Goal: Information Seeking & Learning: Learn about a topic

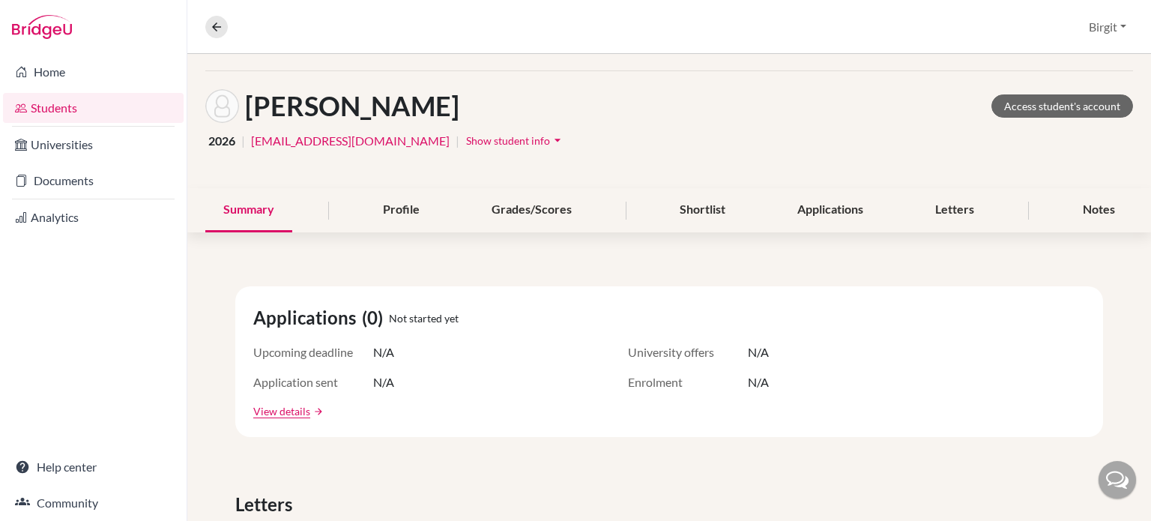
scroll to position [75, 0]
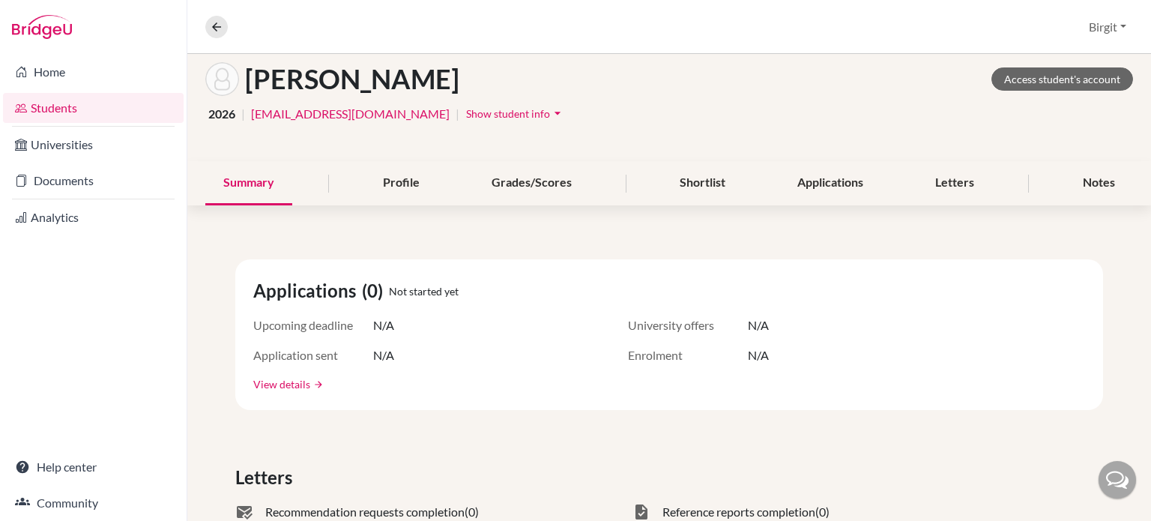
click at [289, 380] on link "View details" at bounding box center [281, 384] width 57 height 16
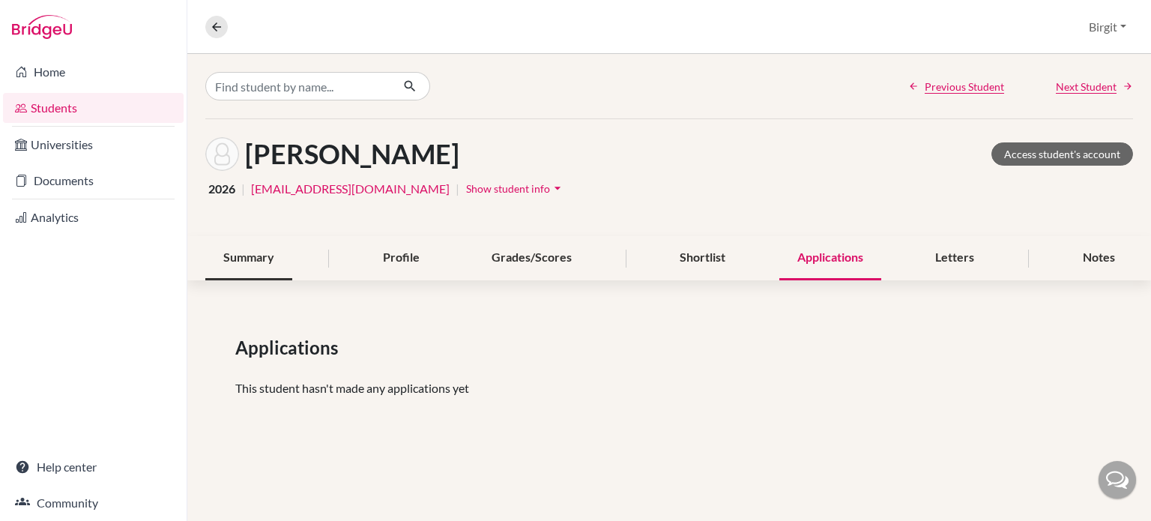
click at [252, 246] on div "Summary" at bounding box center [248, 258] width 87 height 44
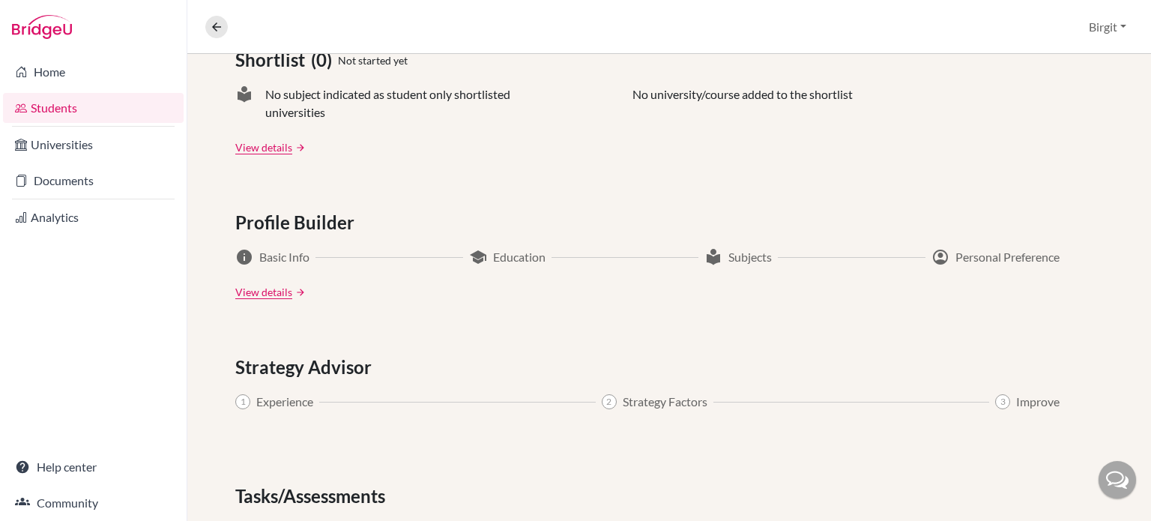
scroll to position [674, 0]
click at [274, 290] on link "View details" at bounding box center [263, 290] width 57 height 16
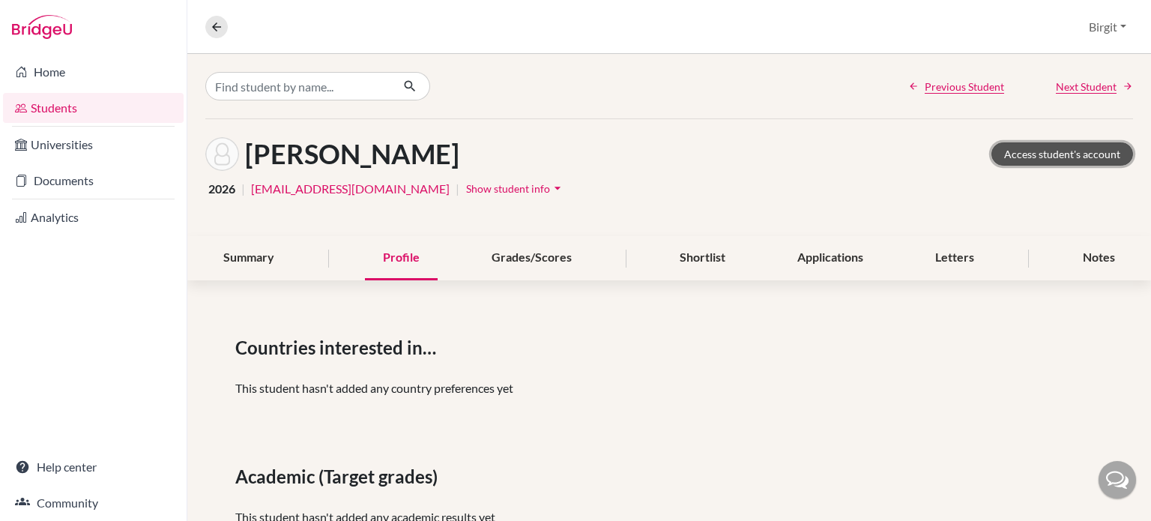
click at [1074, 154] on link "Access student's account" at bounding box center [1062, 153] width 142 height 23
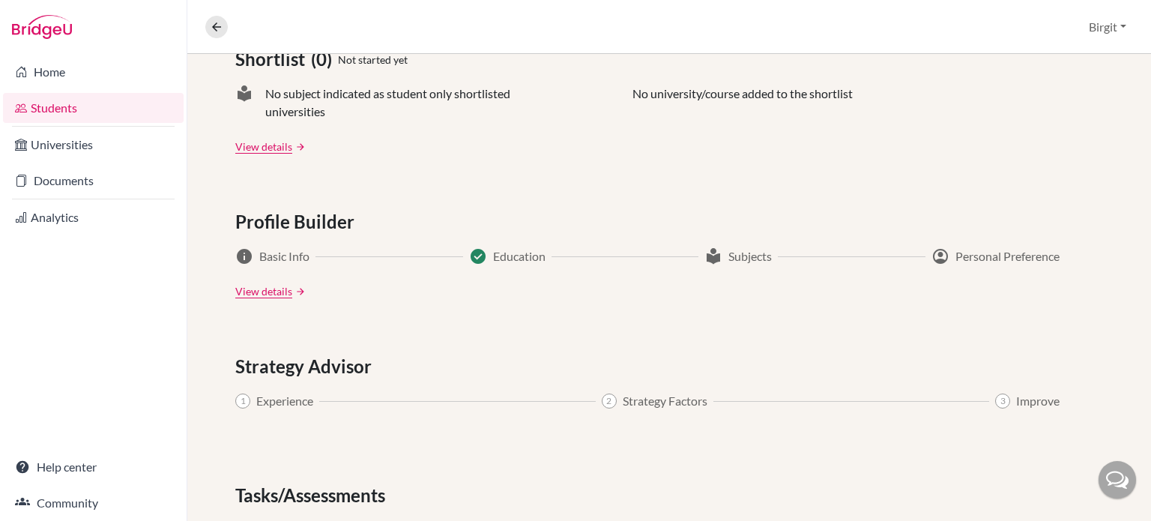
scroll to position [674, 0]
click at [285, 287] on link "View details" at bounding box center [263, 290] width 57 height 16
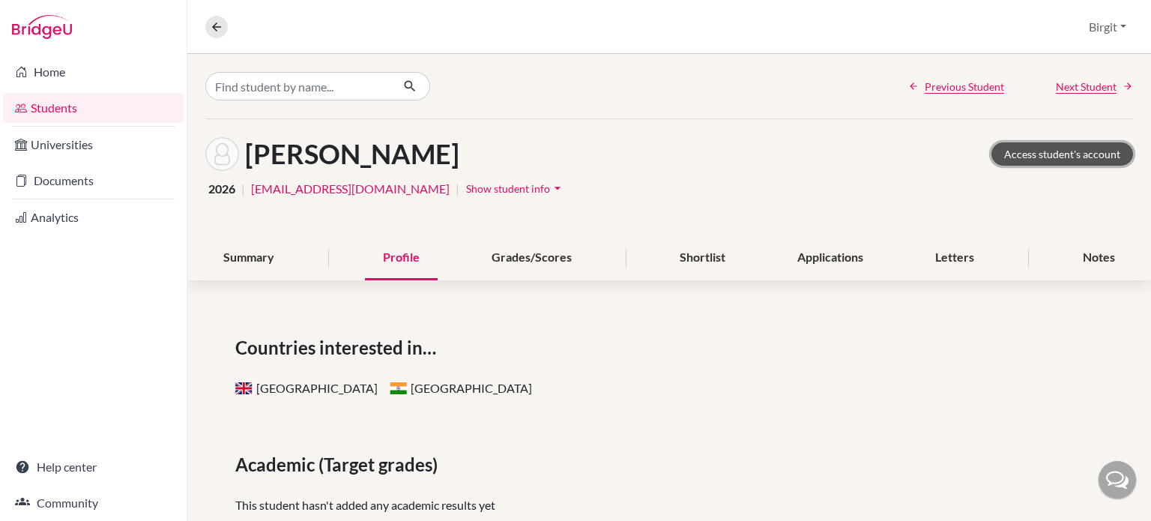
click at [1059, 151] on link "Access student's account" at bounding box center [1062, 153] width 142 height 23
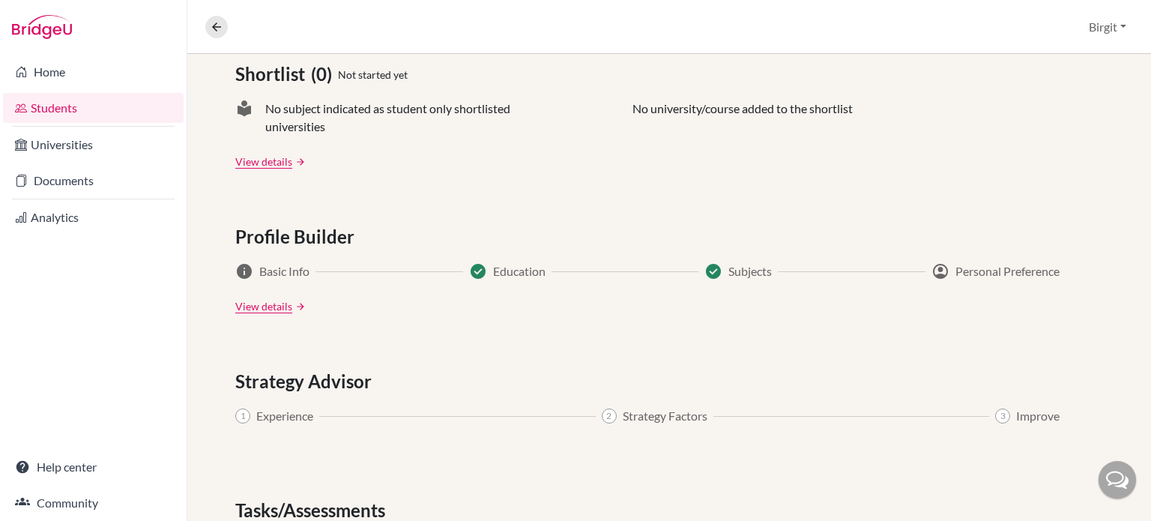
scroll to position [571, 0]
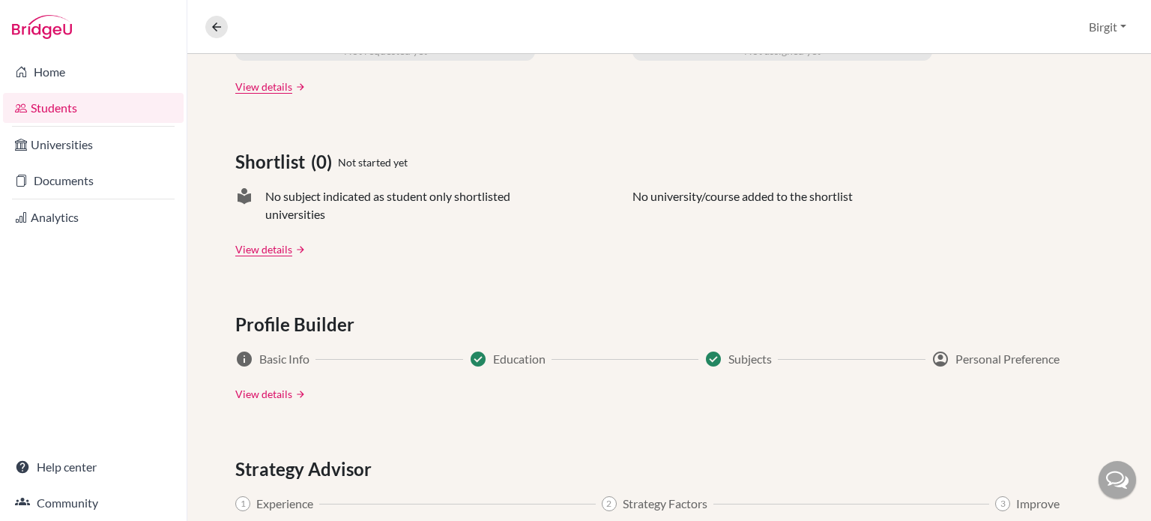
click at [276, 387] on link "View details" at bounding box center [263, 394] width 57 height 16
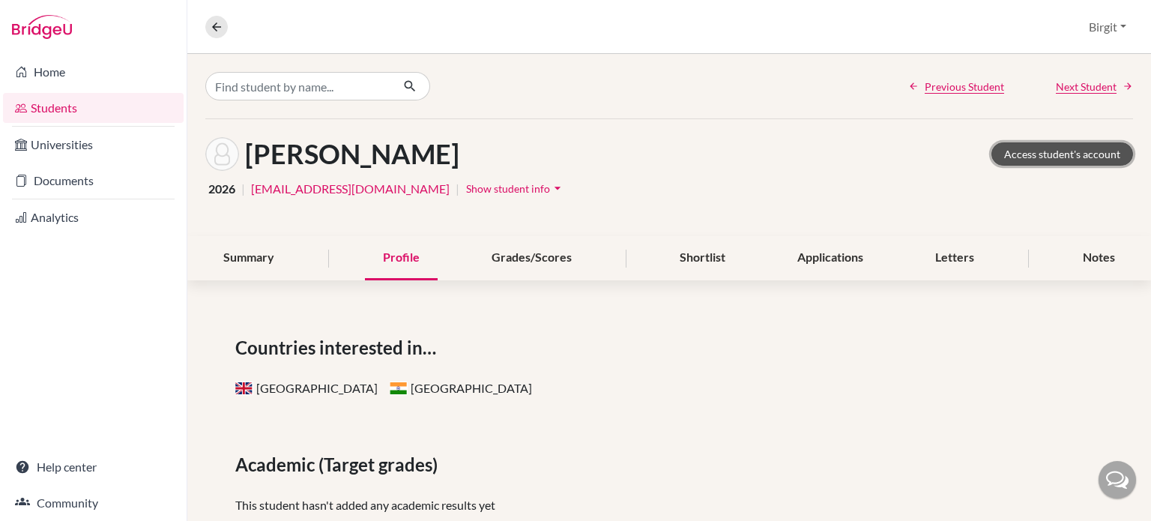
click at [1037, 152] on link "Access student's account" at bounding box center [1062, 153] width 142 height 23
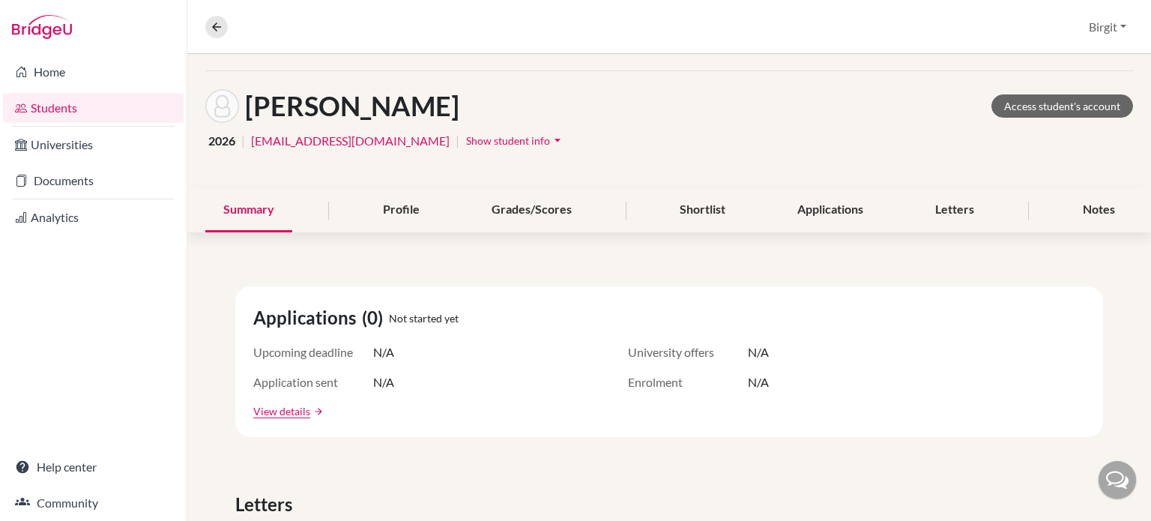
scroll to position [75, 0]
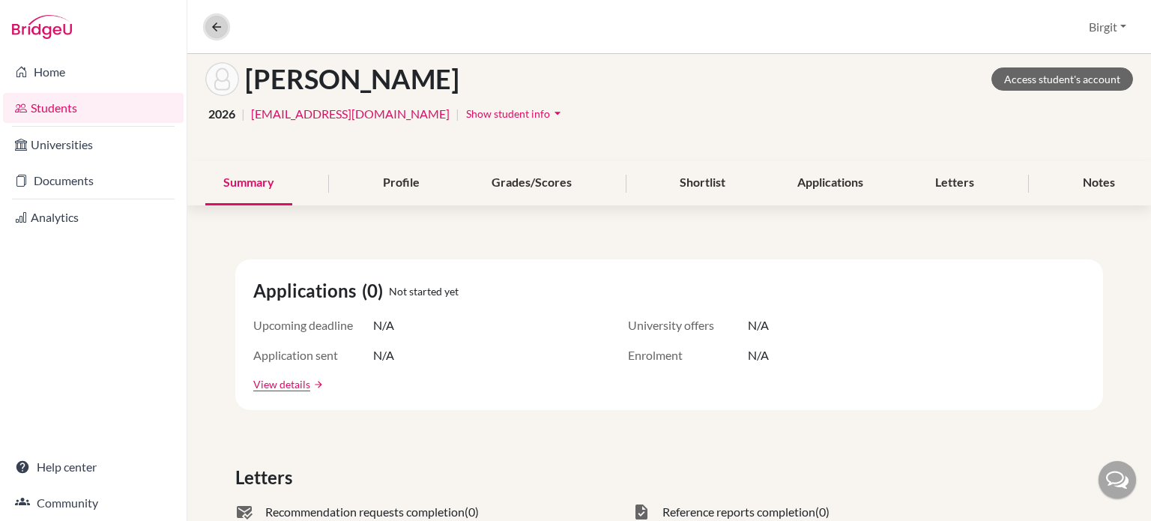
click at [219, 23] on icon at bounding box center [216, 26] width 13 height 13
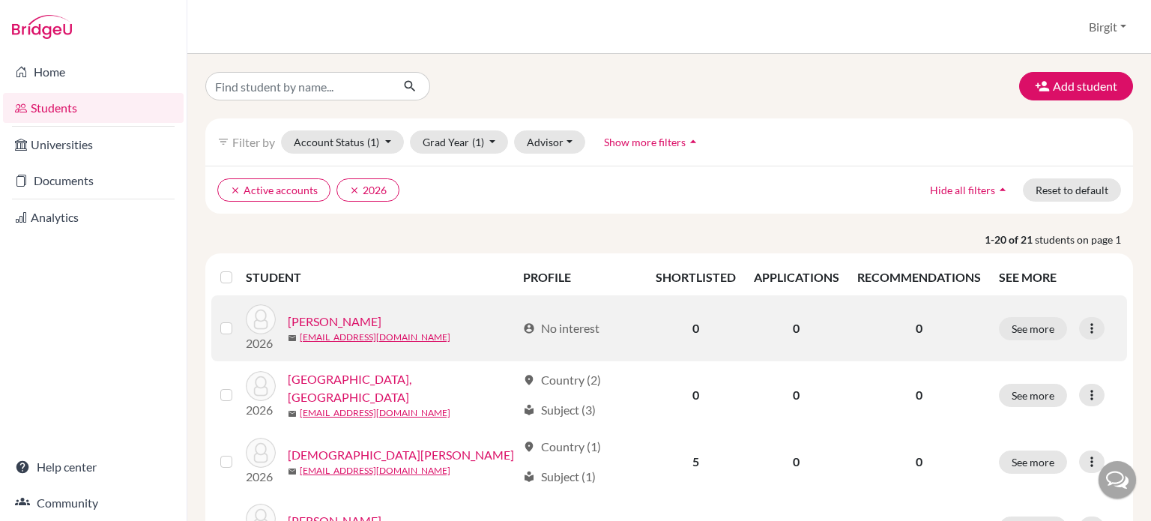
click at [321, 317] on link "Bedi, Sara" at bounding box center [335, 321] width 94 height 18
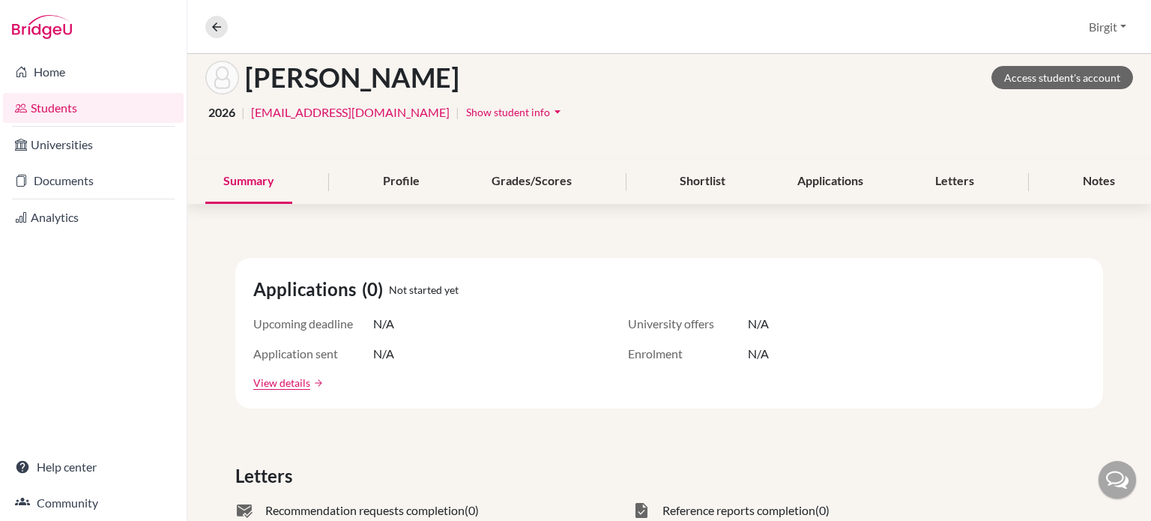
scroll to position [75, 0]
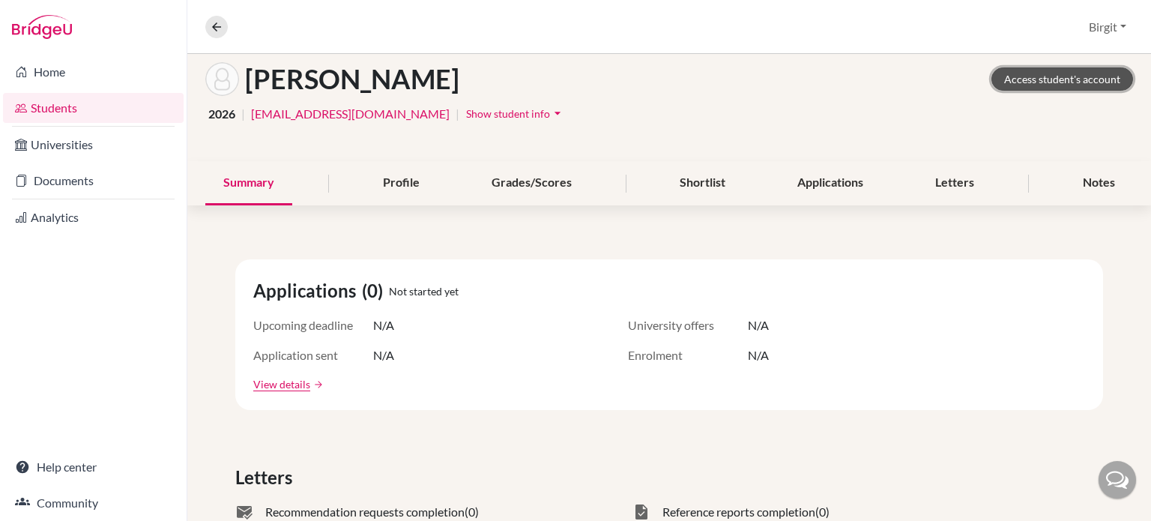
click at [1075, 76] on link "Access student's account" at bounding box center [1062, 78] width 142 height 23
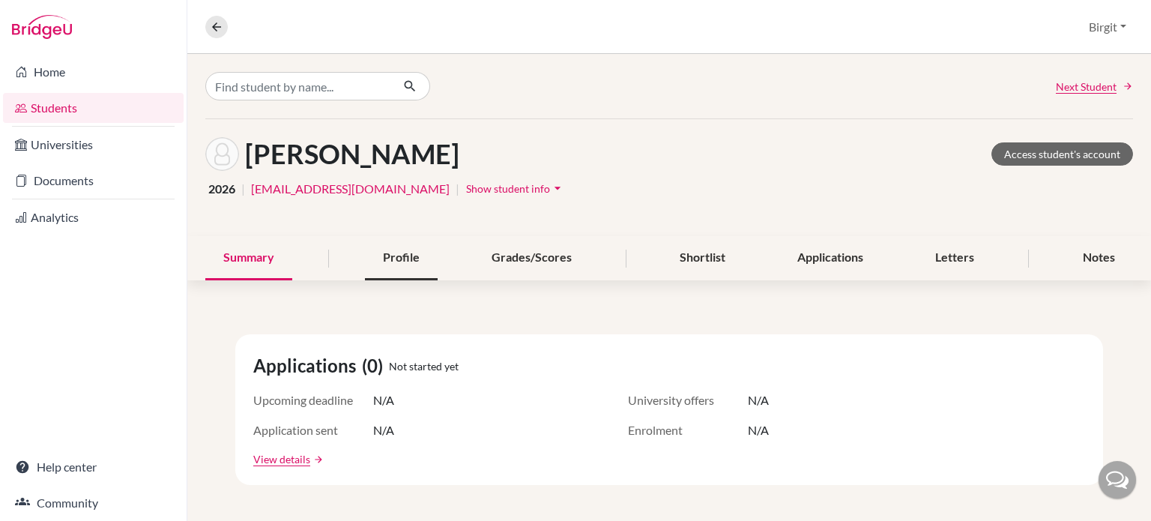
click at [410, 253] on div "Profile" at bounding box center [401, 258] width 73 height 44
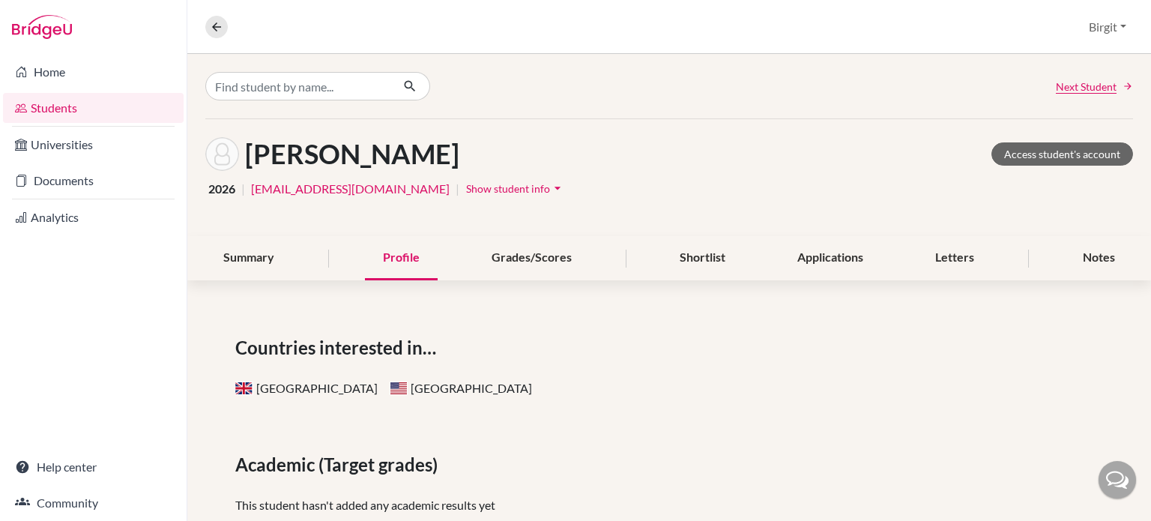
click at [1080, 87] on span "Next Student" at bounding box center [1086, 87] width 61 height 16
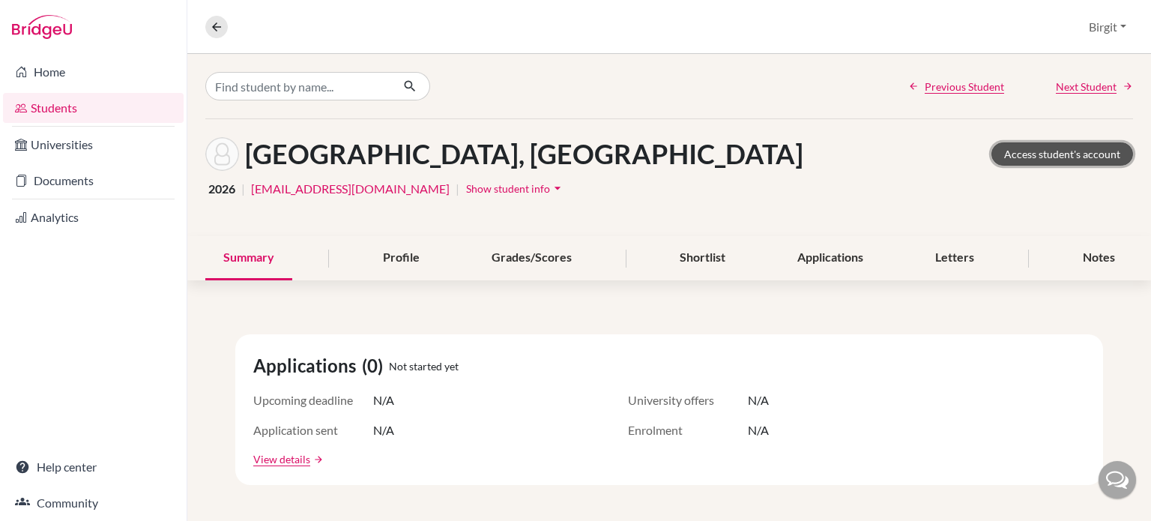
click at [1081, 154] on link "Access student's account" at bounding box center [1062, 153] width 142 height 23
click at [426, 268] on div "Profile" at bounding box center [401, 258] width 73 height 44
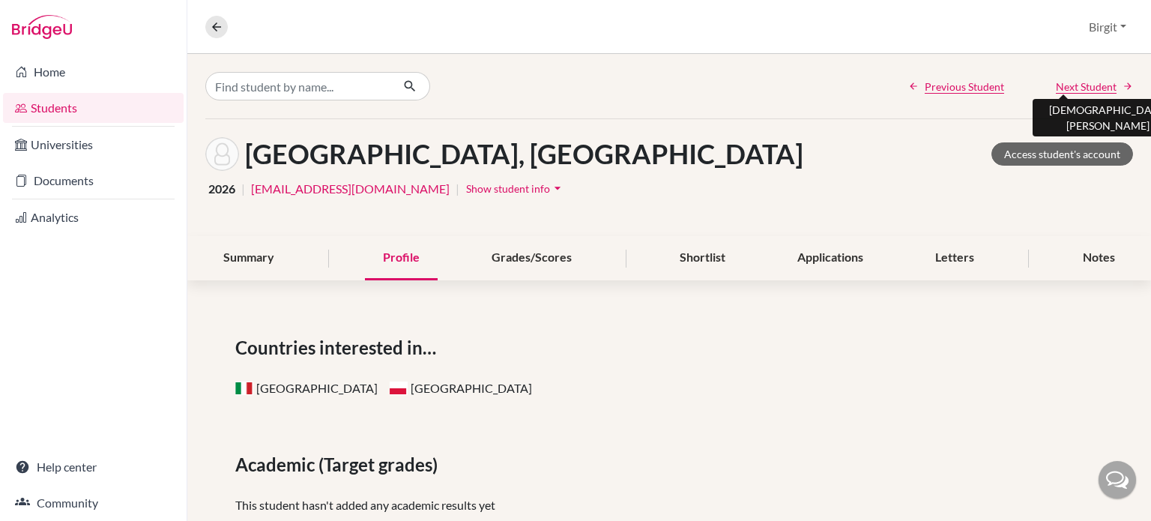
click at [1073, 82] on span "Next Student" at bounding box center [1086, 87] width 61 height 16
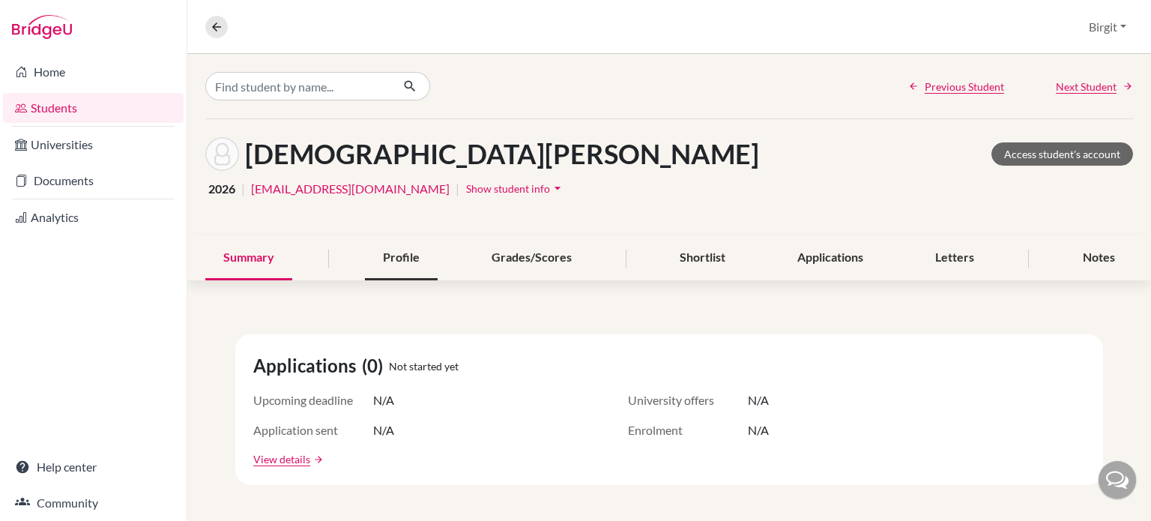
click at [414, 259] on div "Profile" at bounding box center [401, 258] width 73 height 44
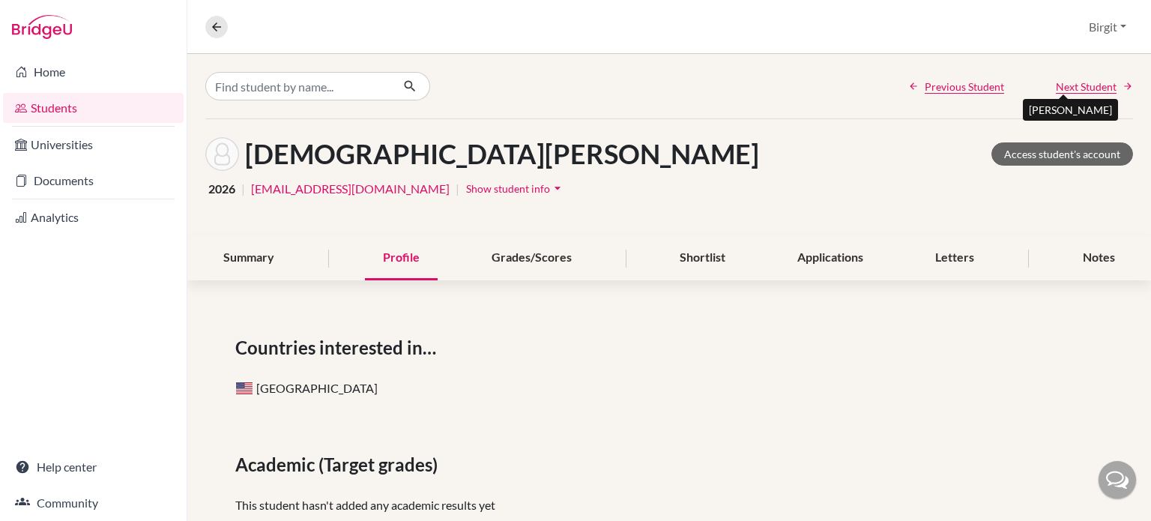
click at [1075, 86] on span "Next Student" at bounding box center [1086, 87] width 61 height 16
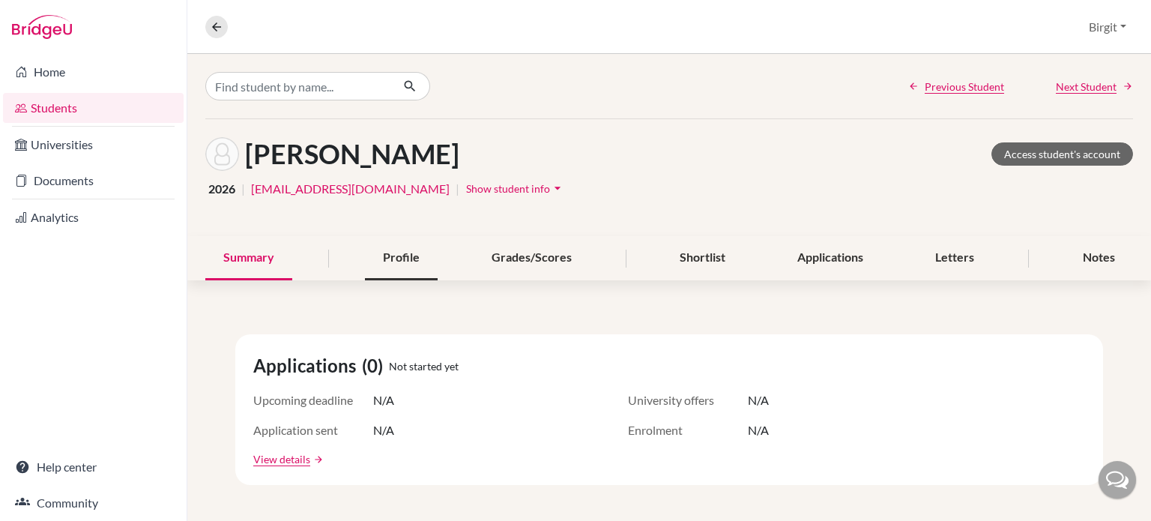
click at [401, 270] on div "Profile" at bounding box center [401, 258] width 73 height 44
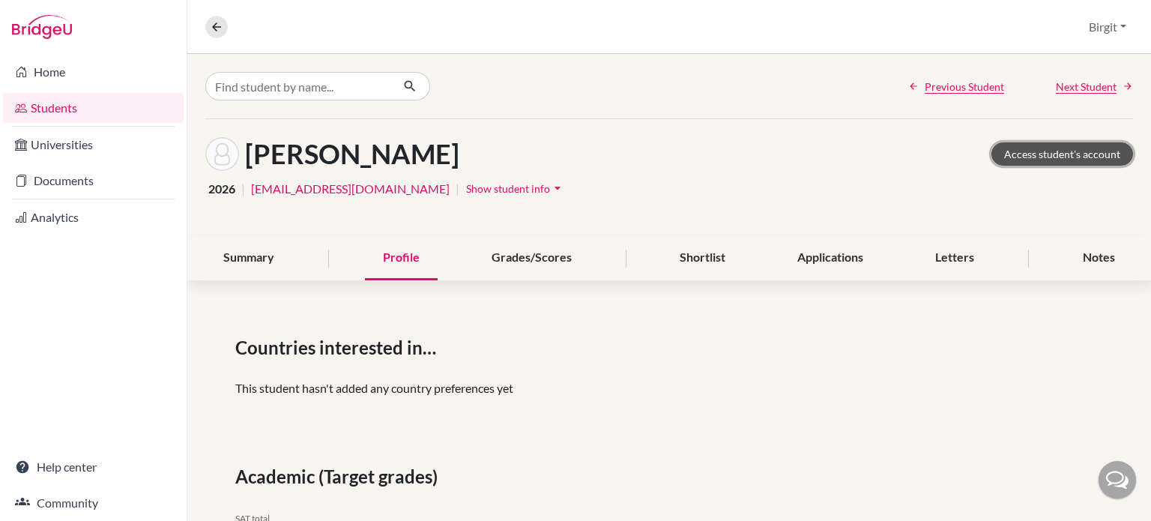
click at [1036, 145] on link "Access student's account" at bounding box center [1062, 153] width 142 height 23
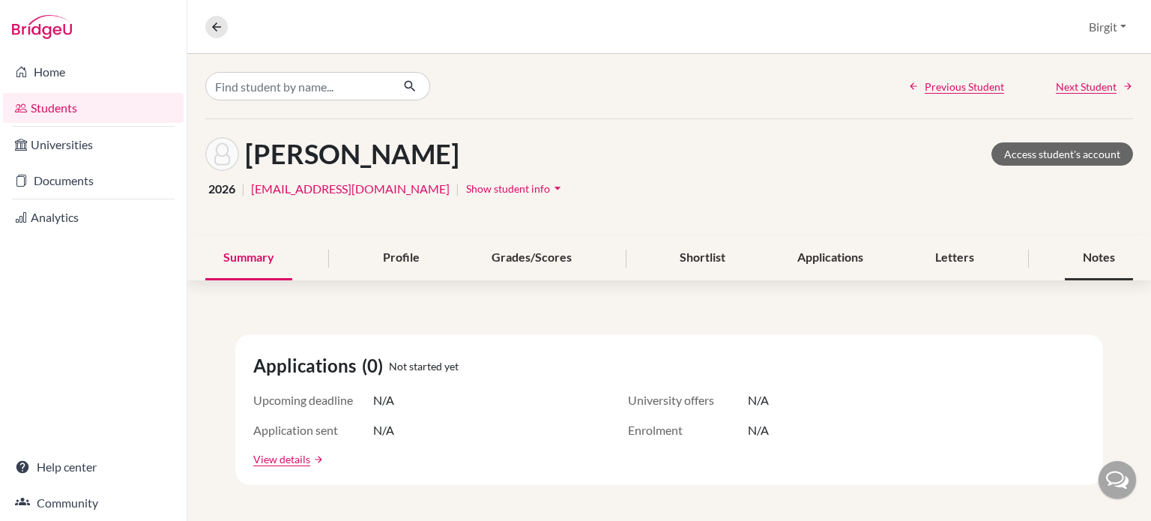
click at [1109, 263] on div "Notes" at bounding box center [1099, 258] width 68 height 44
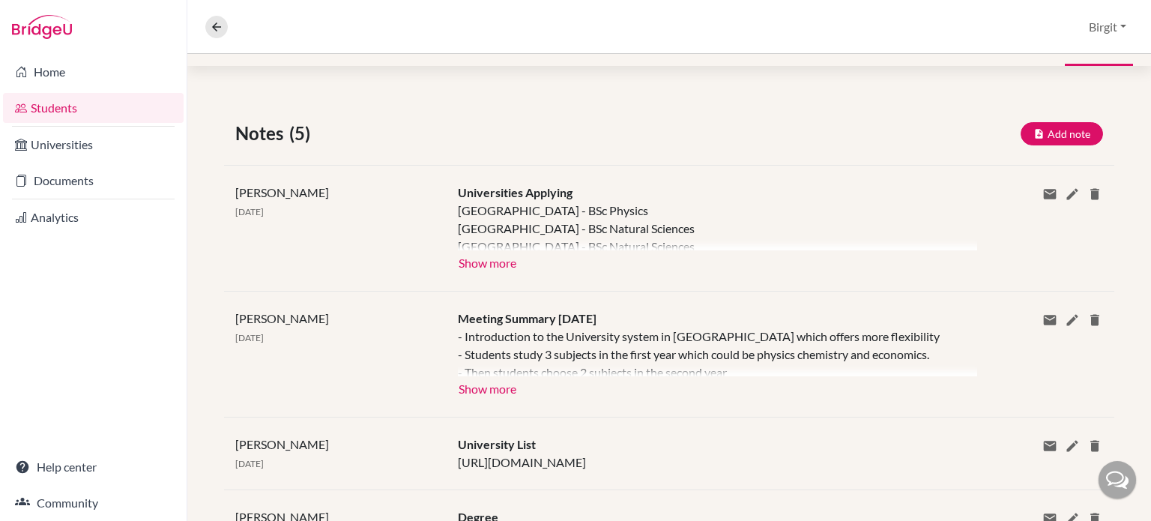
scroll to position [225, 0]
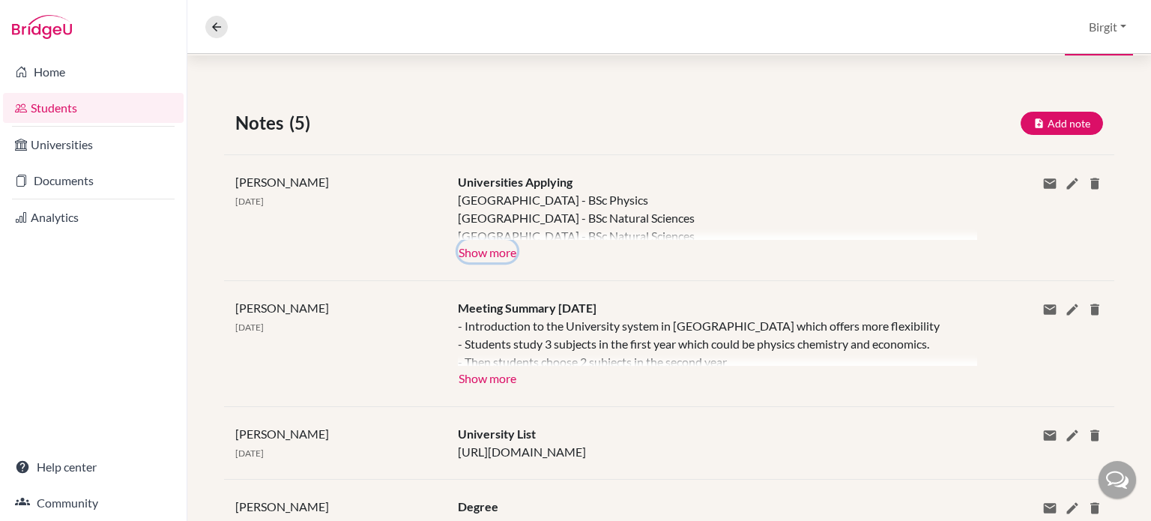
click at [489, 253] on button "Show more" at bounding box center [487, 251] width 59 height 22
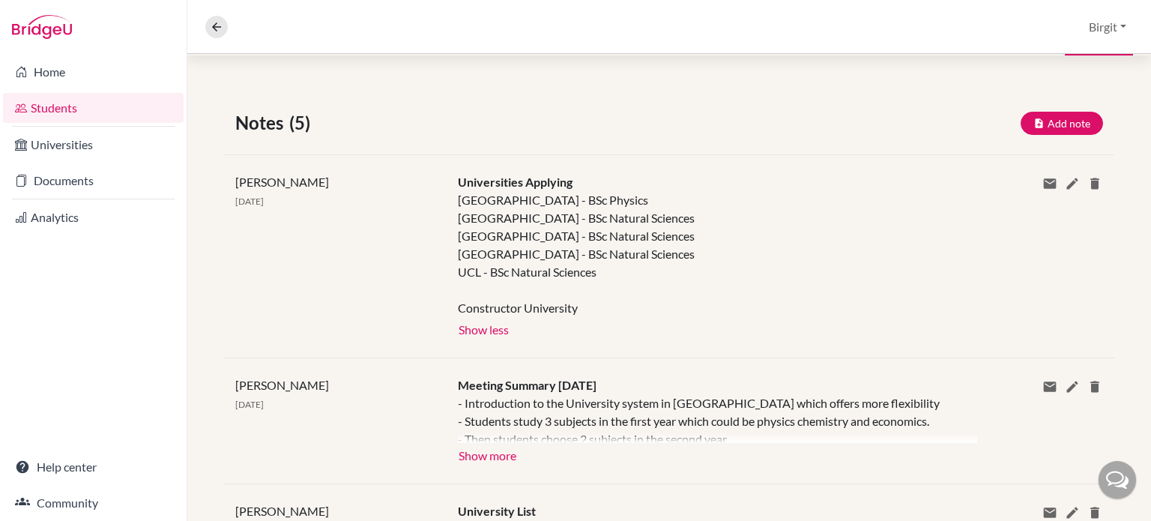
drag, startPoint x: 456, startPoint y: 198, endPoint x: 623, endPoint y: 306, distance: 199.9
click at [623, 306] on div "University of Southampton - BSc Physics University of Birmingham - BSc Natural …" at bounding box center [706, 254] width 497 height 126
copy div "University of Southampton - BSc Physics University of Birmingham - BSc Natural …"
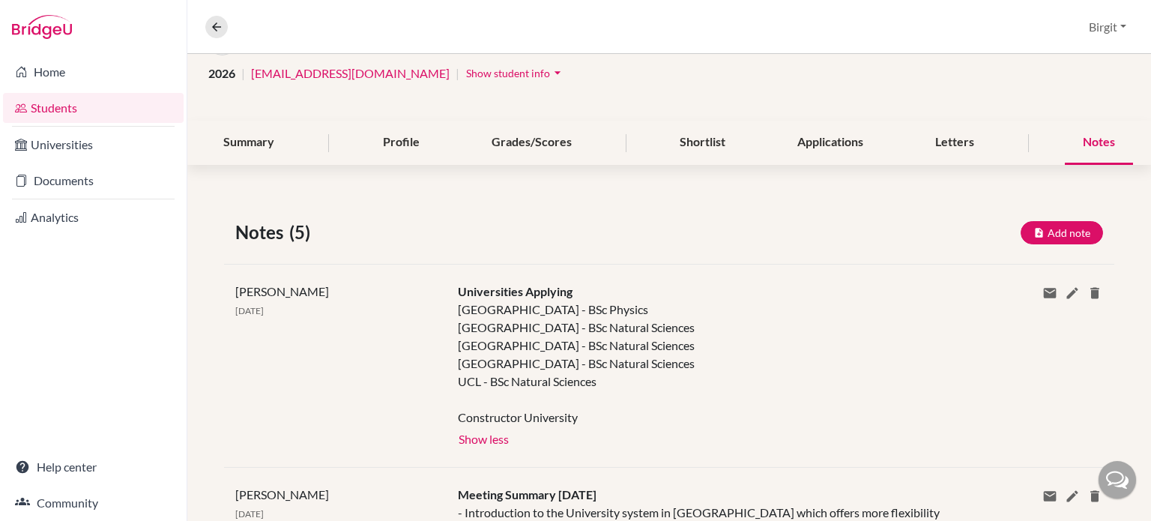
scroll to position [0, 0]
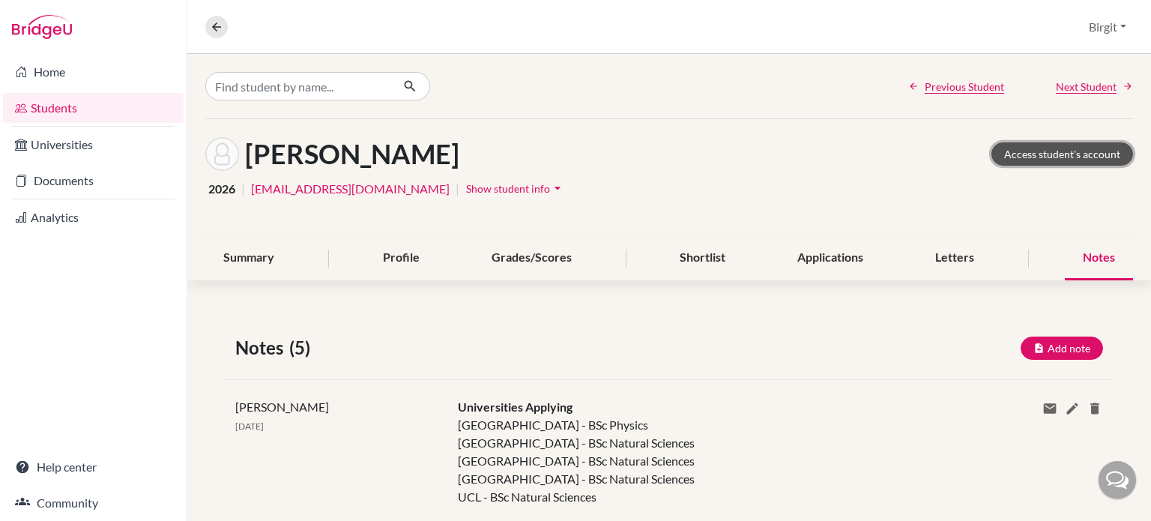
click at [1078, 151] on link "Access student's account" at bounding box center [1062, 153] width 142 height 23
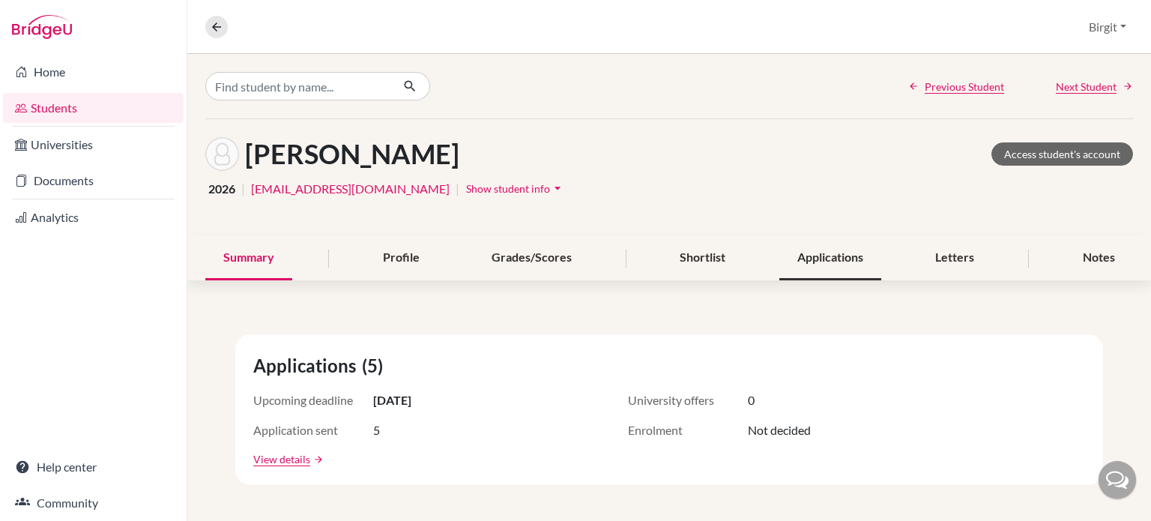
click at [842, 247] on div "Applications" at bounding box center [830, 258] width 102 height 44
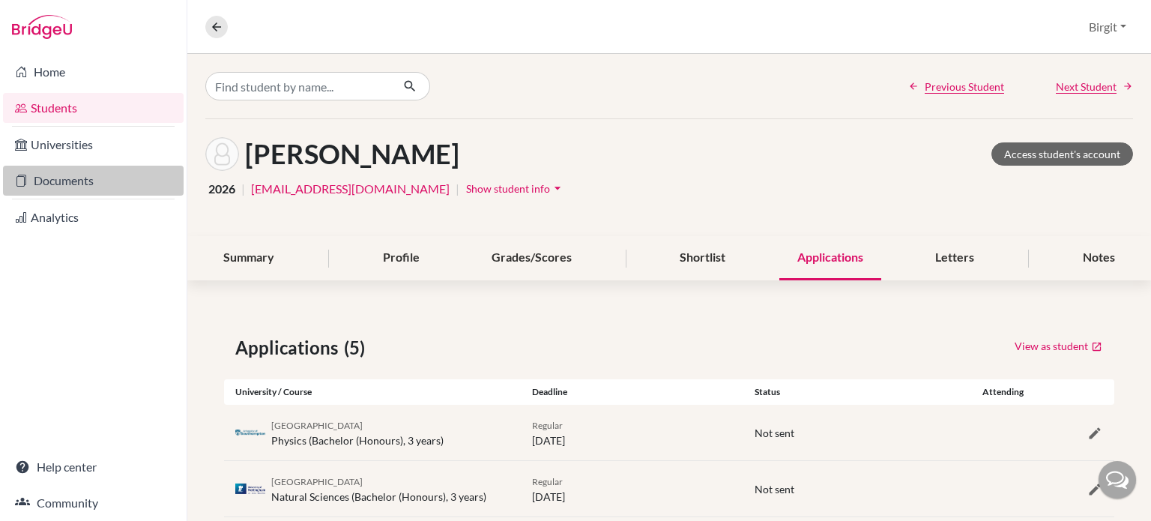
click at [70, 173] on link "Documents" at bounding box center [93, 181] width 181 height 30
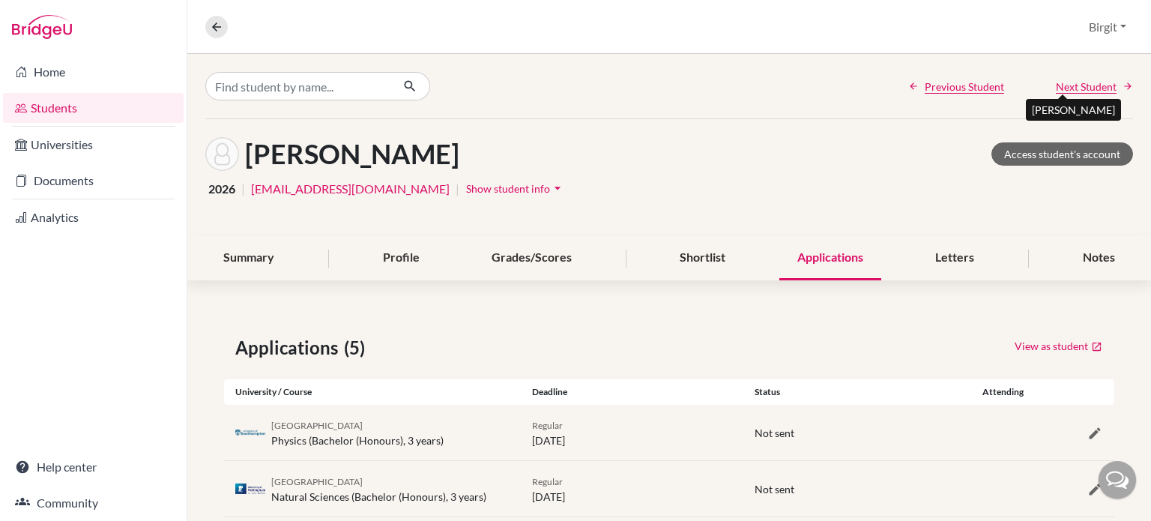
click at [1082, 84] on span "Next Student" at bounding box center [1086, 87] width 61 height 16
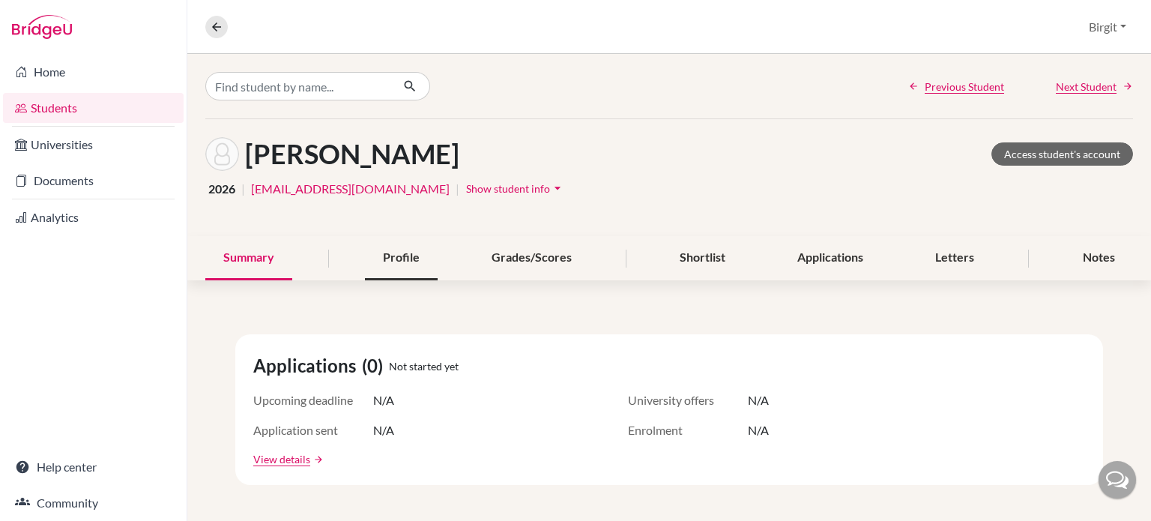
click at [411, 260] on div "Profile" at bounding box center [401, 258] width 73 height 44
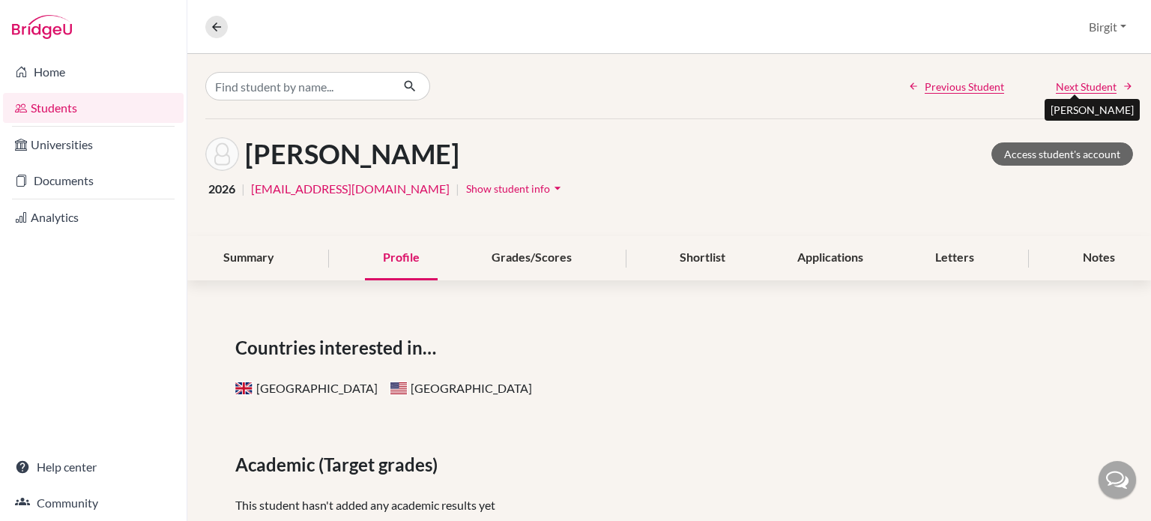
click at [1090, 84] on span "Next Student" at bounding box center [1086, 87] width 61 height 16
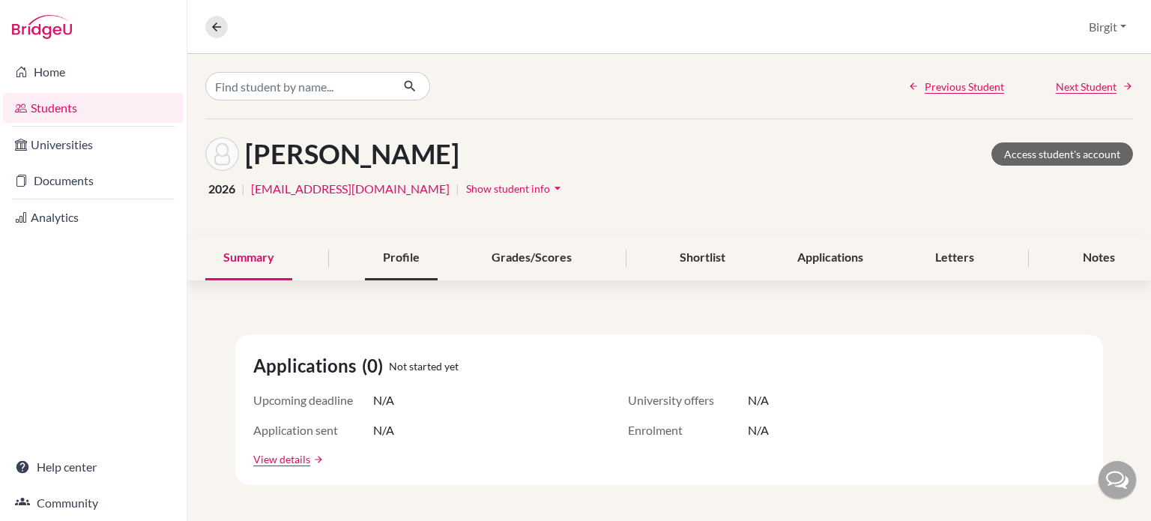
click at [390, 262] on div "Profile" at bounding box center [401, 258] width 73 height 44
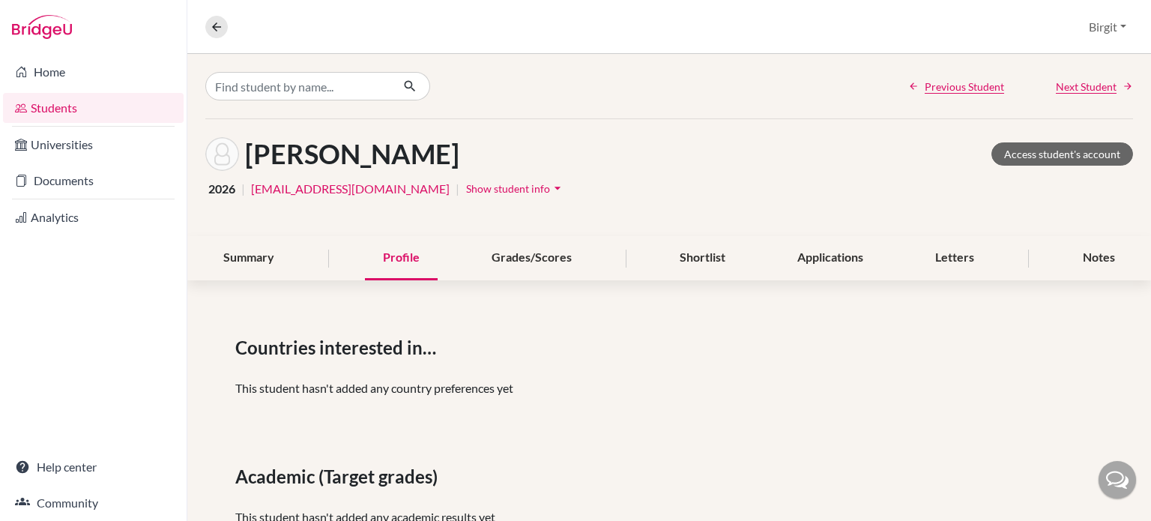
scroll to position [75, 0]
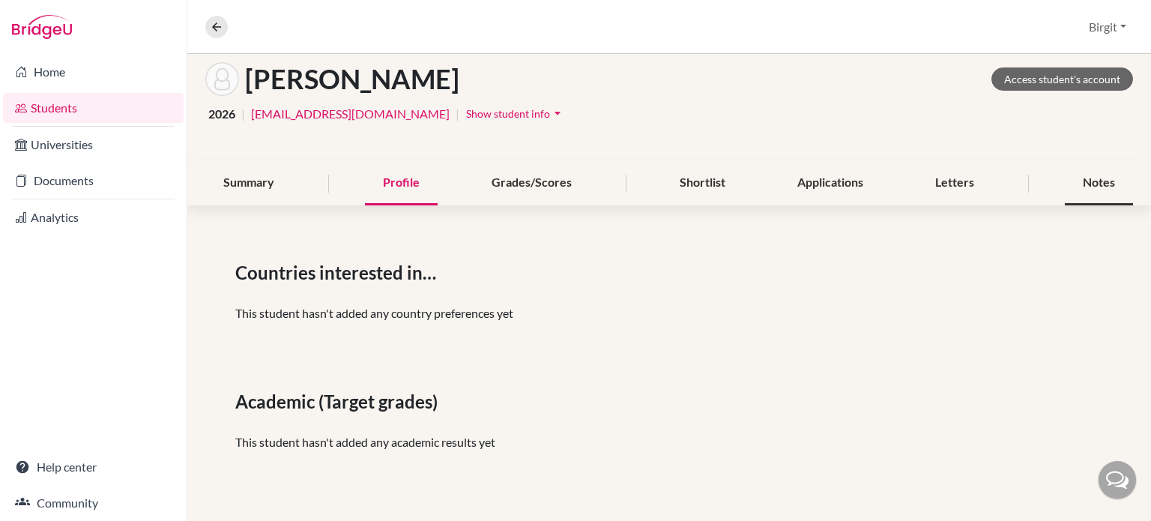
click at [1083, 185] on div "Notes" at bounding box center [1099, 183] width 68 height 44
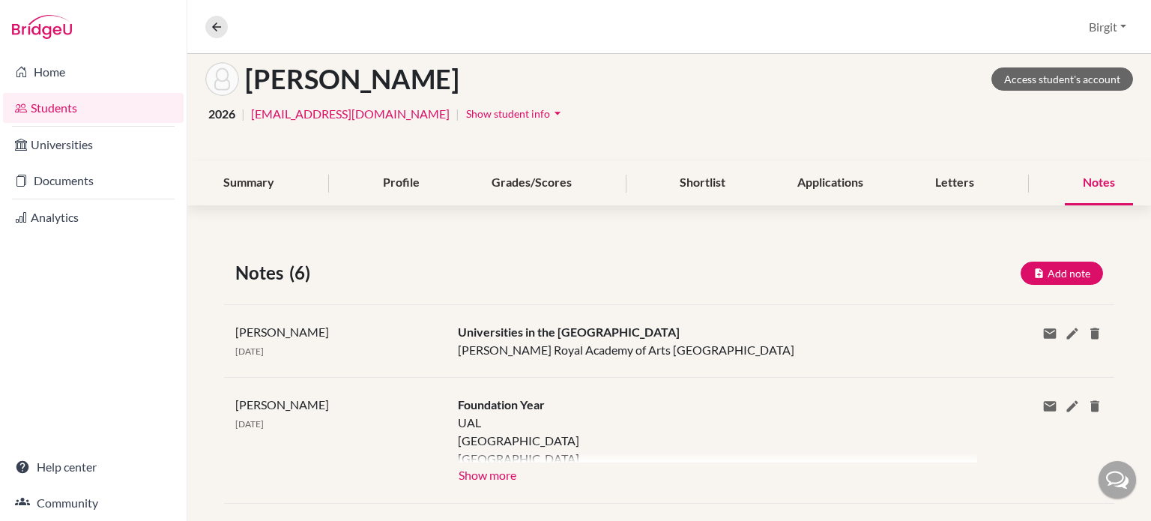
scroll to position [225, 0]
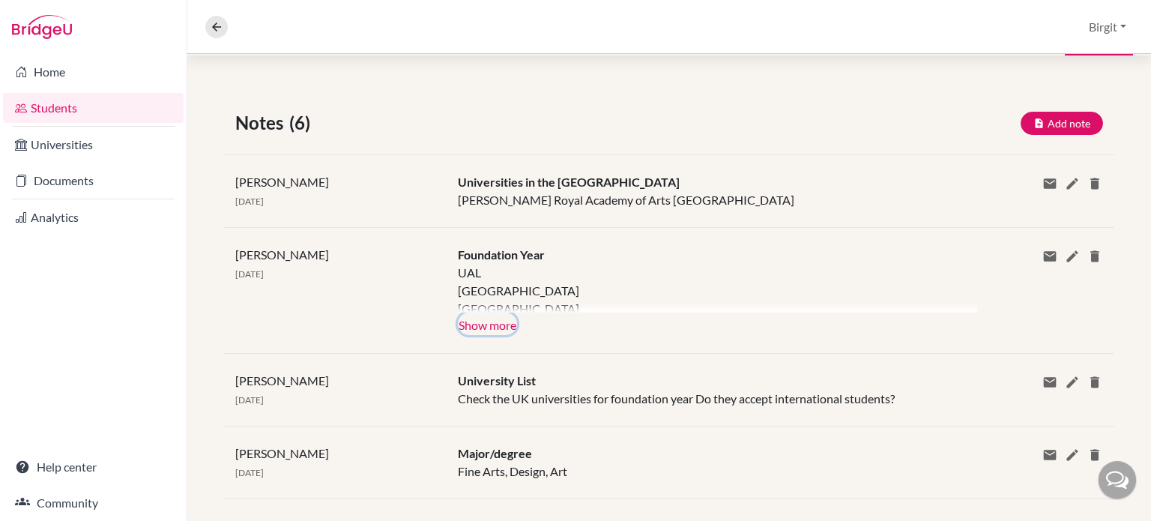
click at [495, 322] on button "Show more" at bounding box center [487, 323] width 59 height 22
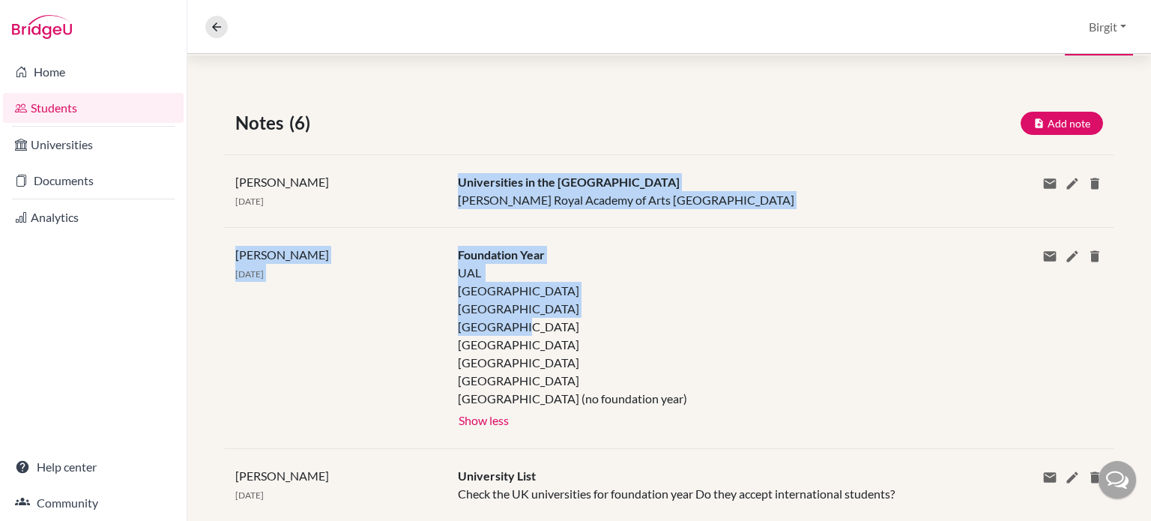
drag, startPoint x: 456, startPoint y: 178, endPoint x: 577, endPoint y: 306, distance: 175.4
click at [577, 306] on div "Notes (6) Add note Title Content Private note Save Cancel Birgit Bery 31 Jul 20…" at bounding box center [669, 432] width 964 height 719
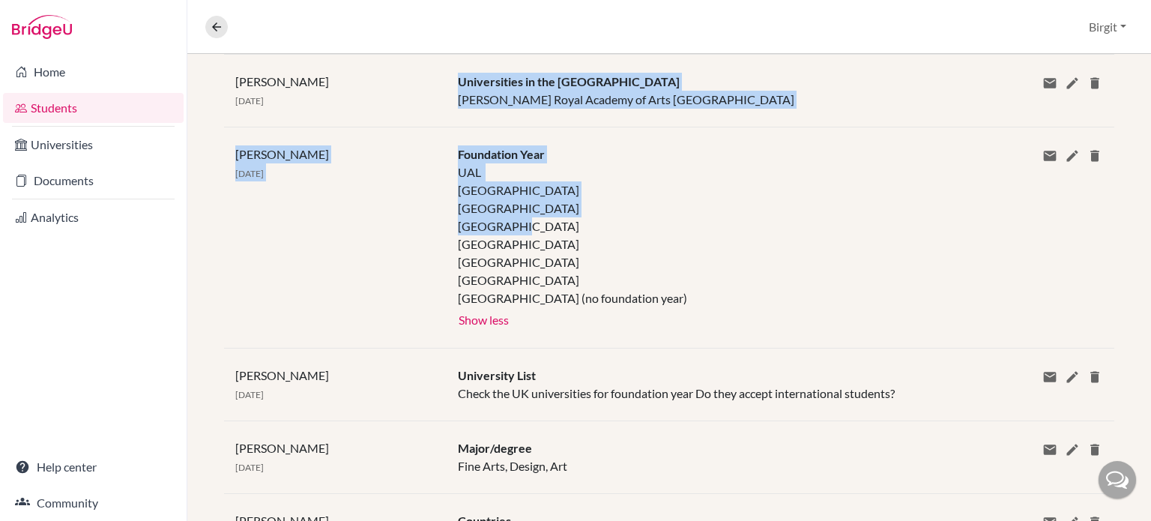
scroll to position [300, 0]
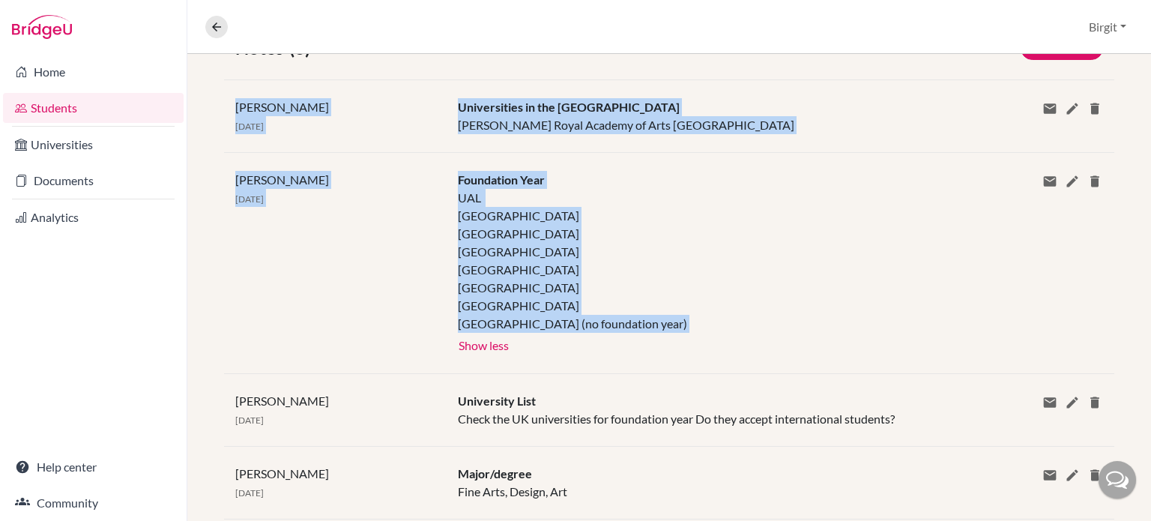
drag, startPoint x: 235, startPoint y: 106, endPoint x: 659, endPoint y: 374, distance: 501.8
click at [659, 374] on div "Notes (6) Add note Title Content Private note Save Cancel Birgit Bery 31 Jul 20…" at bounding box center [669, 358] width 964 height 719
copy div "Birgit Bery 31 Jul 2025 Universities in the Netherlands Willem De Kooning Royal…"
click at [789, 252] on div "UAL Bournemouth University Leeds University of Arts Glasgow University of Arts …" at bounding box center [706, 261] width 497 height 144
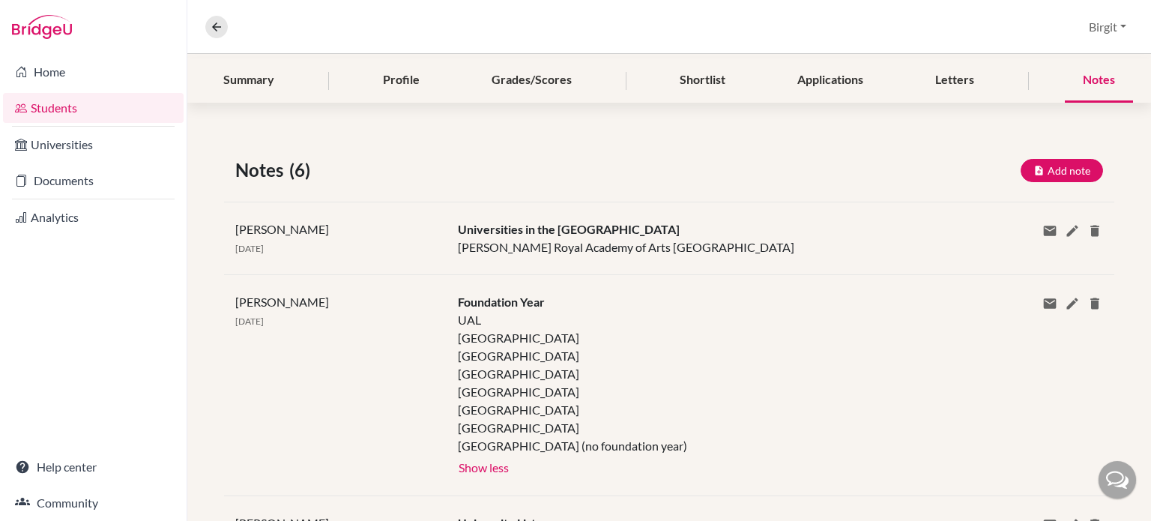
scroll to position [0, 0]
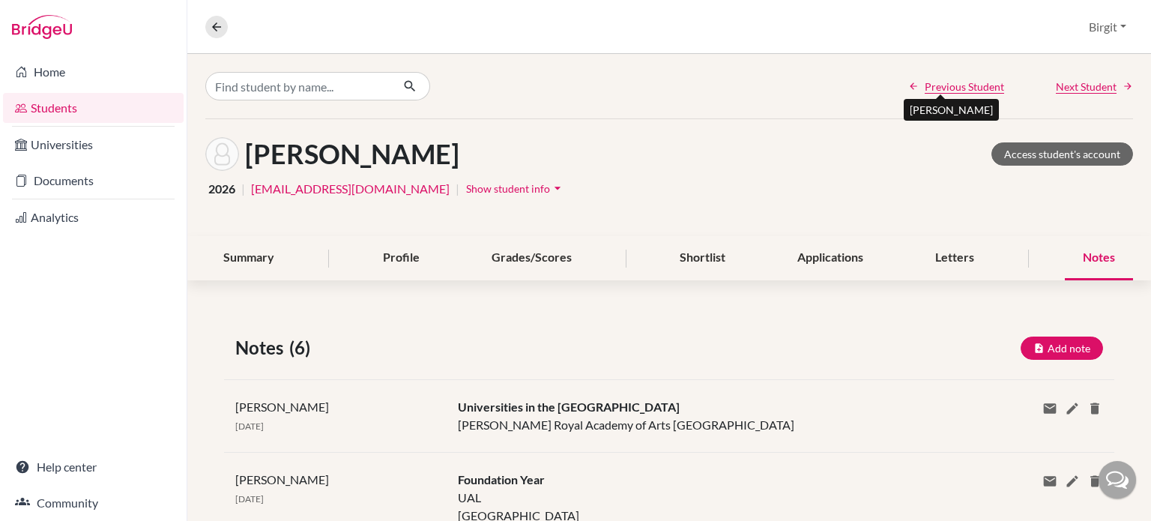
click at [936, 80] on span "Previous Student" at bounding box center [964, 87] width 79 height 16
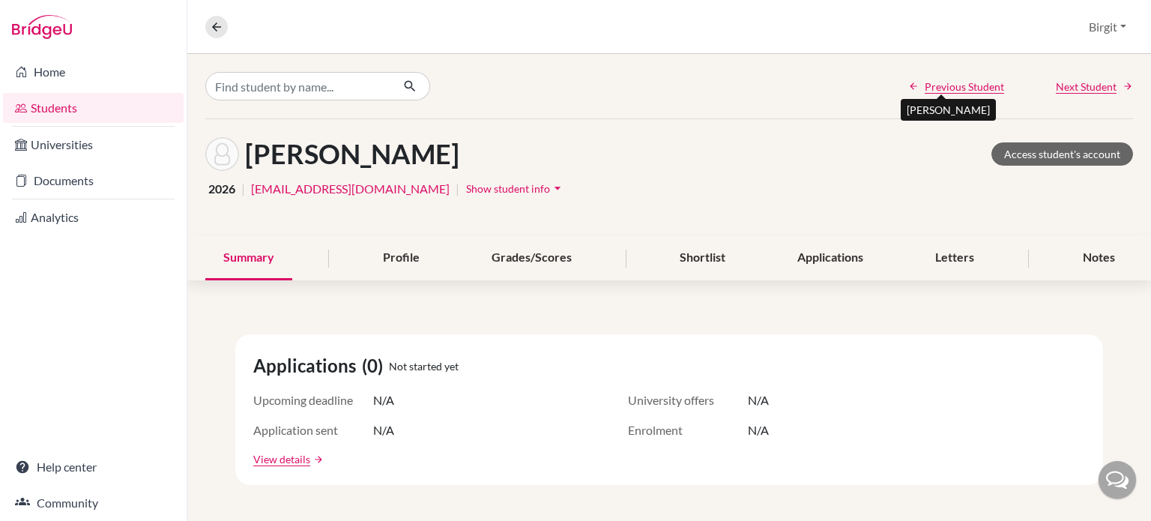
click at [976, 84] on span "Previous Student" at bounding box center [964, 87] width 79 height 16
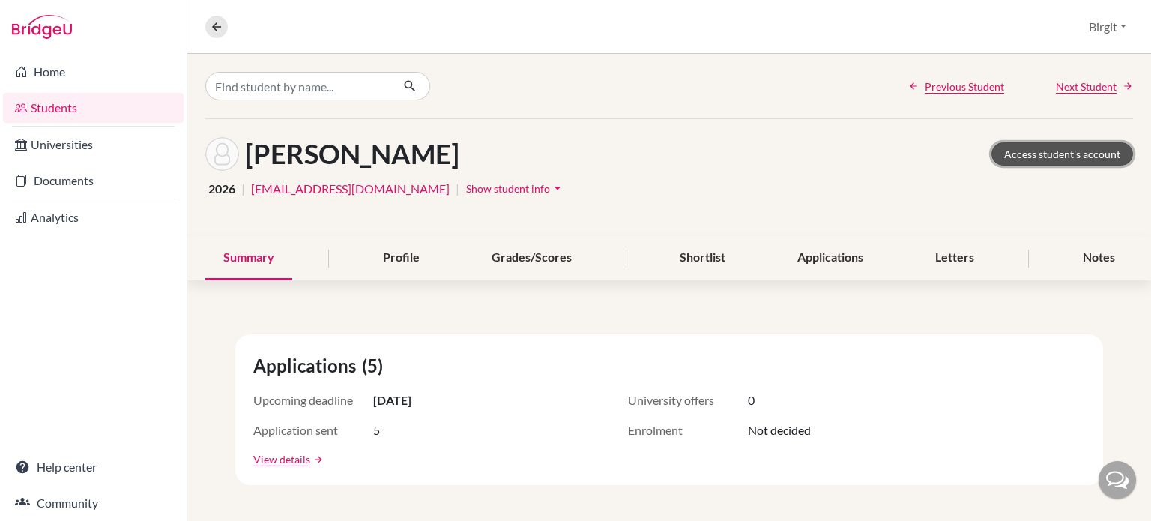
click at [1045, 152] on link "Access student's account" at bounding box center [1062, 153] width 142 height 23
click at [212, 22] on icon at bounding box center [216, 26] width 13 height 13
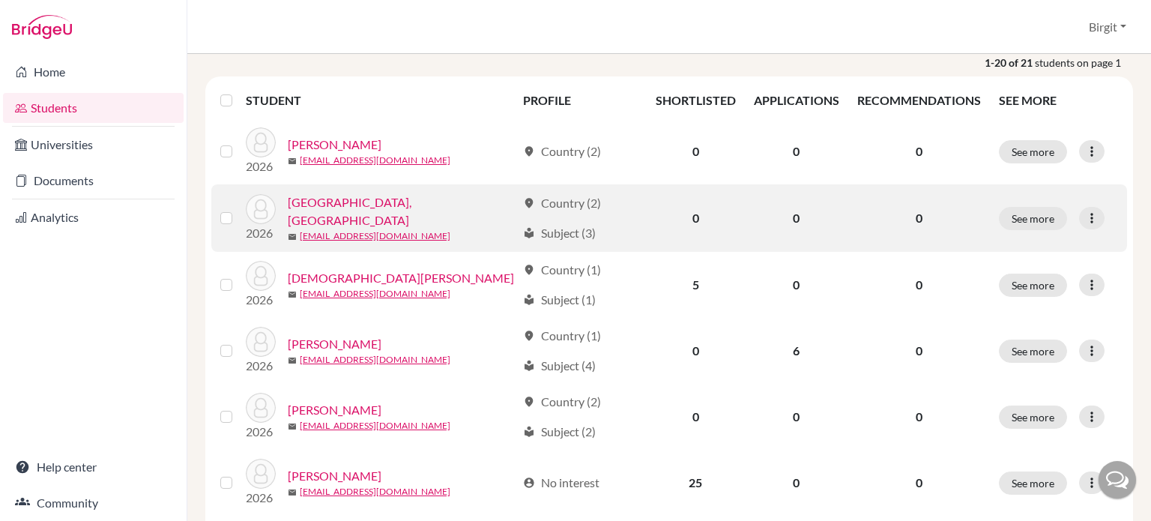
scroll to position [225, 0]
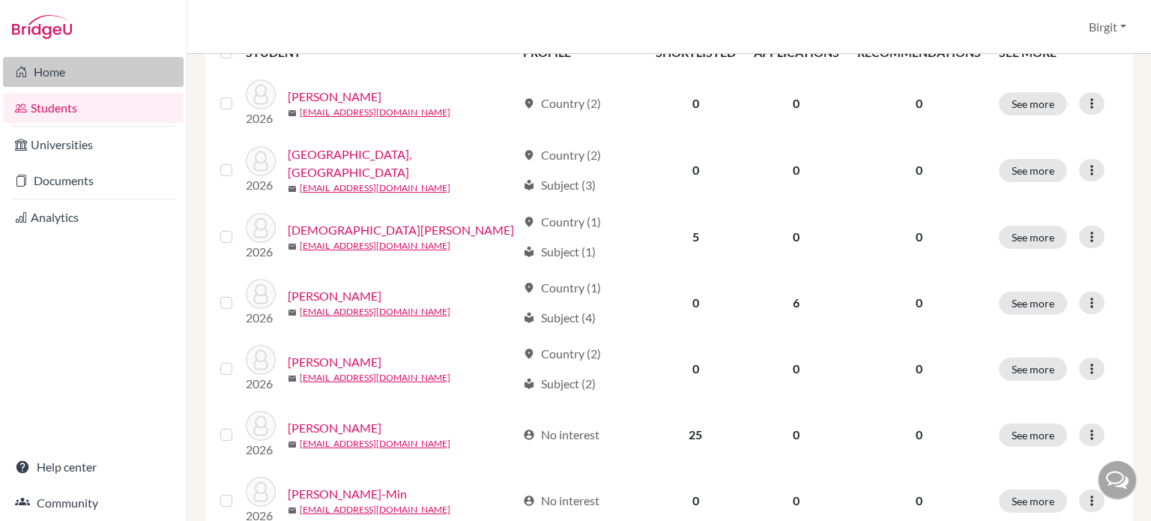
click at [66, 73] on link "Home" at bounding box center [93, 72] width 181 height 30
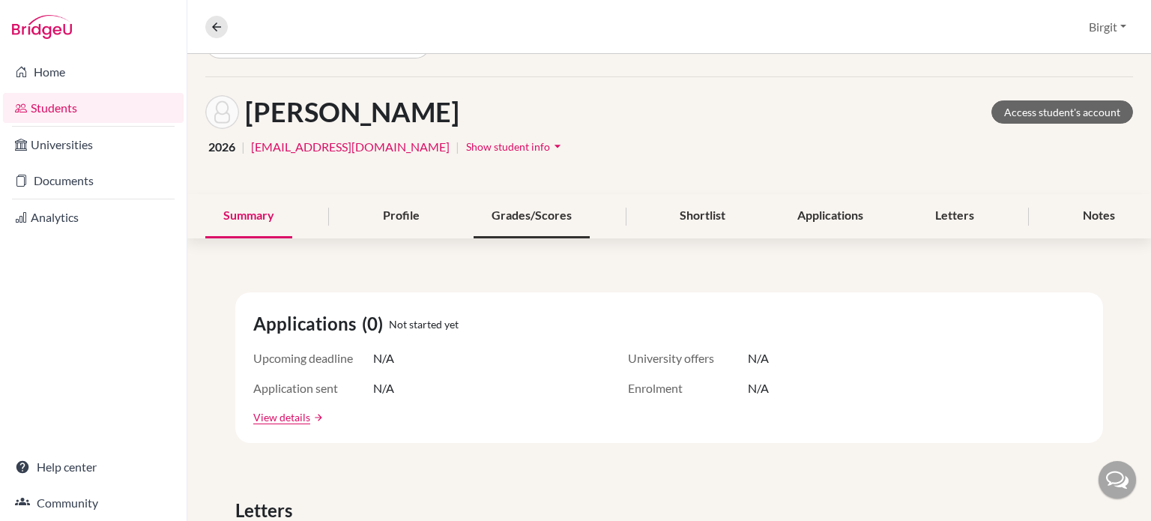
scroll to position [75, 0]
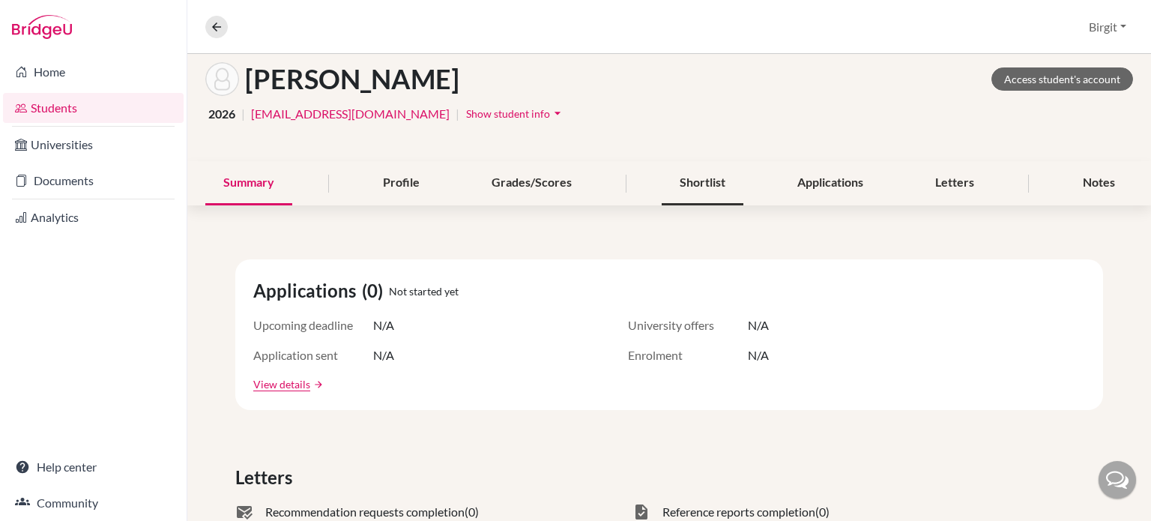
click at [692, 176] on div "Shortlist" at bounding box center [703, 183] width 82 height 44
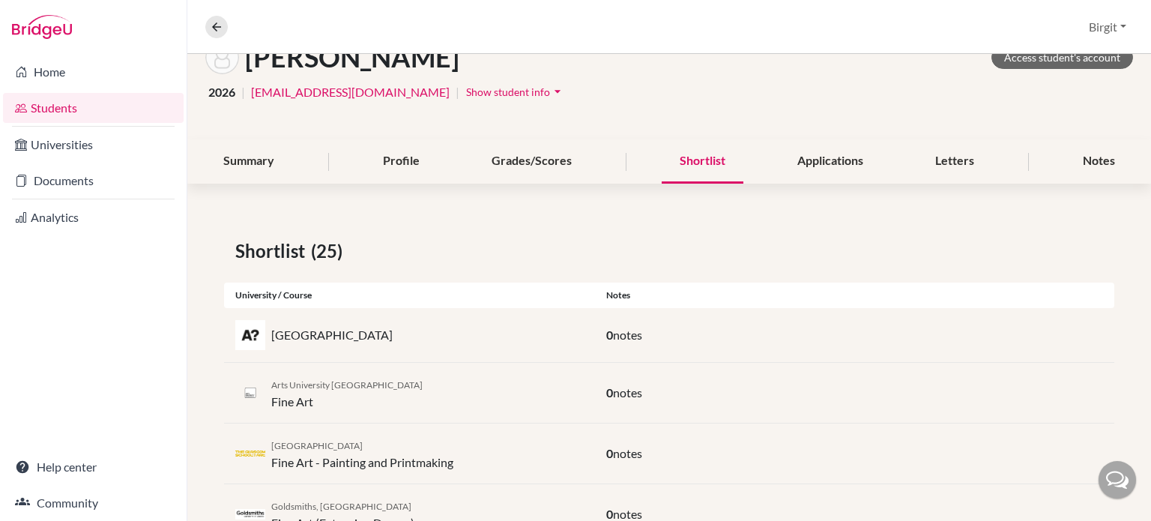
scroll to position [75, 0]
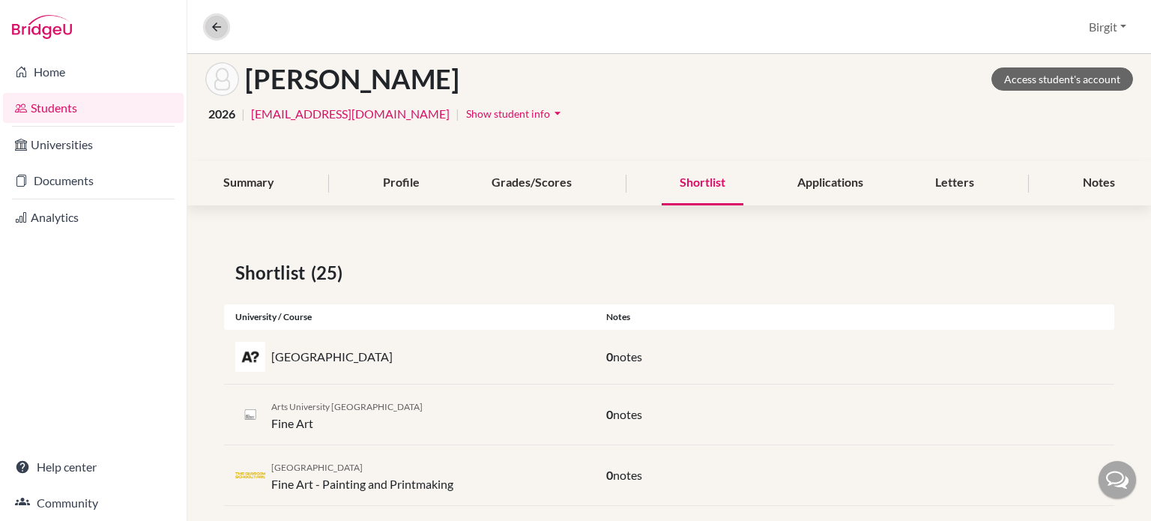
click at [224, 27] on button at bounding box center [216, 27] width 22 height 22
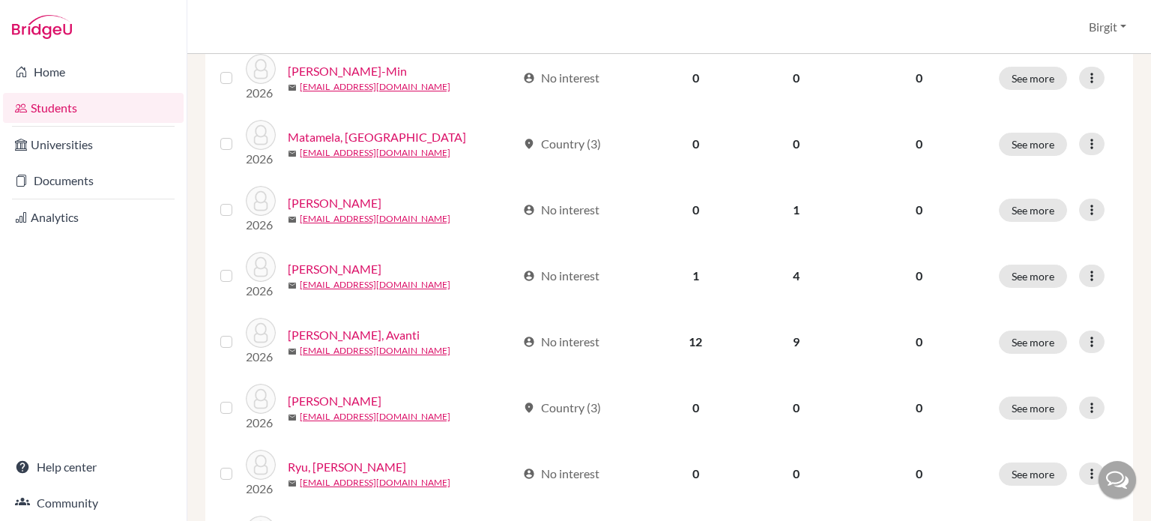
scroll to position [674, 0]
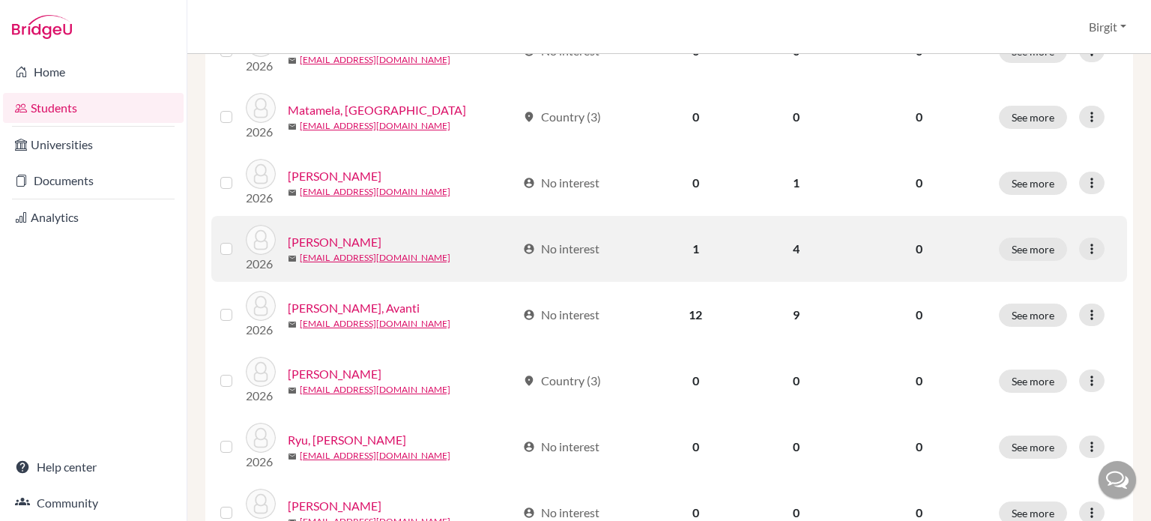
click at [333, 241] on link "[PERSON_NAME]" at bounding box center [335, 242] width 94 height 18
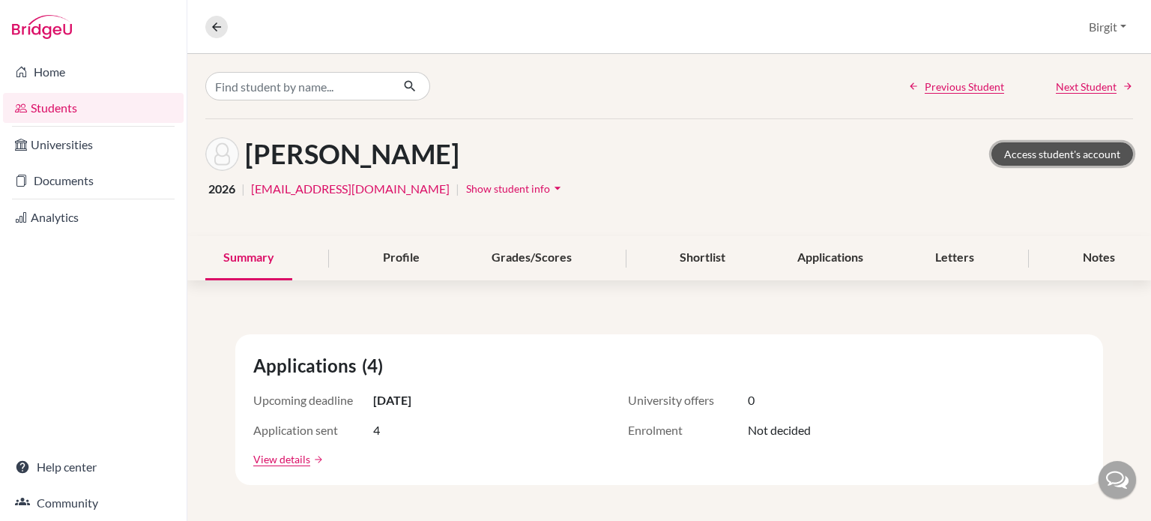
click at [1037, 154] on link "Access student's account" at bounding box center [1062, 153] width 142 height 23
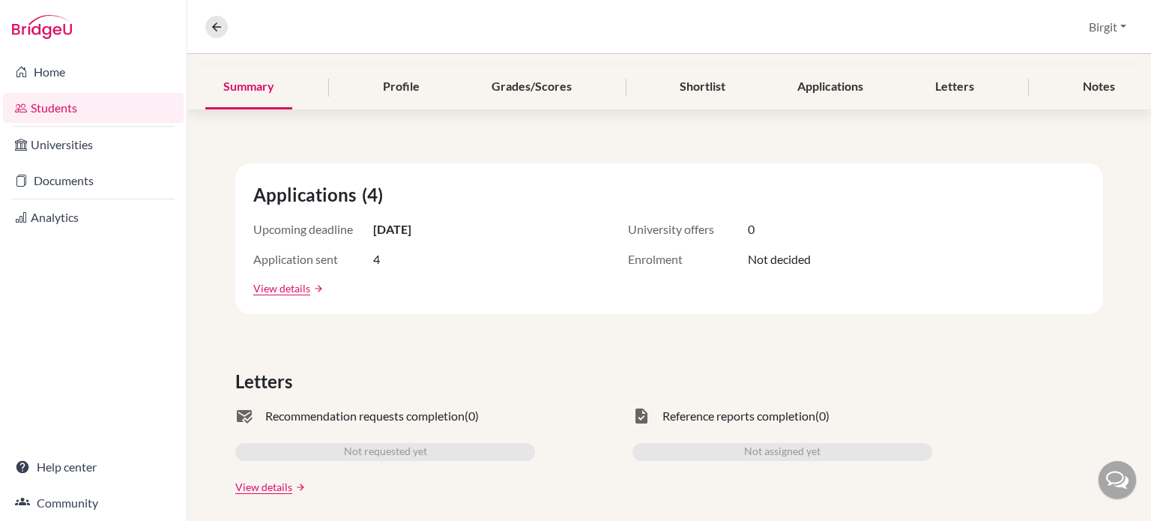
scroll to position [150, 0]
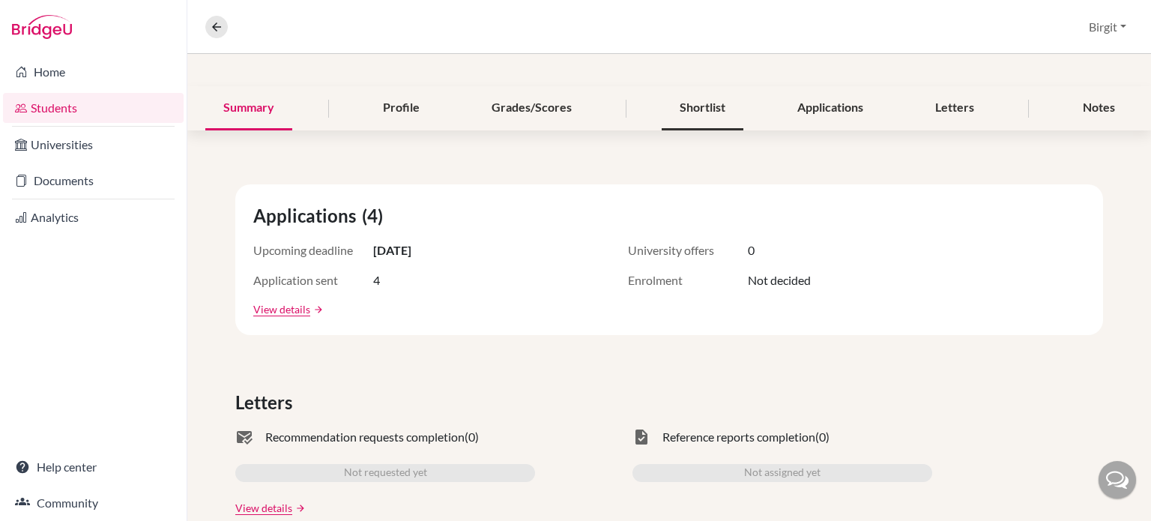
click at [681, 101] on div "Shortlist" at bounding box center [703, 108] width 82 height 44
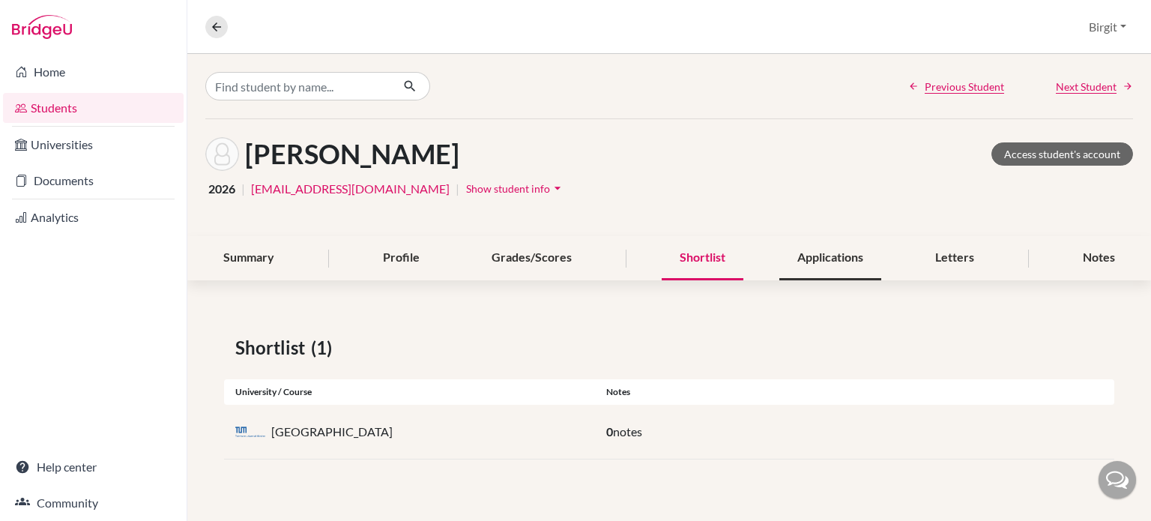
click at [829, 248] on div "Applications" at bounding box center [830, 258] width 102 height 44
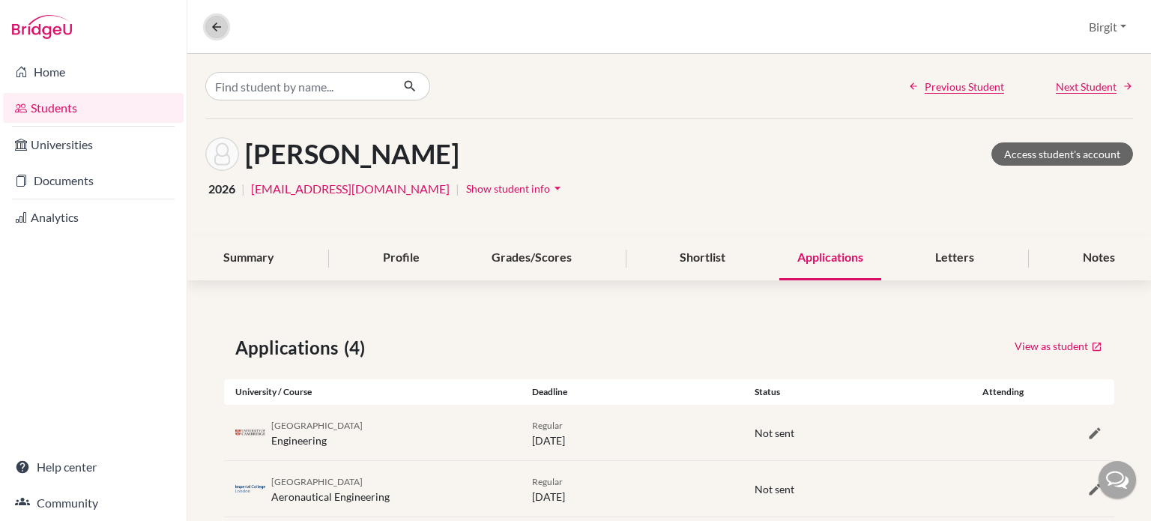
click at [211, 25] on icon at bounding box center [216, 26] width 13 height 13
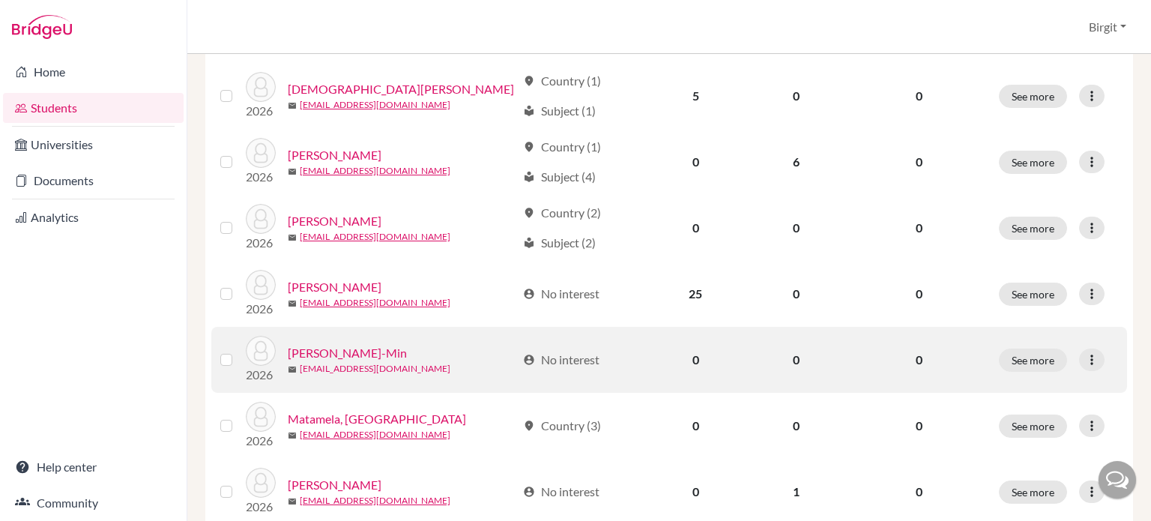
scroll to position [375, 0]
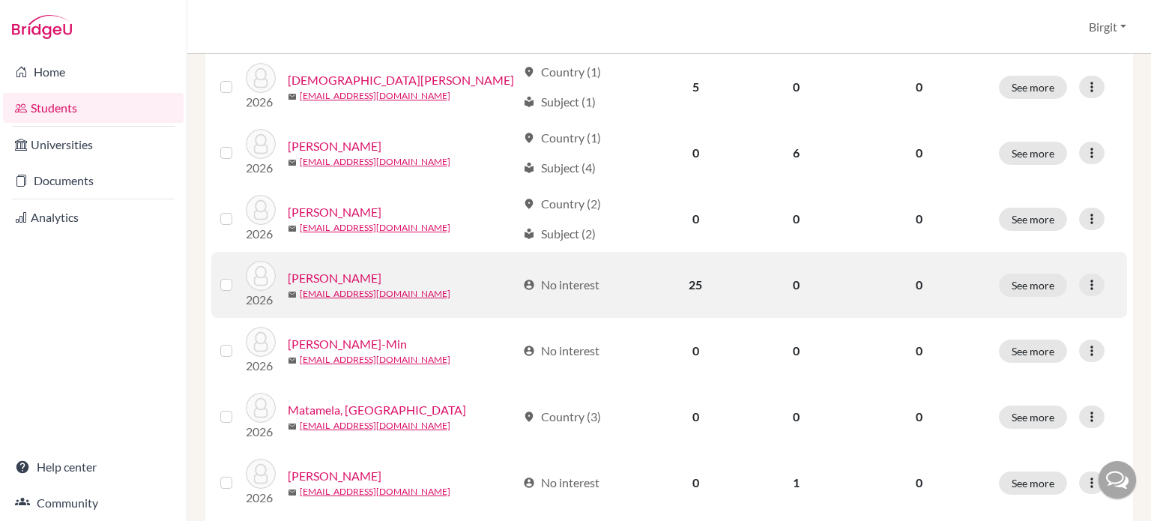
click at [318, 275] on link "[PERSON_NAME]" at bounding box center [335, 278] width 94 height 18
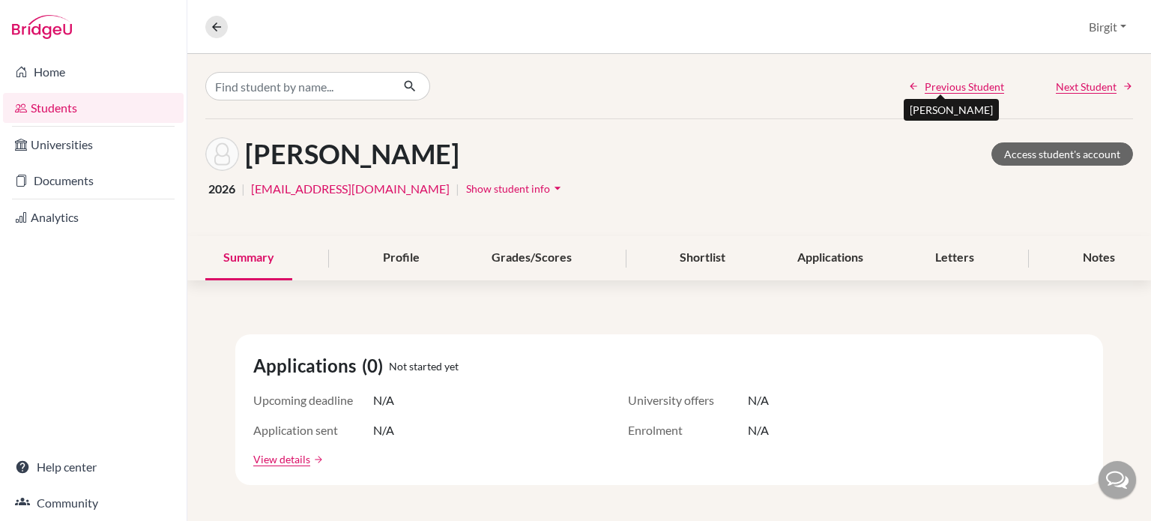
click at [943, 83] on span "Previous Student" at bounding box center [964, 87] width 79 height 16
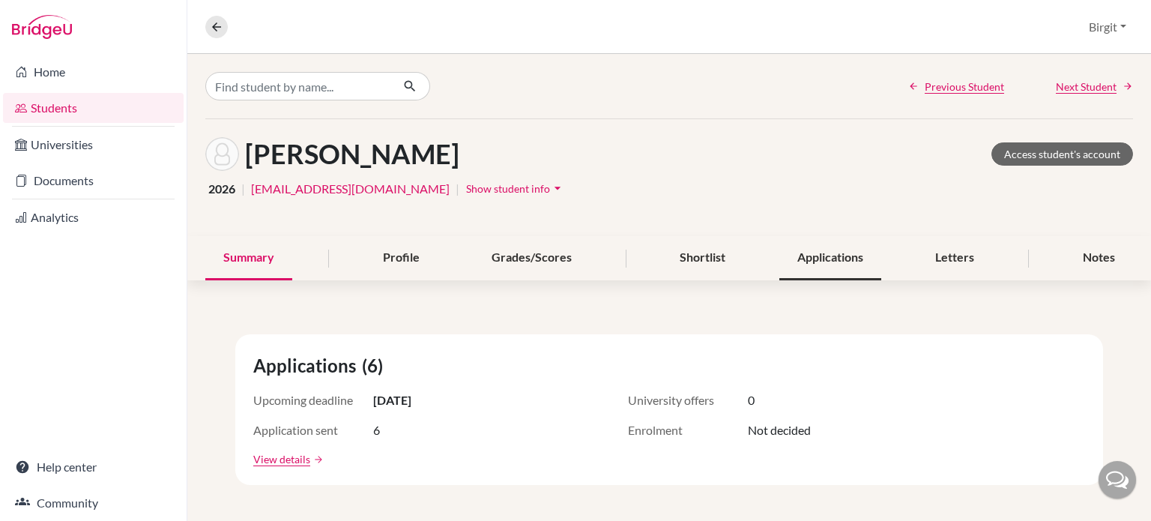
click at [824, 261] on div "Applications" at bounding box center [830, 258] width 102 height 44
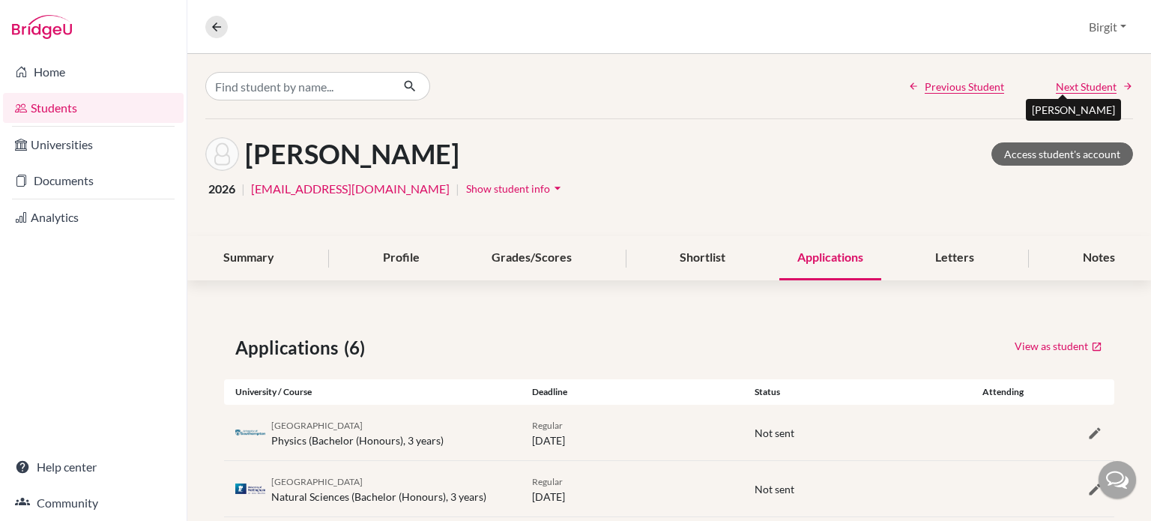
click at [1057, 86] on span "Next Student" at bounding box center [1086, 87] width 61 height 16
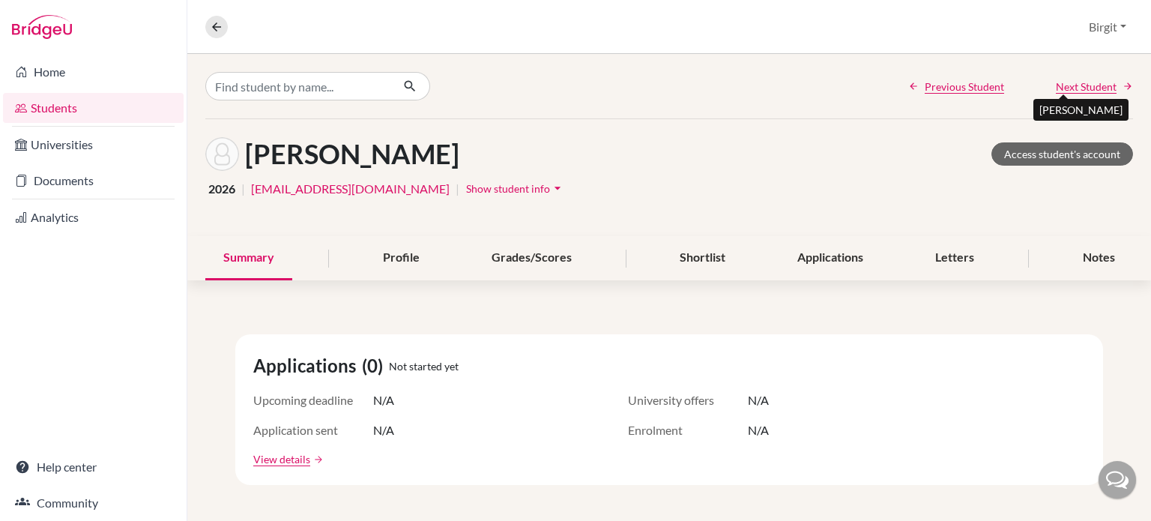
click at [1057, 86] on span "Next Student" at bounding box center [1086, 87] width 61 height 16
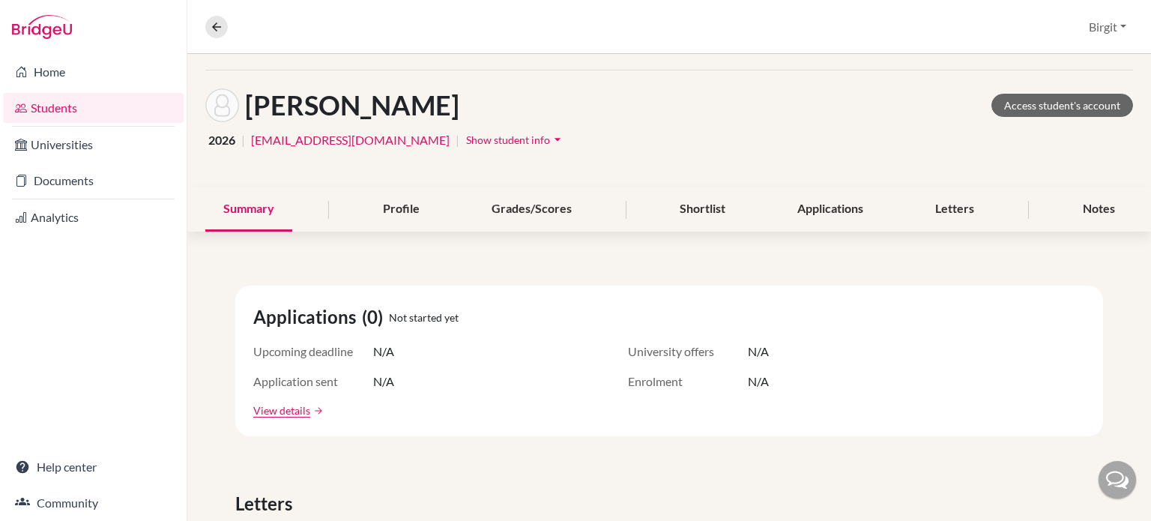
scroll to position [75, 0]
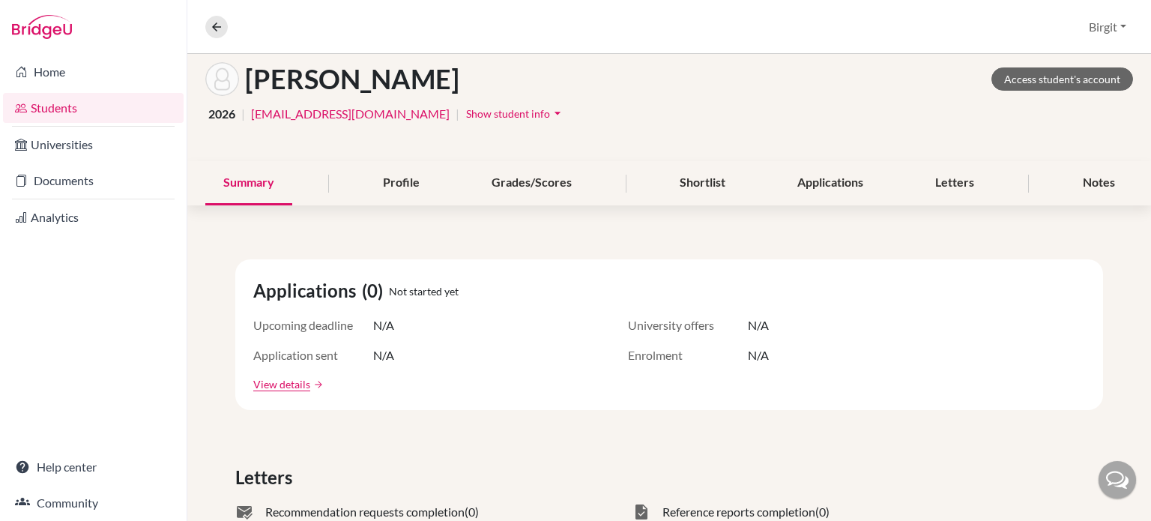
click at [809, 184] on div "Applications" at bounding box center [830, 183] width 102 height 44
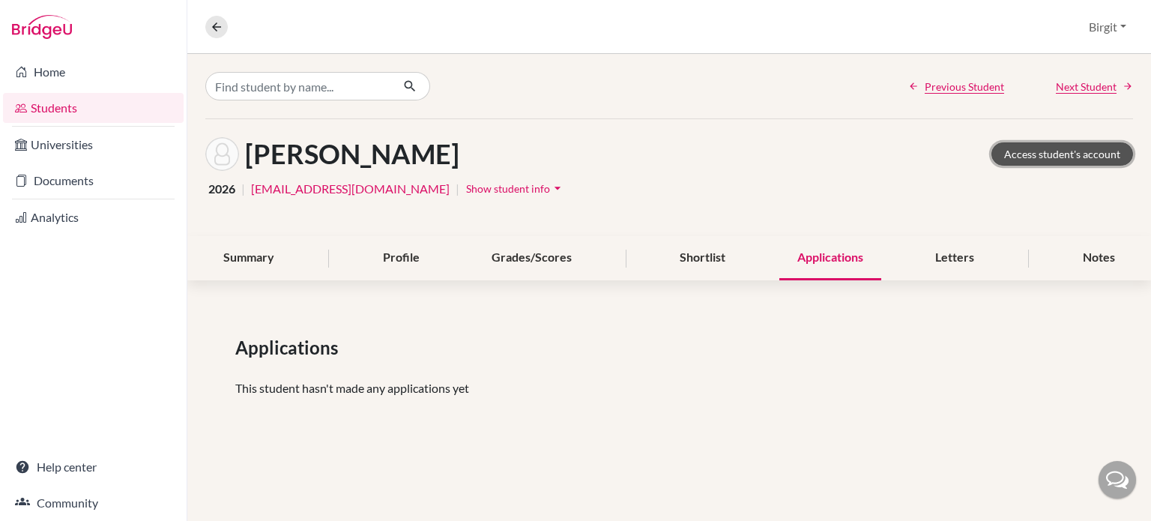
click at [1073, 154] on link "Access student's account" at bounding box center [1062, 153] width 142 height 23
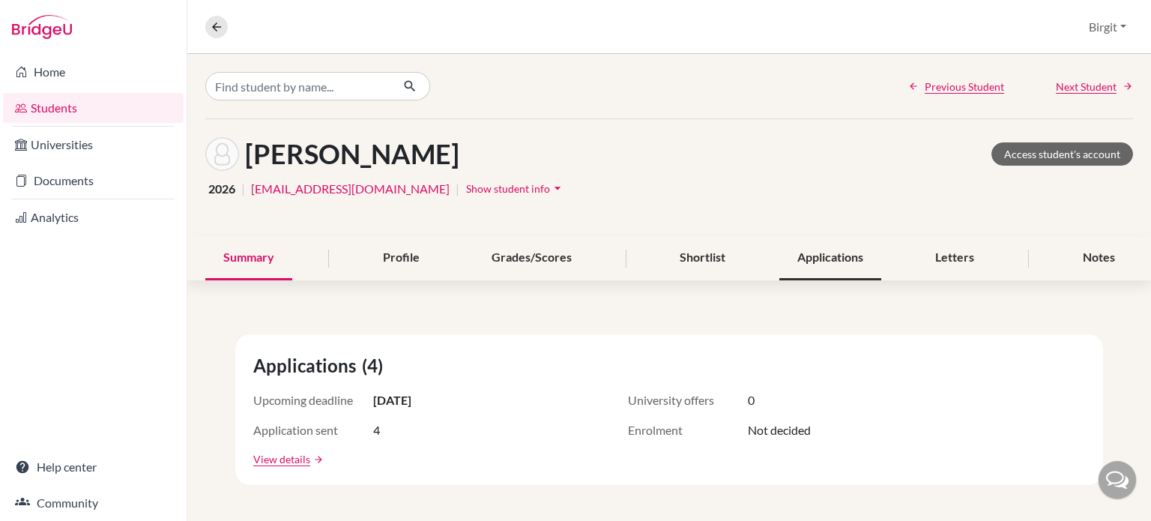
click at [857, 257] on div "Applications" at bounding box center [830, 258] width 102 height 44
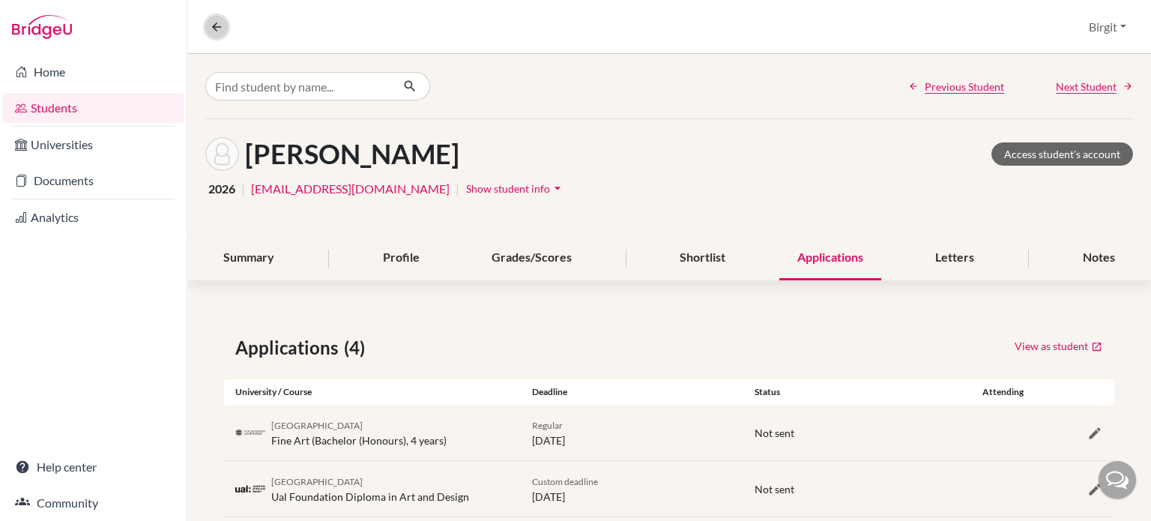
click at [217, 23] on icon at bounding box center [216, 26] width 13 height 13
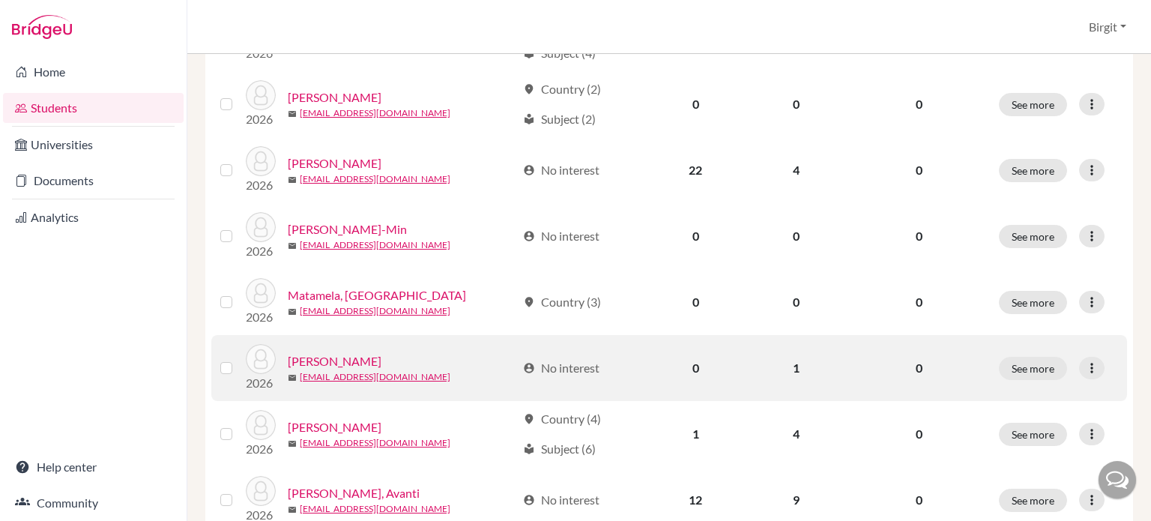
scroll to position [525, 0]
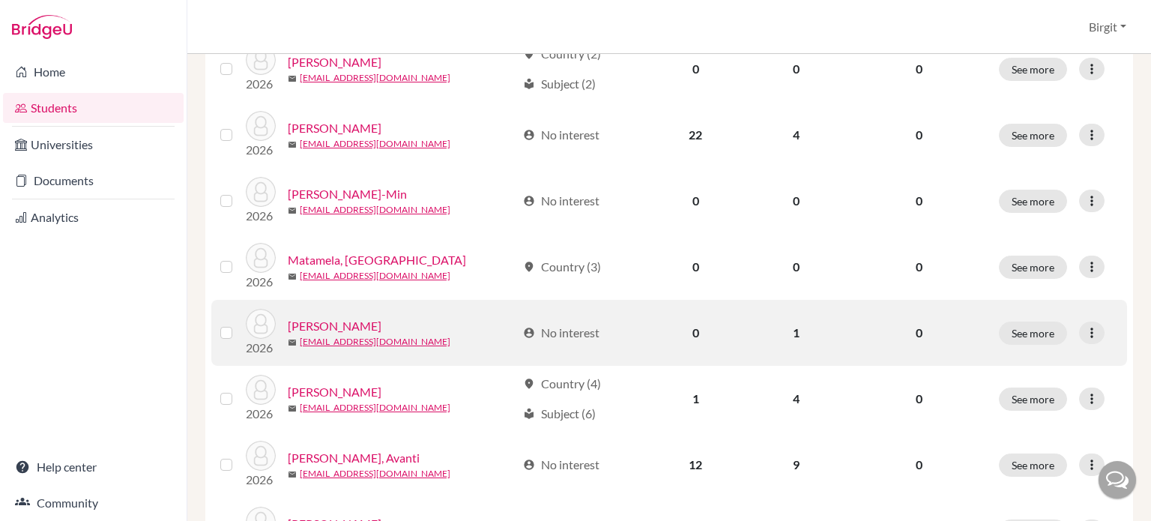
click at [336, 327] on link "[PERSON_NAME]" at bounding box center [335, 326] width 94 height 18
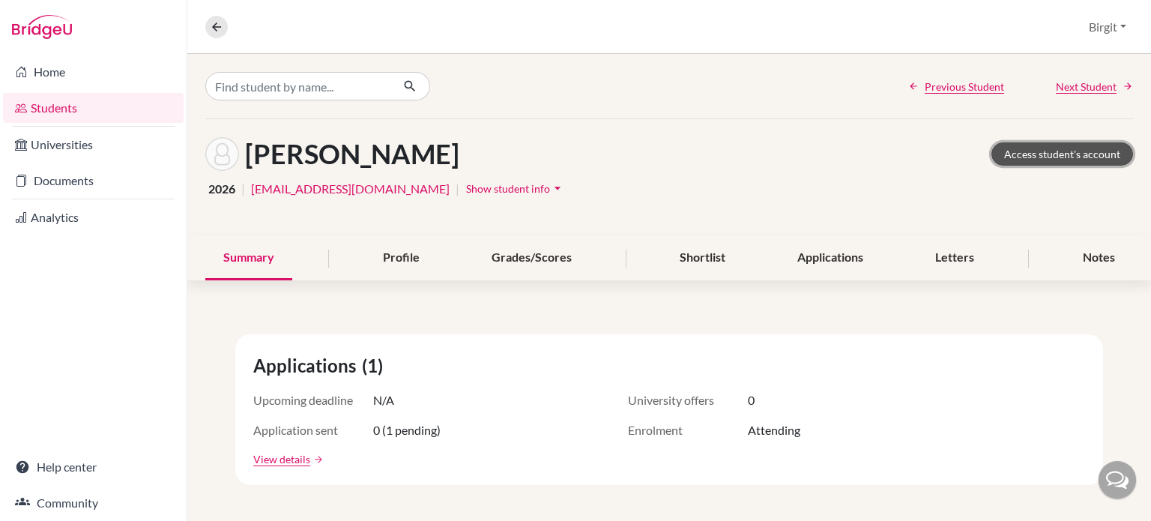
click at [1089, 153] on link "Access student's account" at bounding box center [1062, 153] width 142 height 23
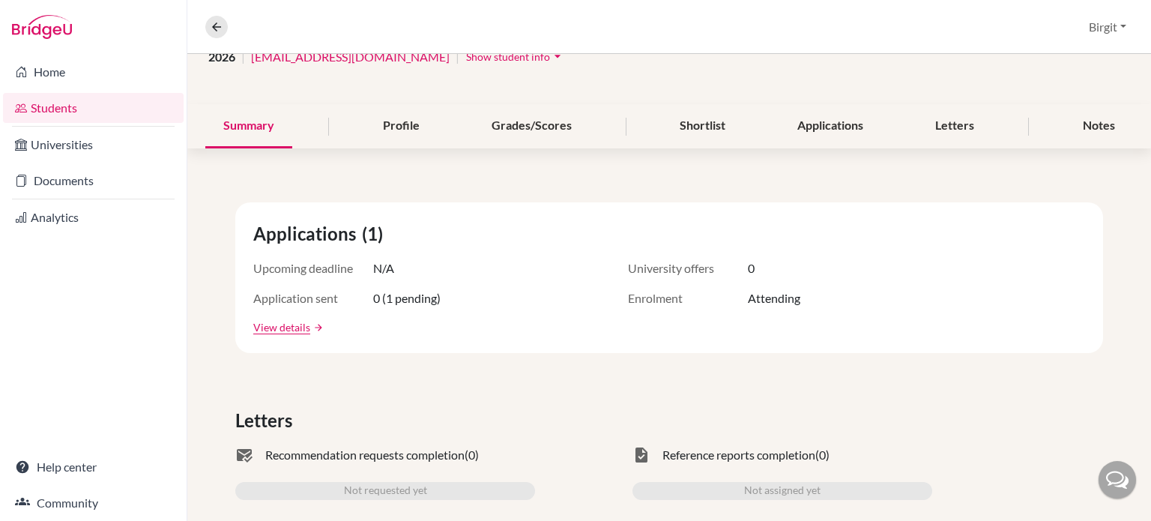
scroll to position [150, 0]
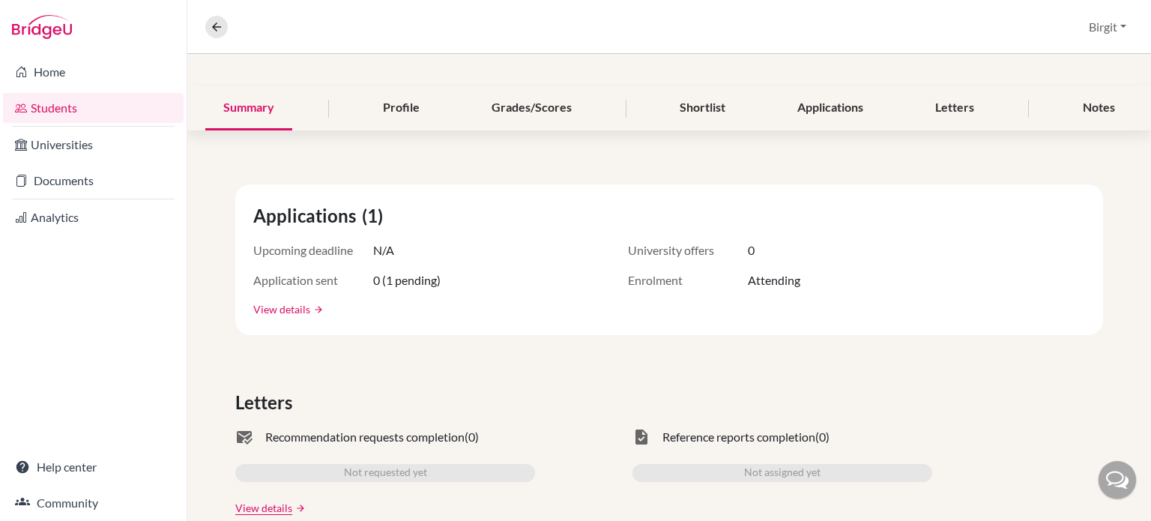
click at [304, 305] on link "View details" at bounding box center [281, 309] width 57 height 16
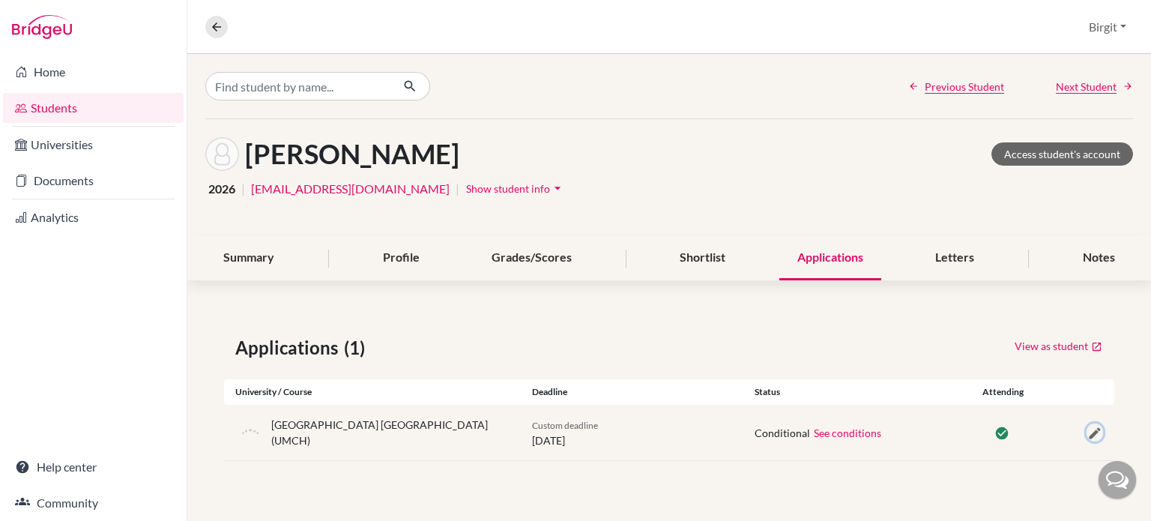
click at [1089, 434] on icon "button" at bounding box center [1094, 433] width 15 height 15
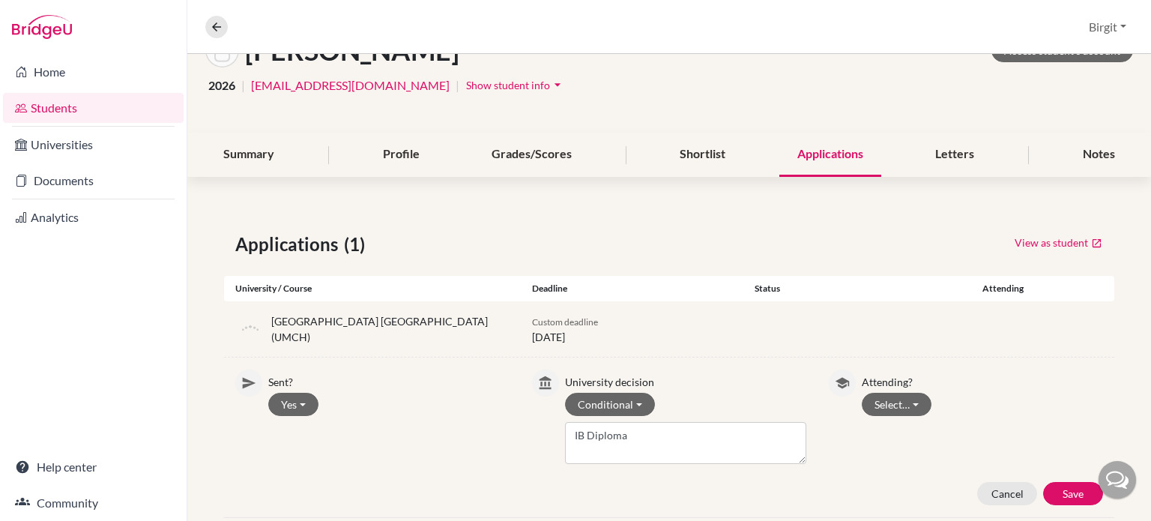
scroll to position [134, 0]
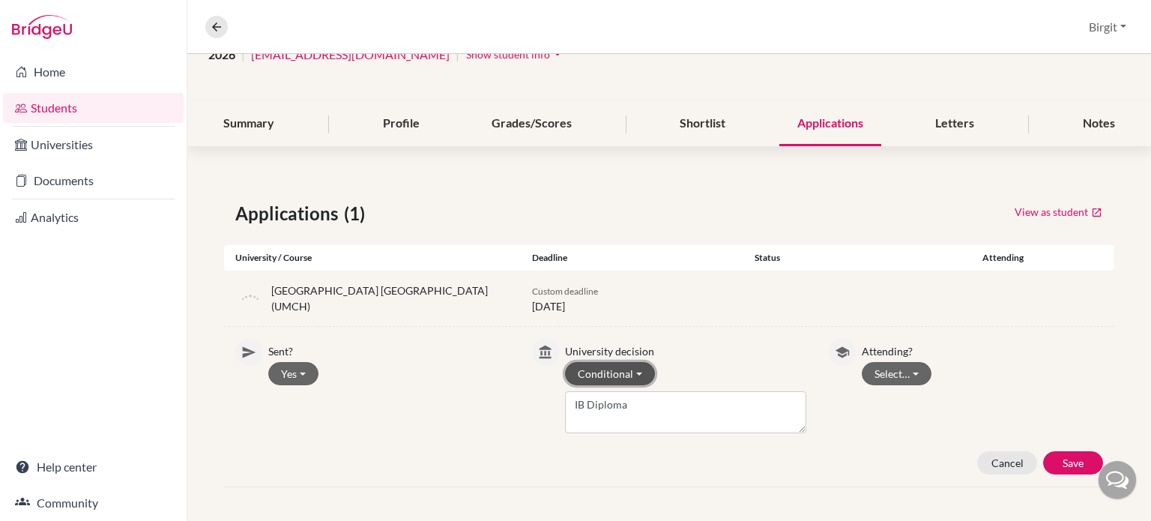
click at [603, 372] on button "Conditional" at bounding box center [610, 373] width 90 height 23
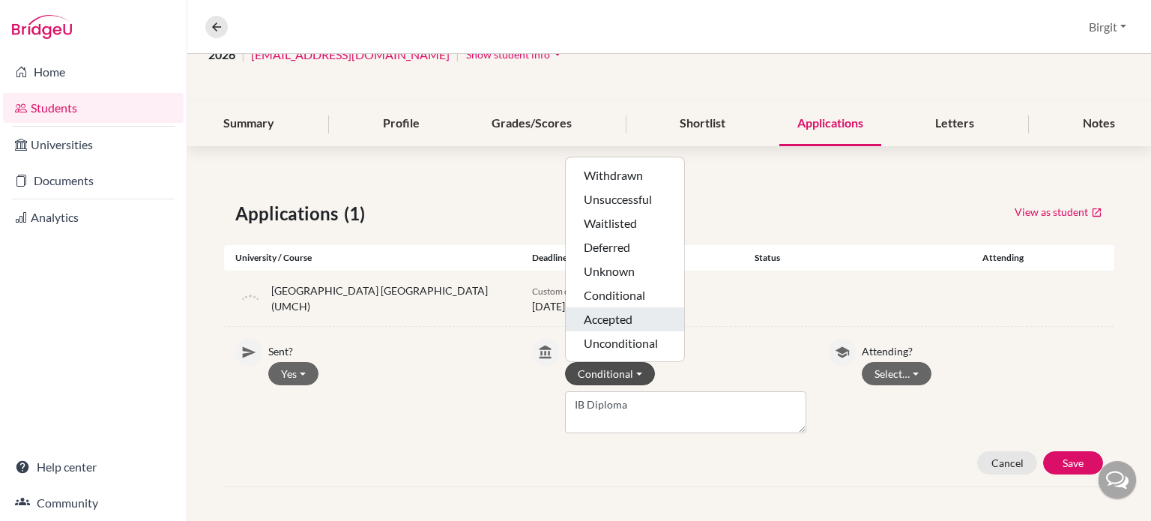
click at [620, 331] on button "Accepted" at bounding box center [625, 343] width 118 height 24
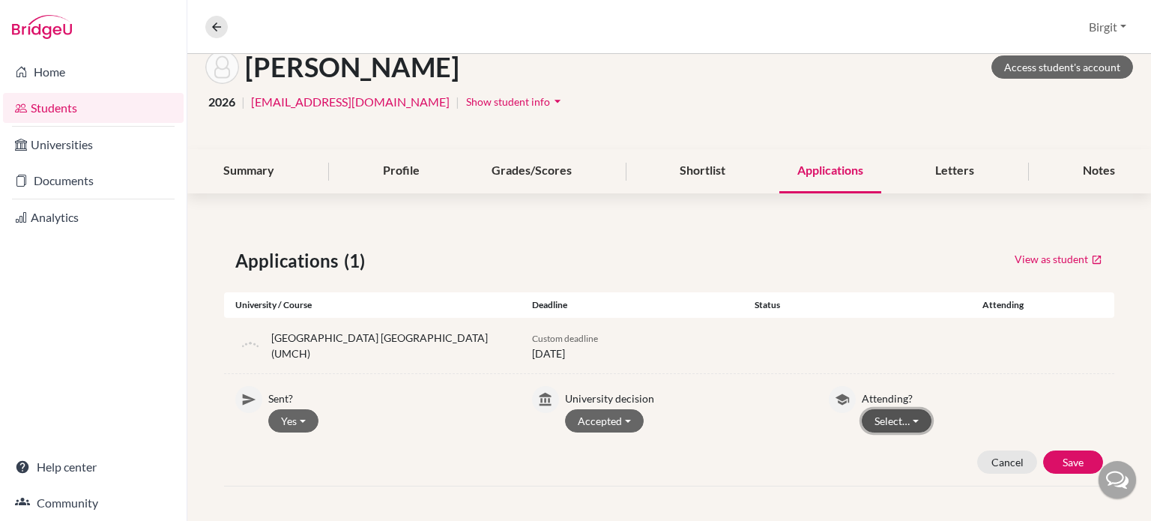
click at [901, 422] on button "Select…" at bounding box center [897, 420] width 70 height 23
click at [903, 464] on button "Attending" at bounding box center [921, 476] width 118 height 24
click at [1080, 462] on button "Save" at bounding box center [1073, 461] width 60 height 23
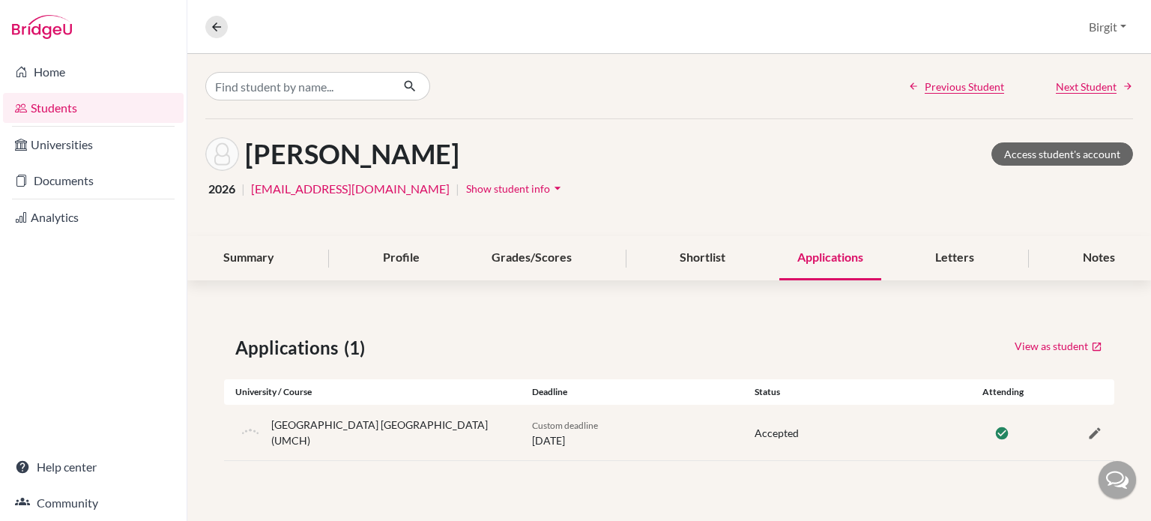
scroll to position [0, 0]
click at [218, 23] on icon at bounding box center [216, 26] width 13 height 13
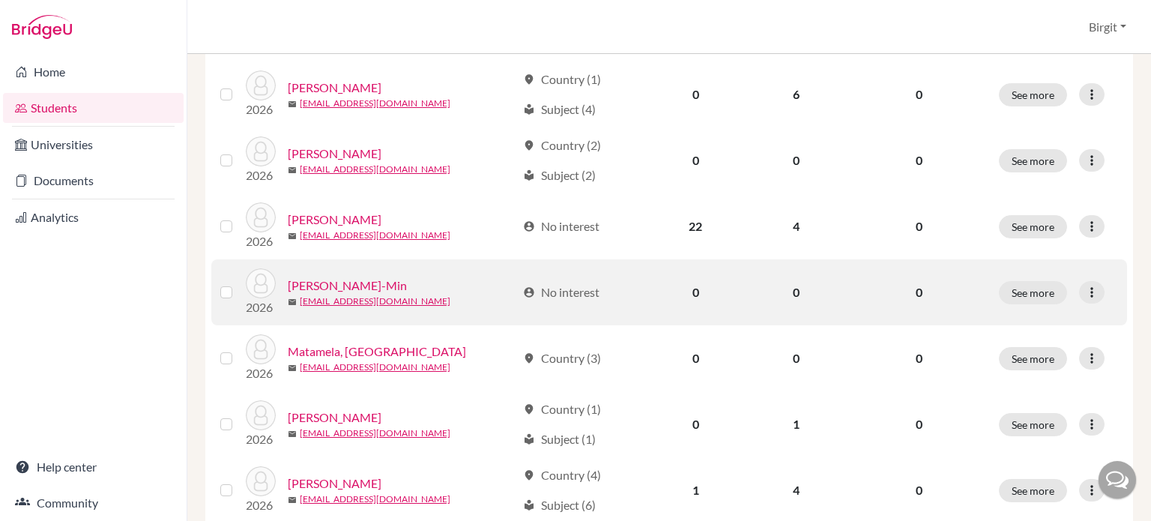
scroll to position [450, 0]
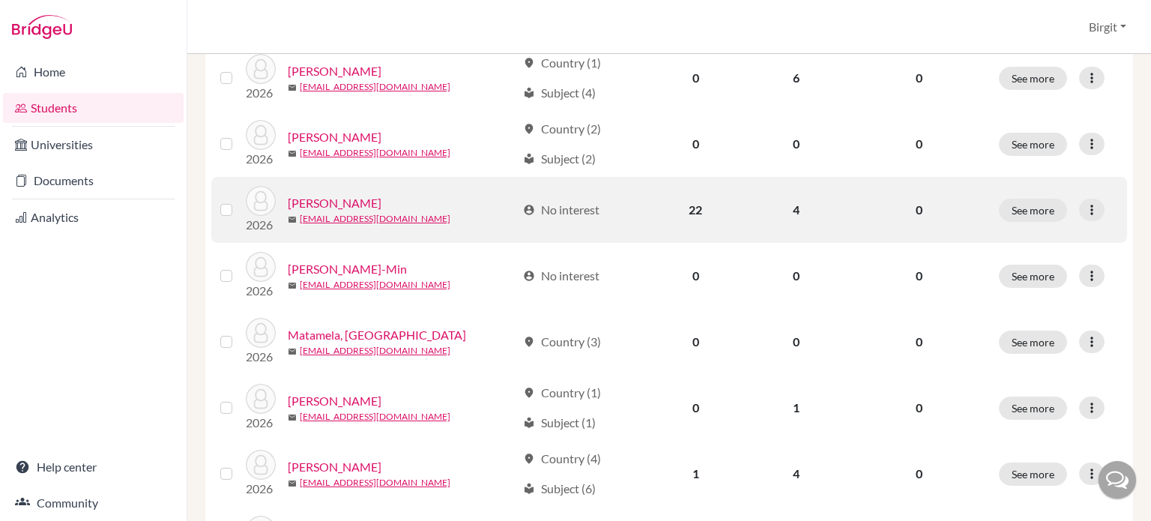
click at [324, 199] on link "[PERSON_NAME]" at bounding box center [335, 203] width 94 height 18
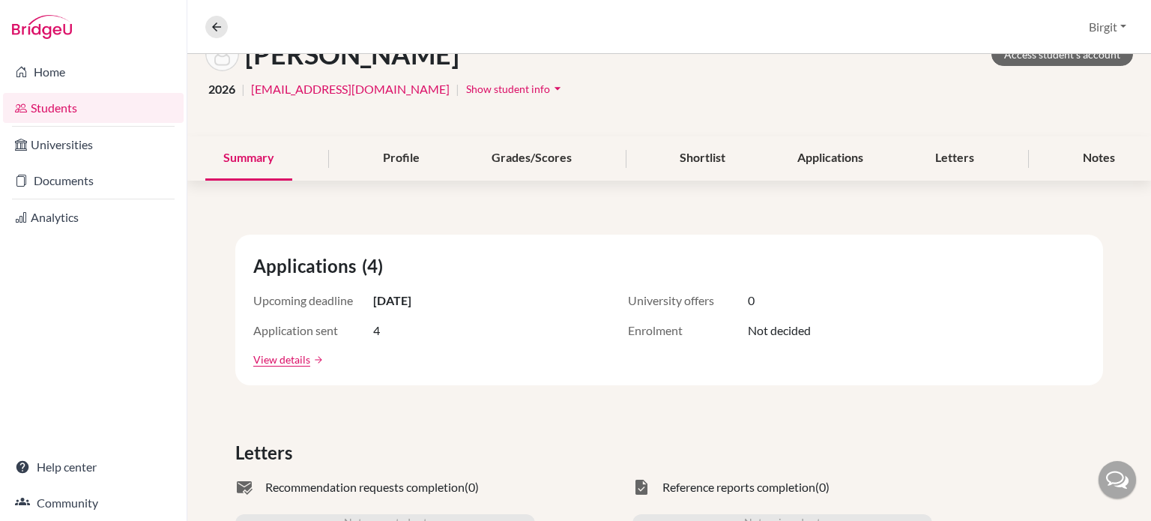
scroll to position [75, 0]
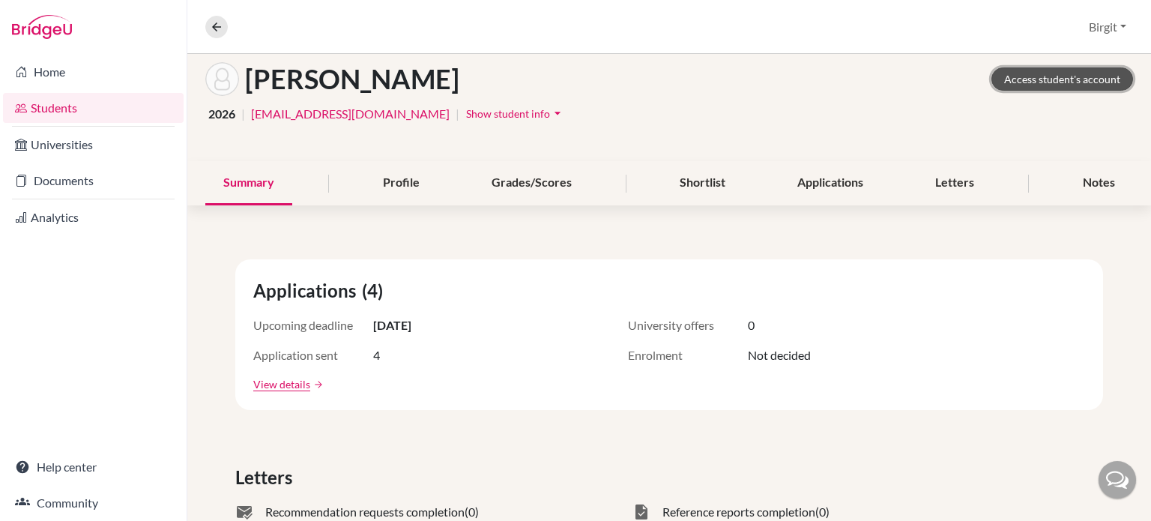
click at [1082, 78] on link "Access student's account" at bounding box center [1062, 78] width 142 height 23
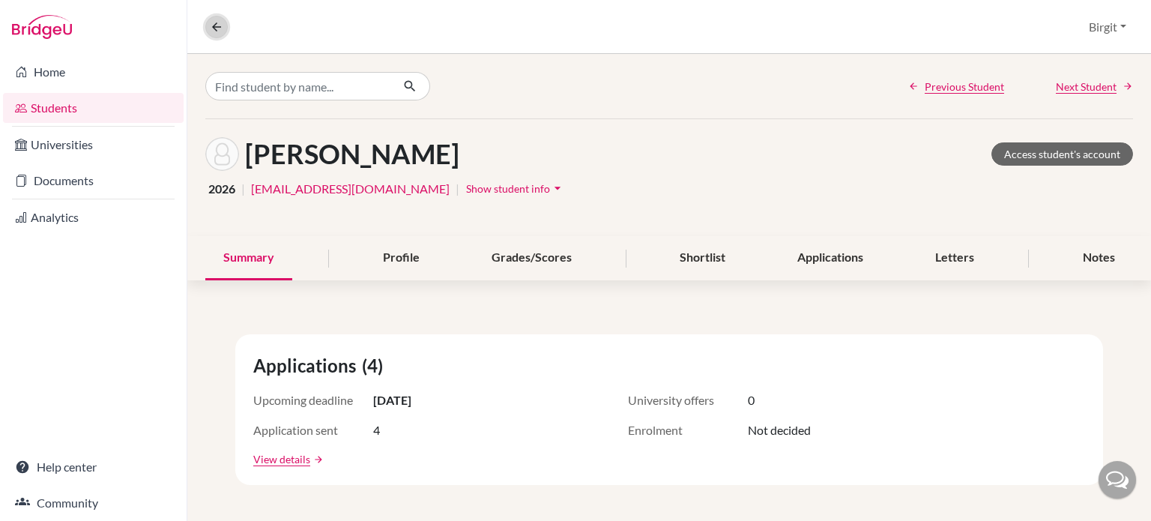
click at [213, 26] on icon at bounding box center [216, 26] width 13 height 13
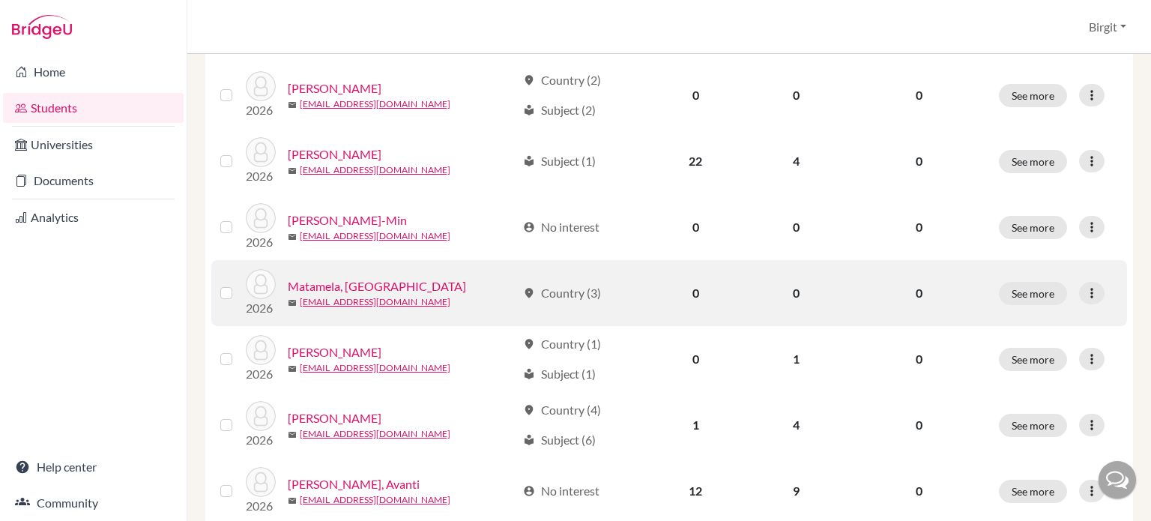
scroll to position [525, 0]
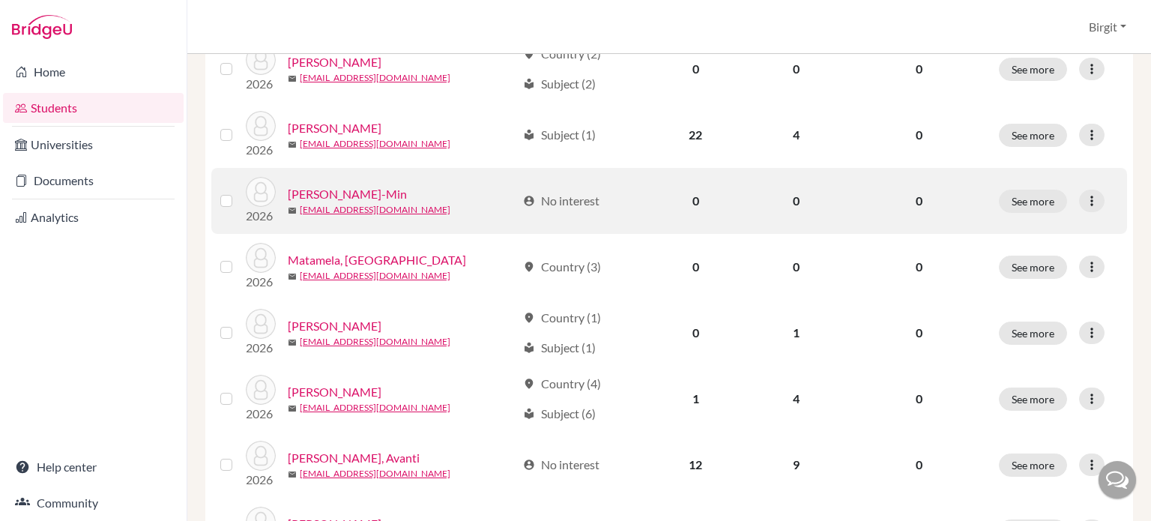
click at [317, 188] on link "Lee, Ha-Min" at bounding box center [347, 194] width 119 height 18
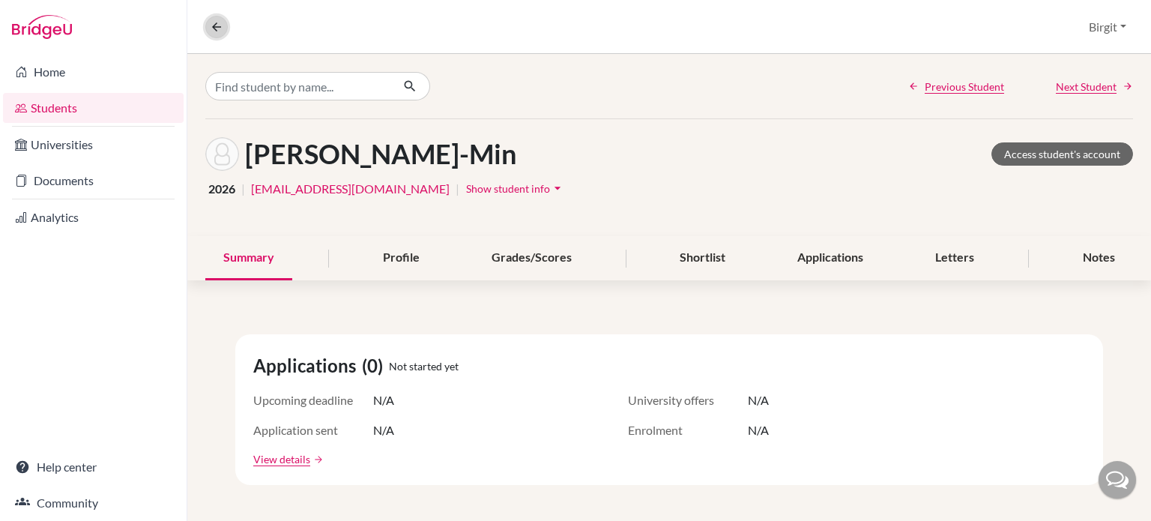
click at [222, 23] on icon at bounding box center [216, 26] width 13 height 13
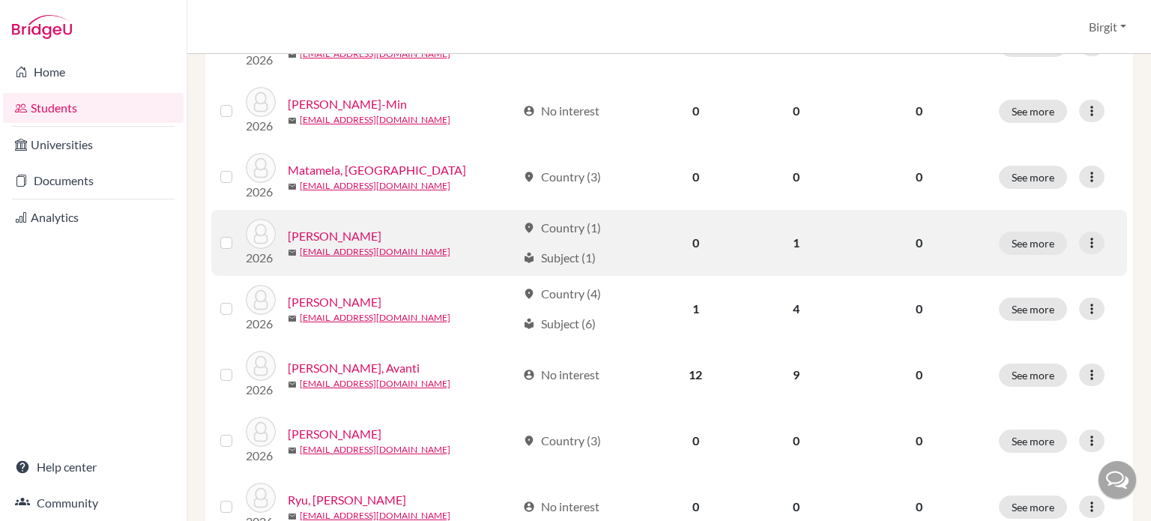
scroll to position [599, 0]
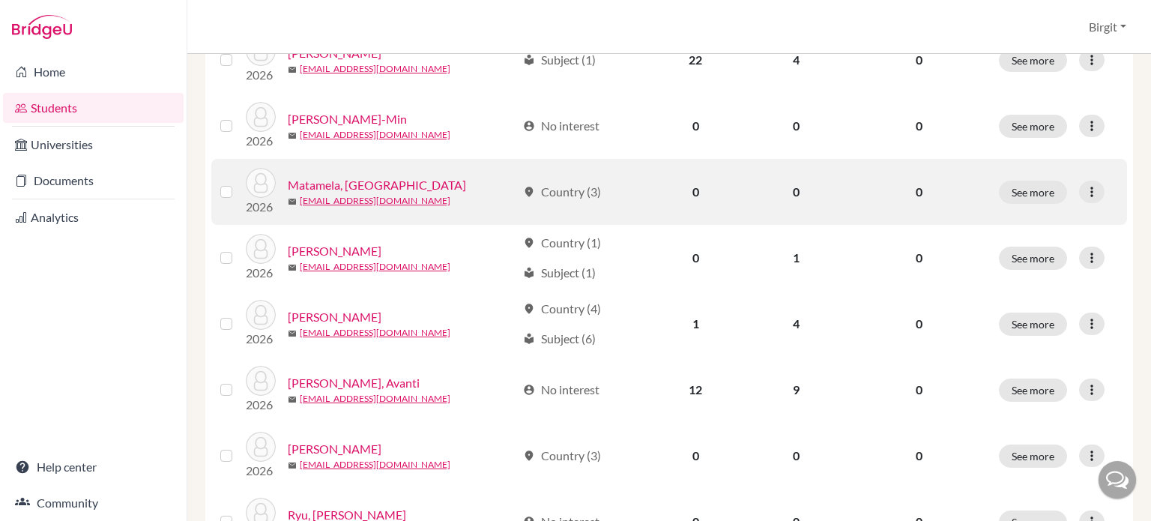
click at [348, 182] on link "Matamela, Thendo" at bounding box center [377, 185] width 178 height 18
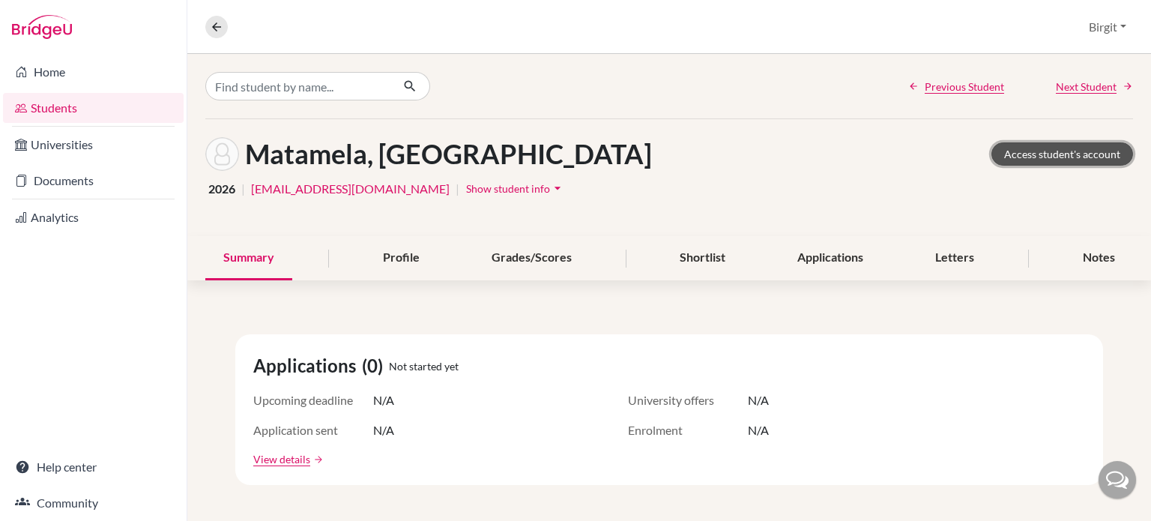
click at [1080, 154] on link "Access student's account" at bounding box center [1062, 153] width 142 height 23
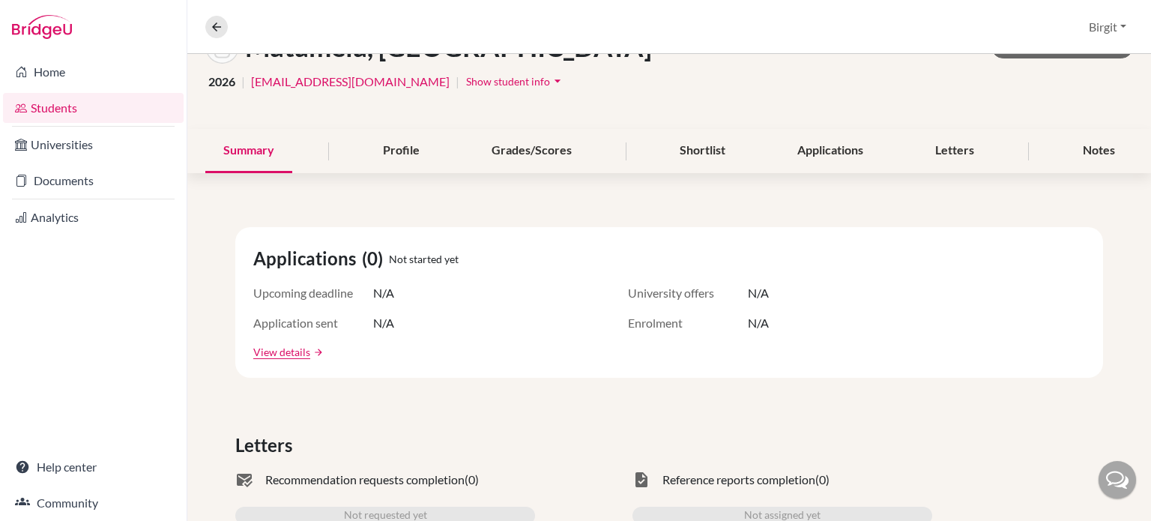
scroll to position [75, 0]
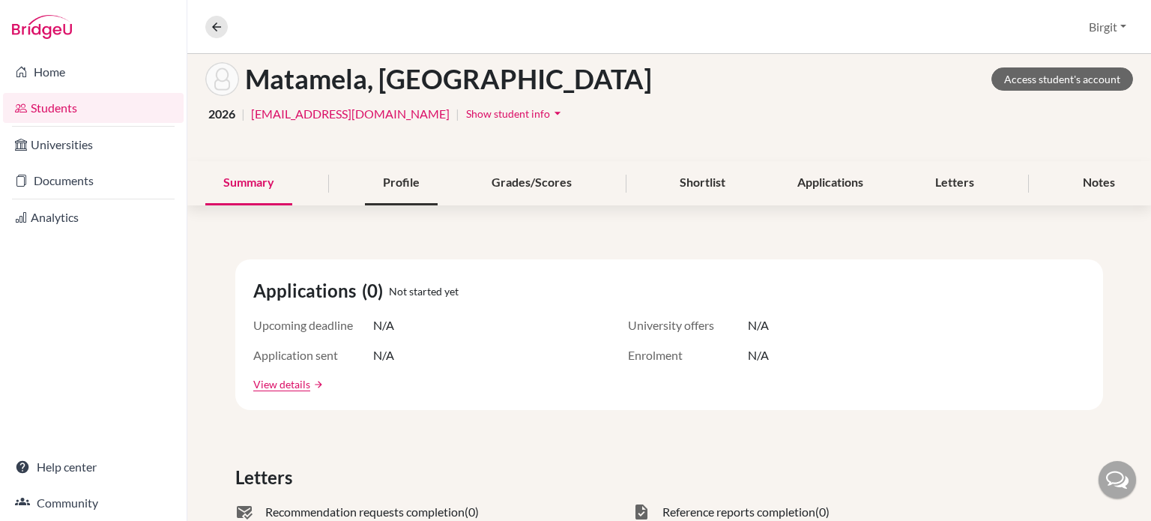
click at [409, 184] on div "Profile" at bounding box center [401, 183] width 73 height 44
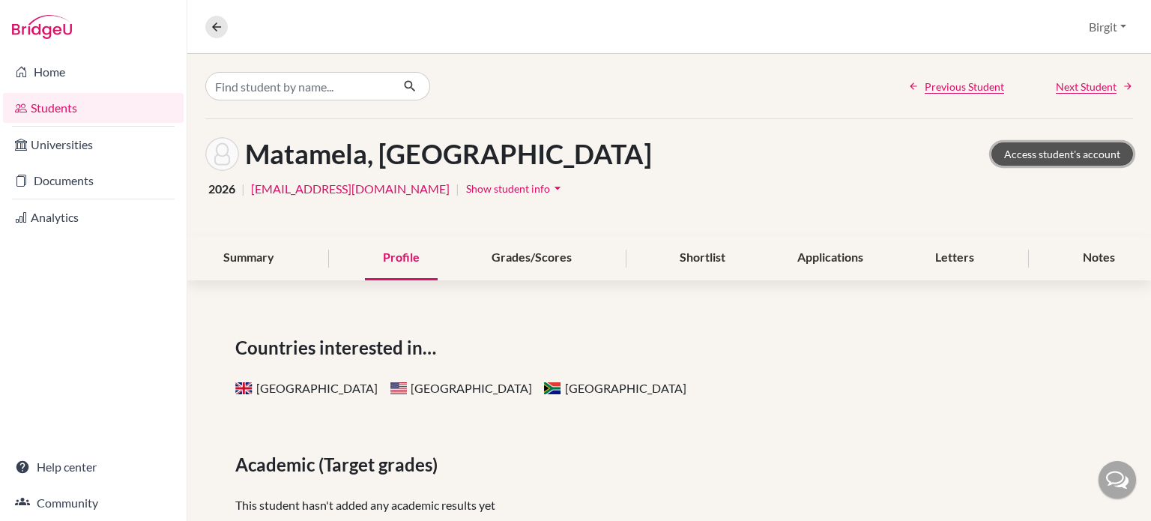
click at [1056, 148] on link "Access student's account" at bounding box center [1062, 153] width 142 height 23
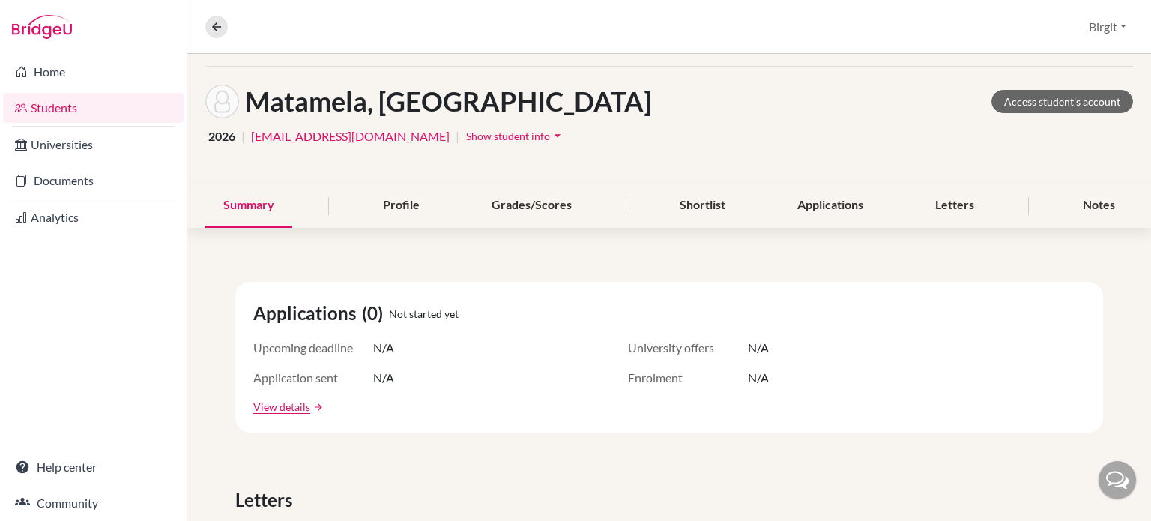
scroll to position [75, 0]
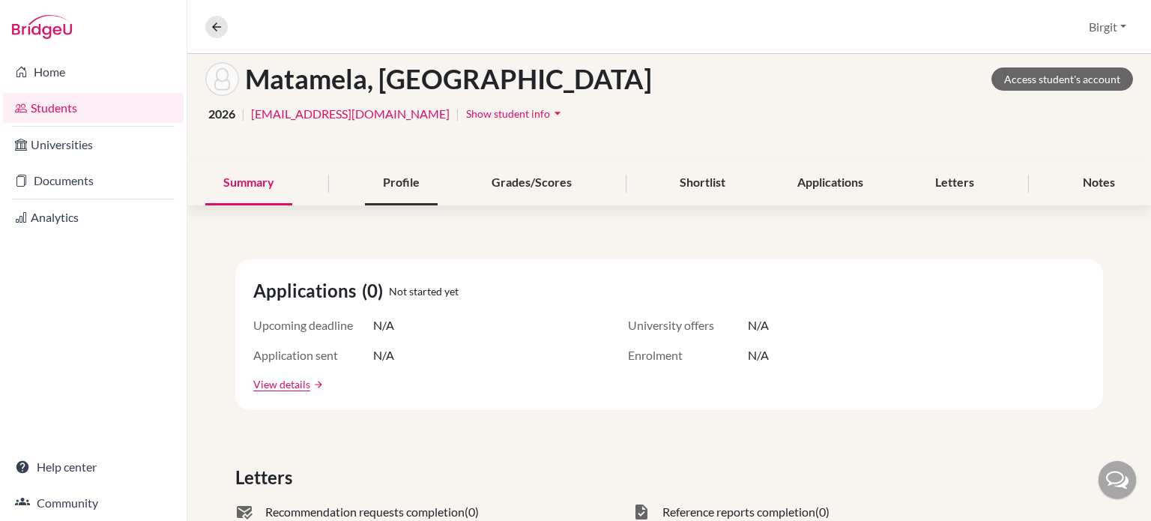
click at [405, 178] on div "Profile" at bounding box center [401, 183] width 73 height 44
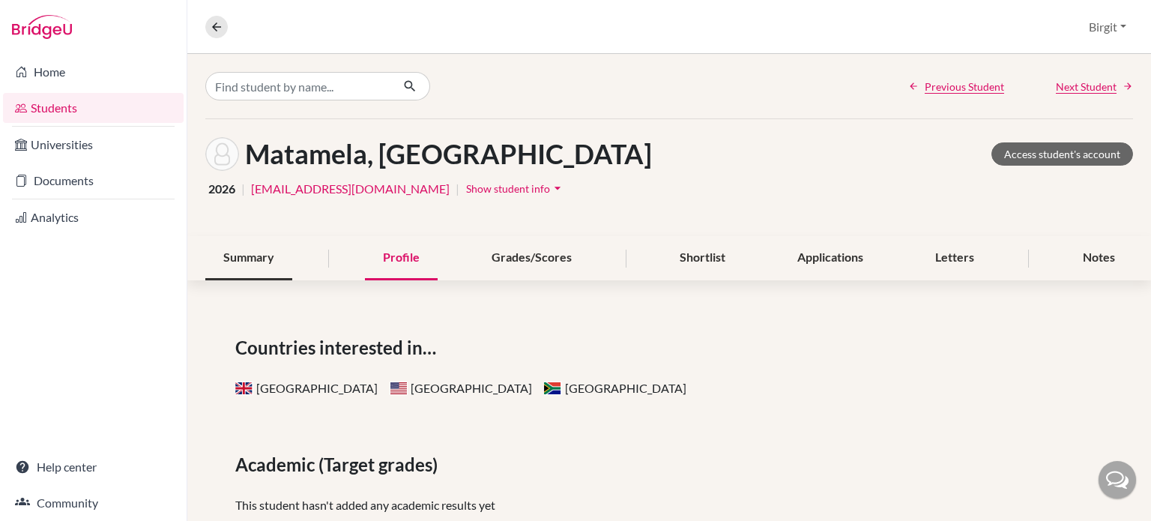
click at [260, 259] on div "Summary" at bounding box center [248, 258] width 87 height 44
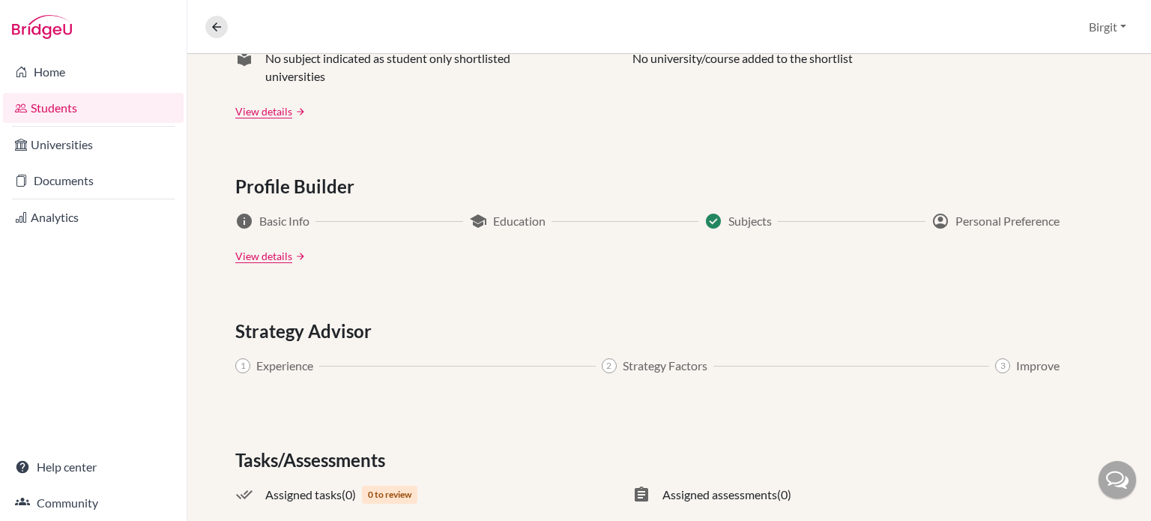
scroll to position [674, 0]
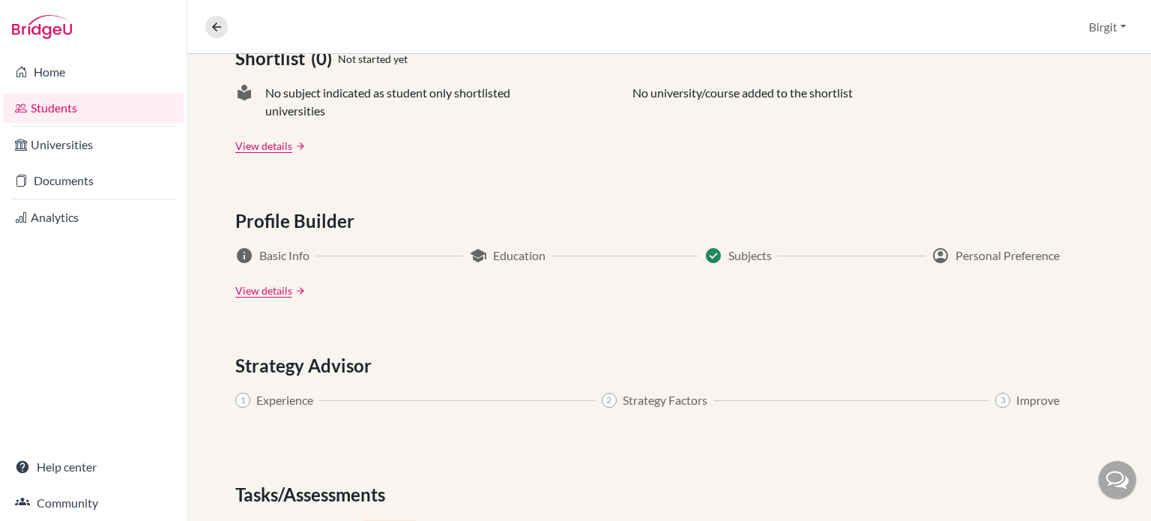
click at [282, 287] on link "View details" at bounding box center [263, 290] width 57 height 16
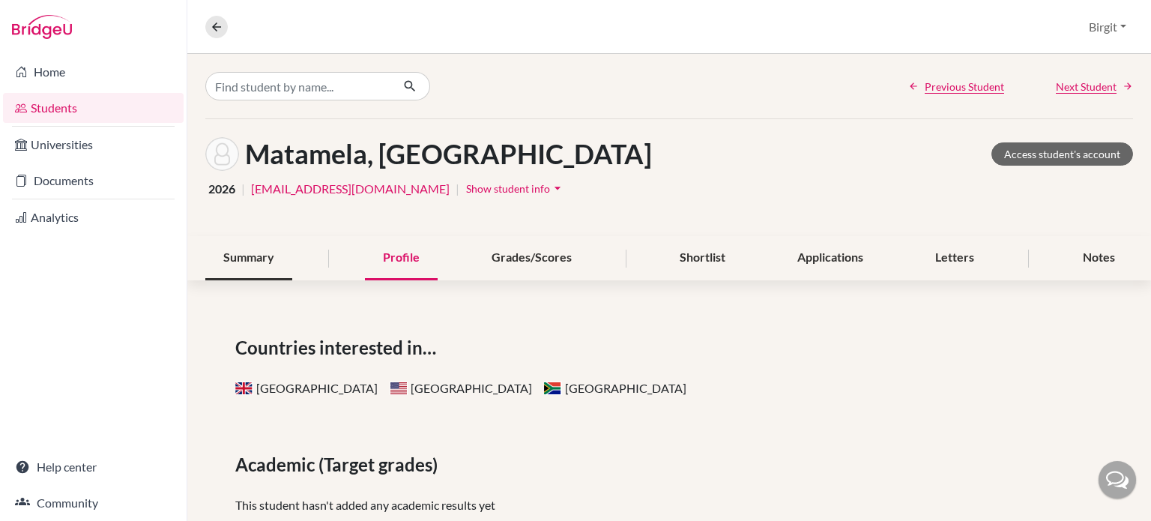
click at [260, 250] on div "Summary" at bounding box center [248, 258] width 87 height 44
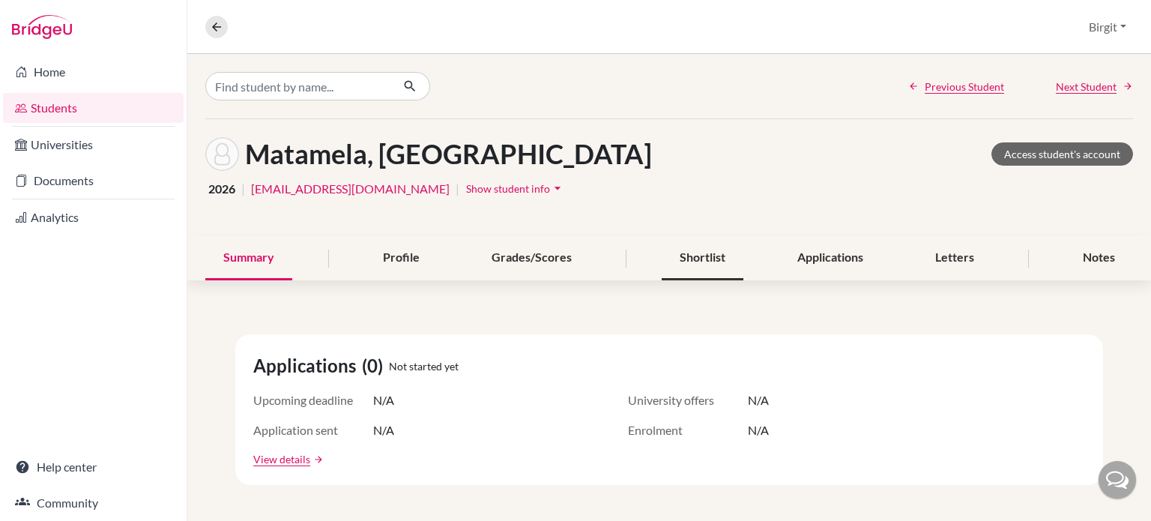
click at [701, 253] on div "Shortlist" at bounding box center [703, 258] width 82 height 44
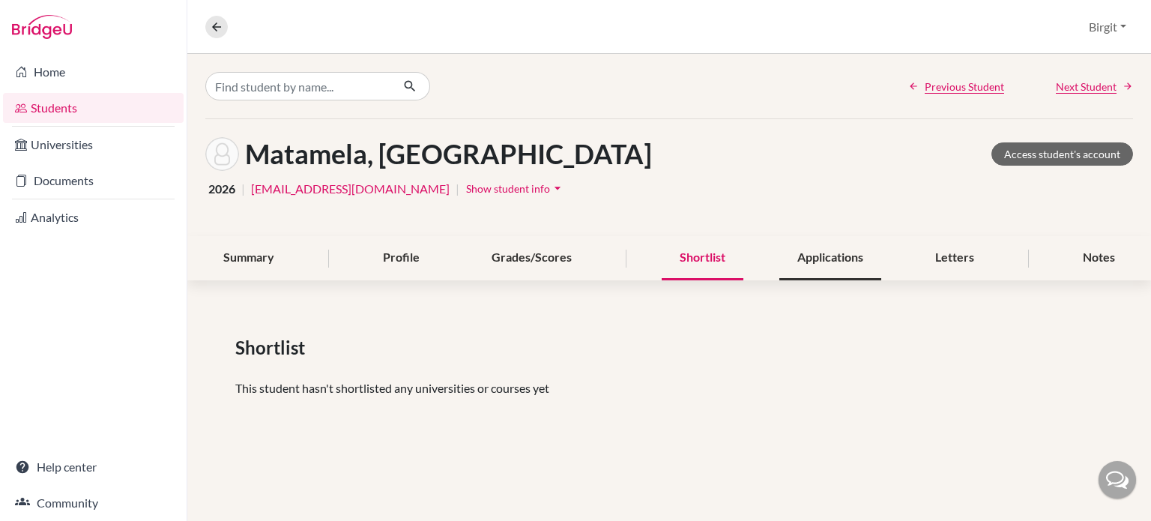
click at [844, 262] on div "Applications" at bounding box center [830, 258] width 102 height 44
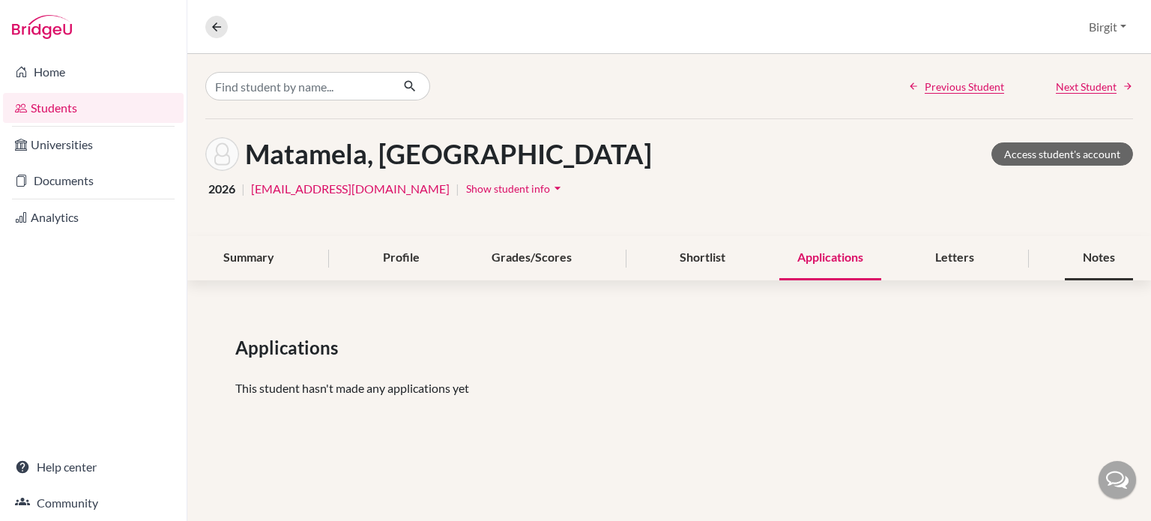
click at [1098, 251] on div "Notes" at bounding box center [1099, 258] width 68 height 44
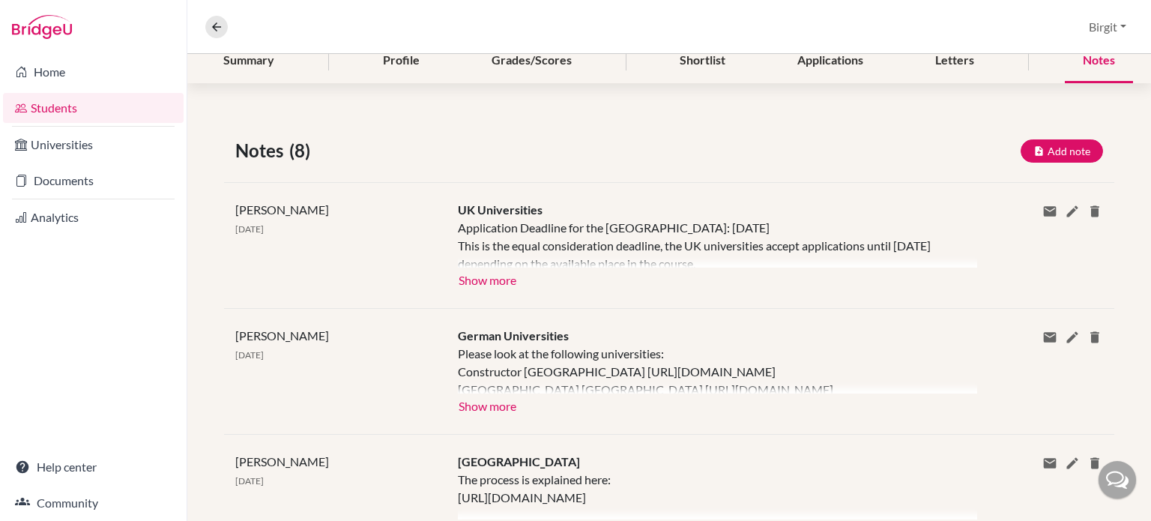
scroll to position [225, 0]
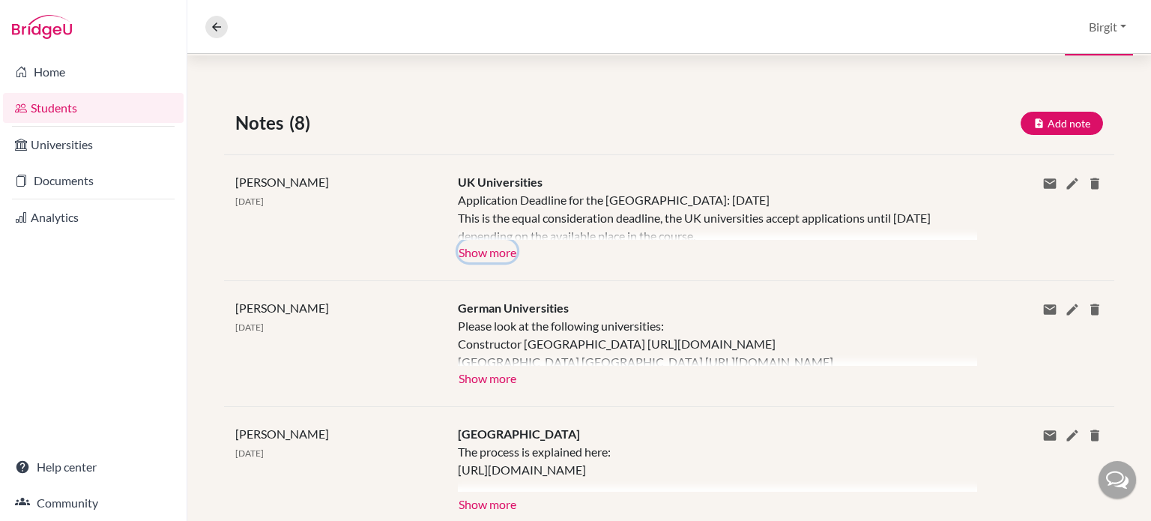
click at [465, 250] on button "Show more" at bounding box center [487, 251] width 59 height 22
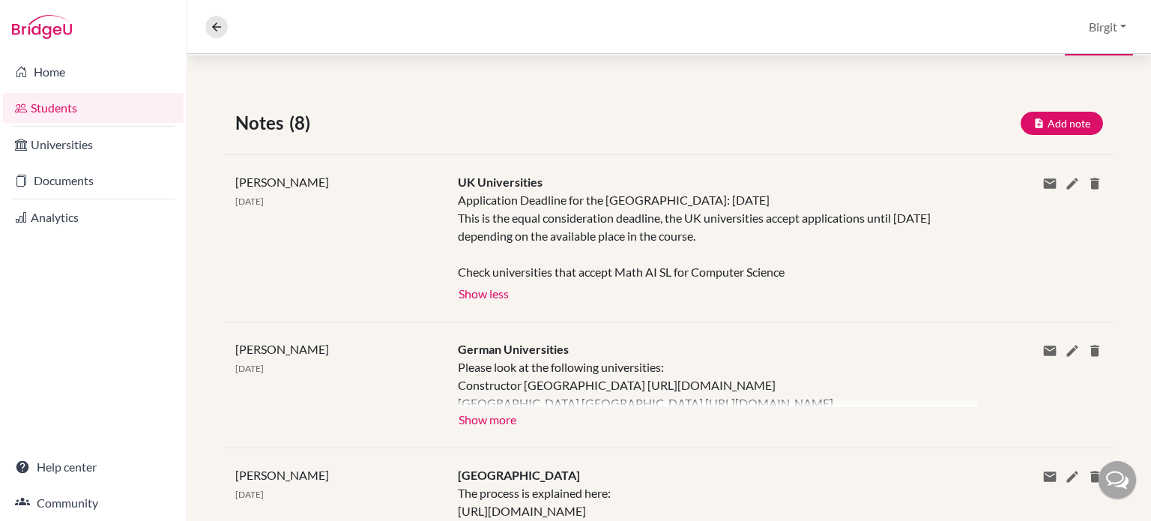
click at [59, 106] on link "Students" at bounding box center [93, 108] width 181 height 30
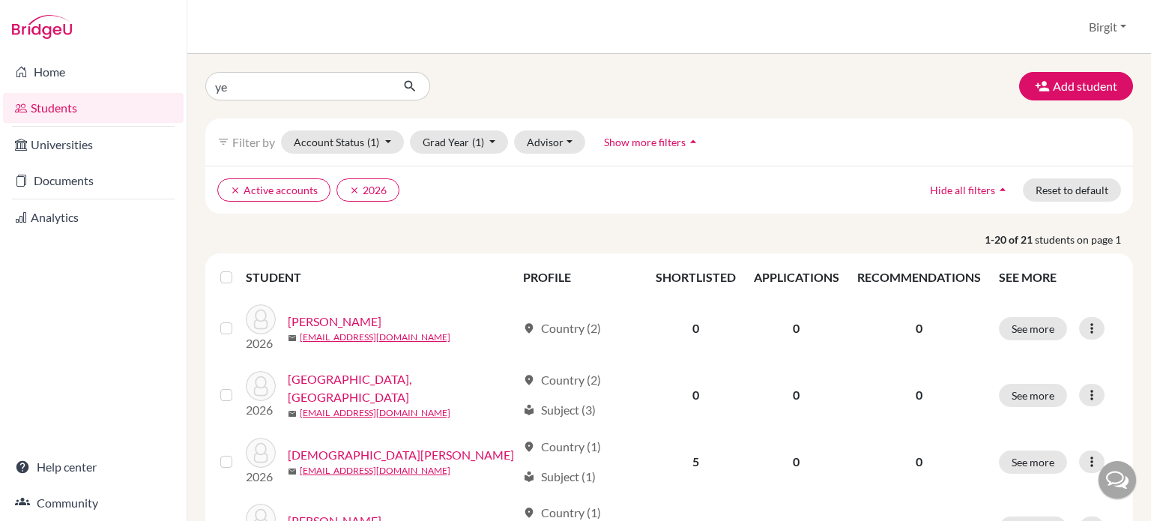
type input "y"
type input "test"
click button "submit" at bounding box center [410, 86] width 40 height 28
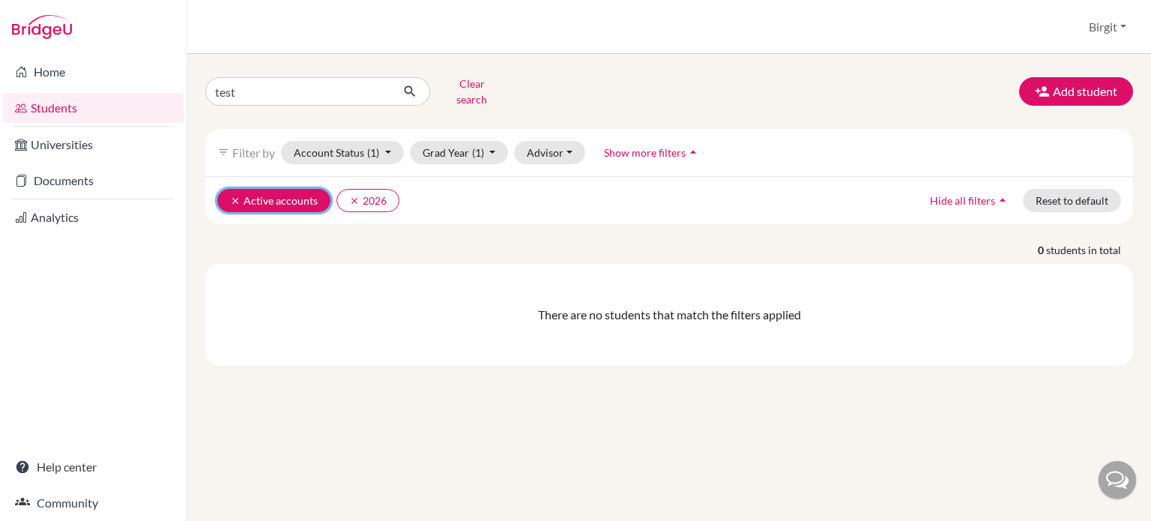
click at [232, 196] on icon "clear" at bounding box center [235, 201] width 10 height 10
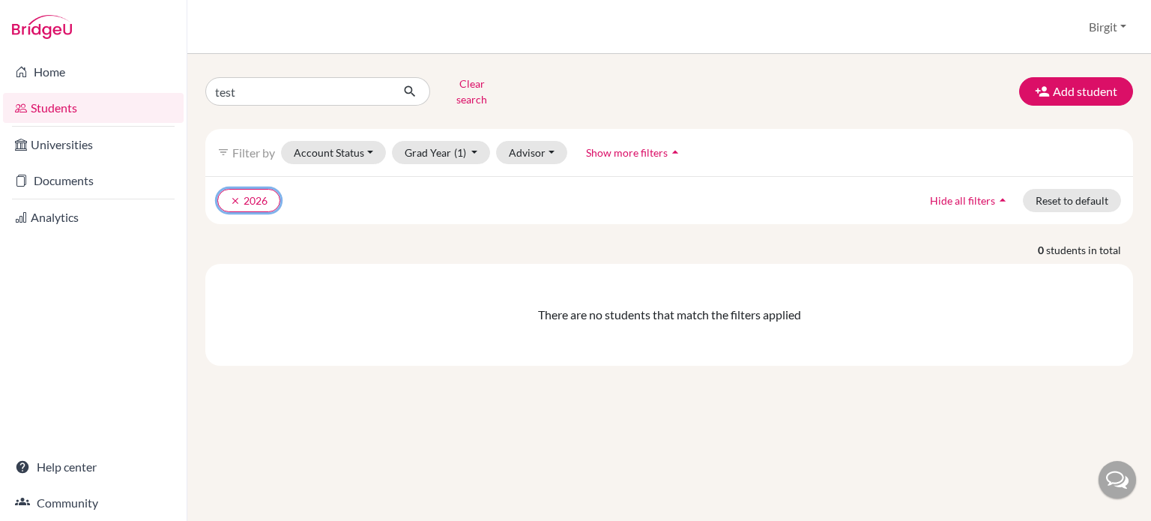
click at [235, 196] on icon "clear" at bounding box center [235, 201] width 10 height 10
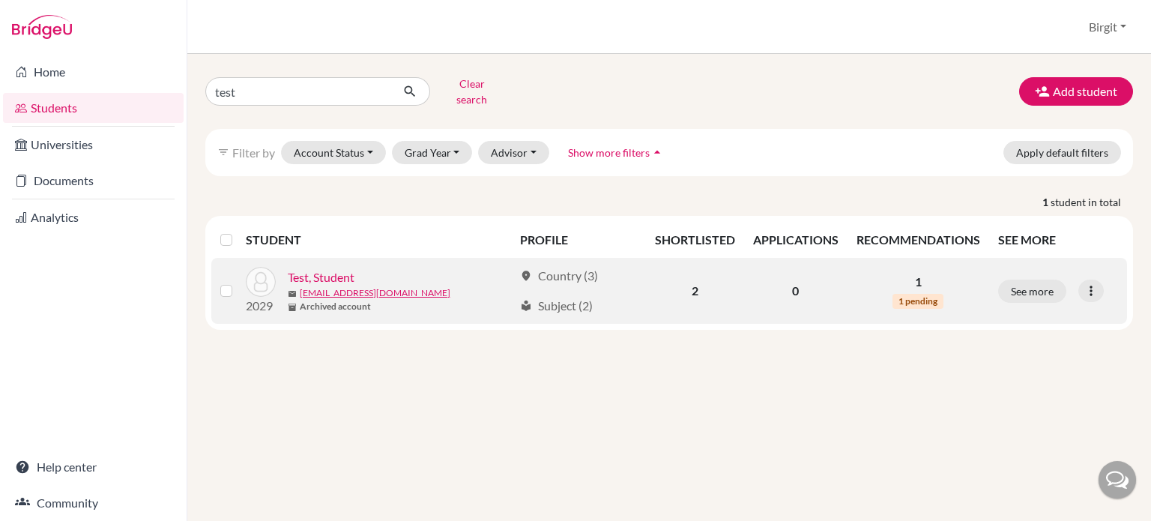
click at [348, 268] on link "Test, Student" at bounding box center [321, 277] width 67 height 18
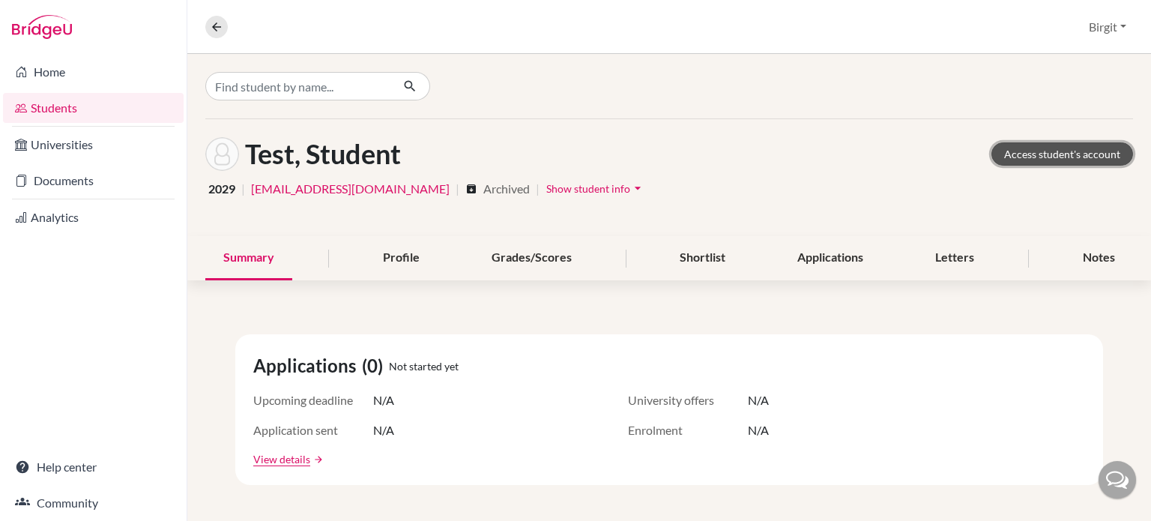
click at [1059, 154] on link "Access student's account" at bounding box center [1062, 153] width 142 height 23
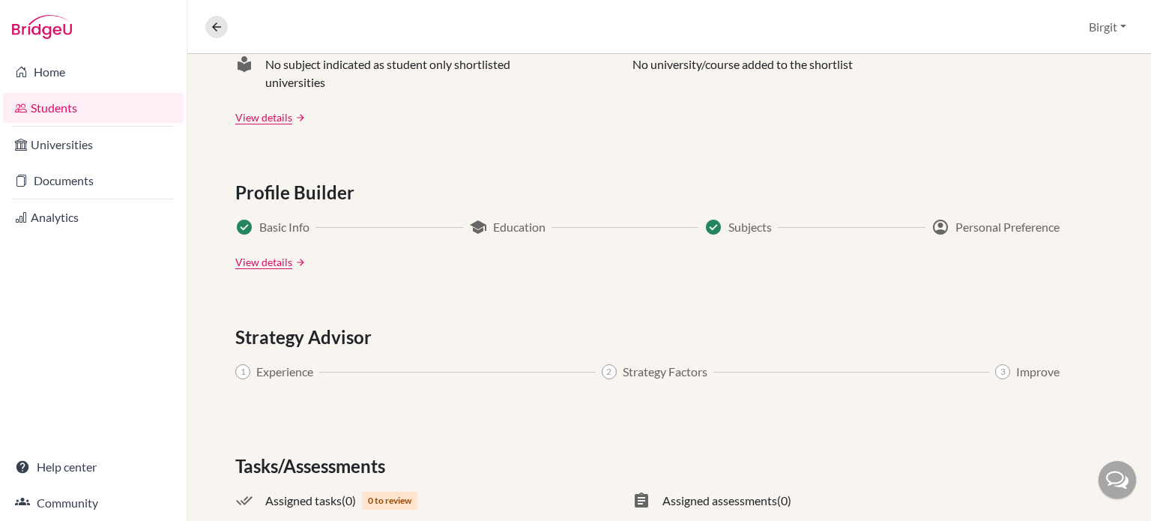
scroll to position [796, 0]
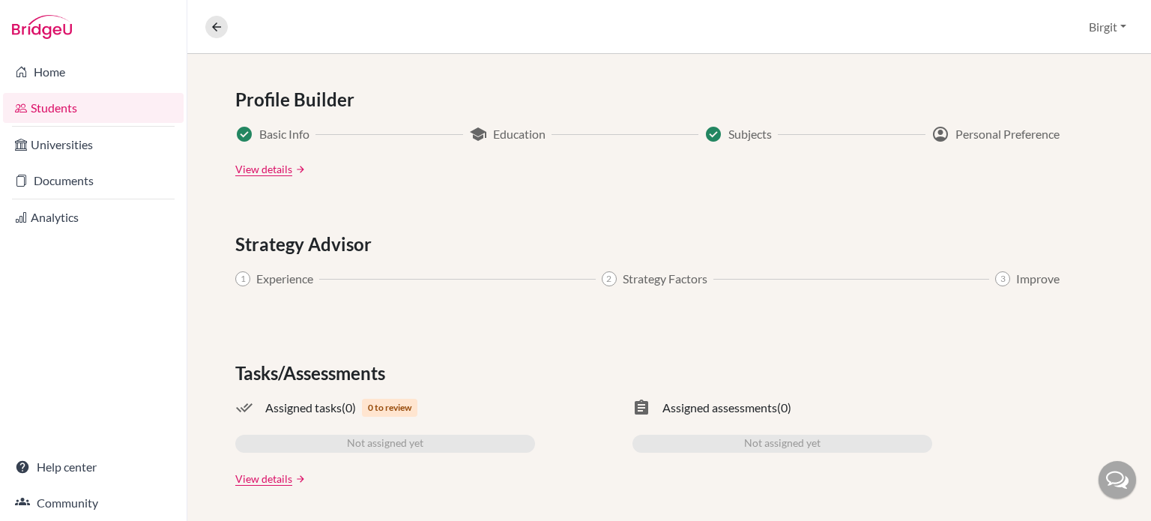
click at [265, 166] on link "View details" at bounding box center [263, 169] width 57 height 16
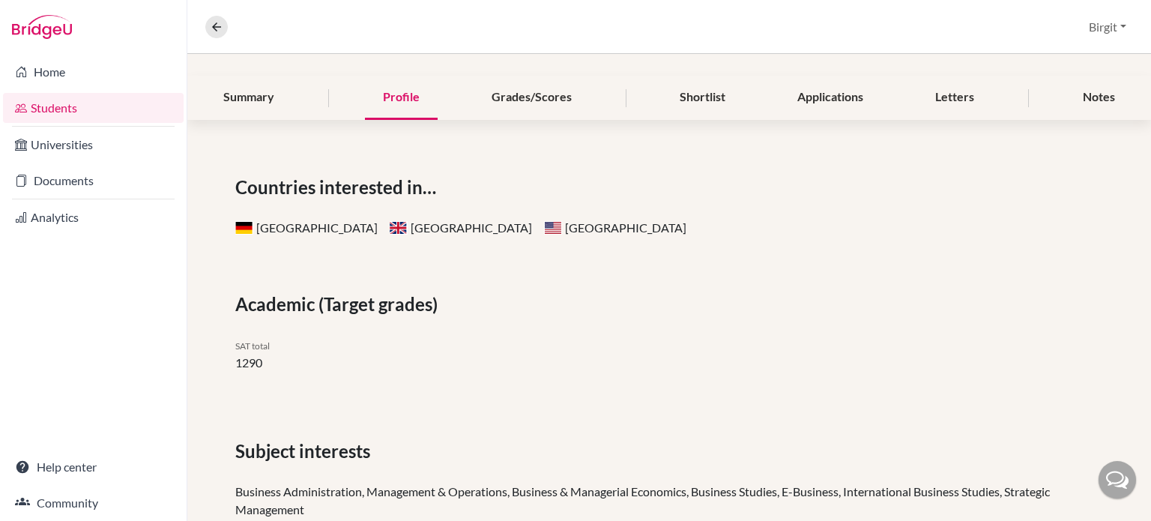
scroll to position [73, 0]
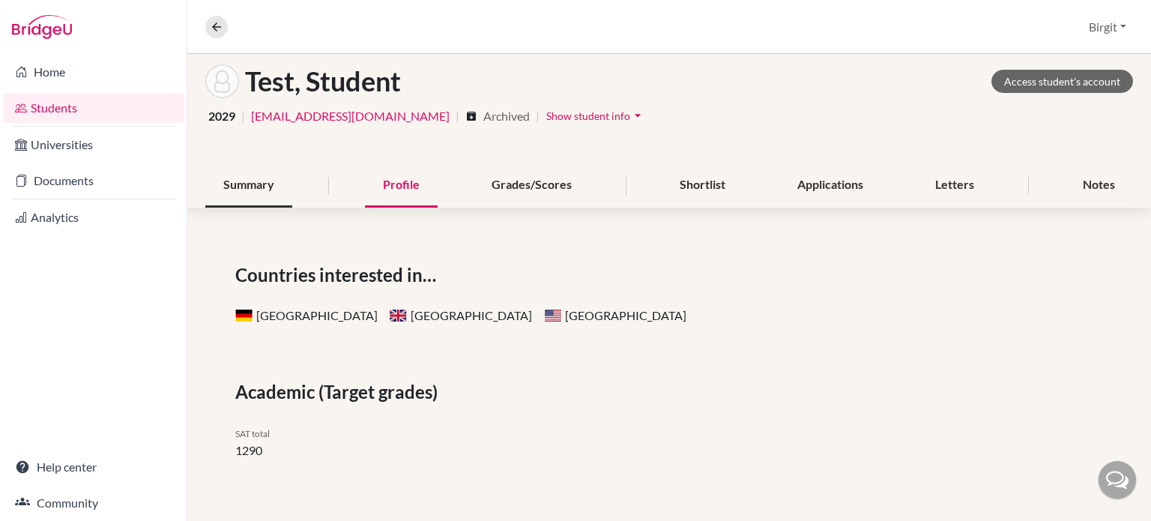
click at [245, 188] on div "Summary" at bounding box center [248, 185] width 87 height 44
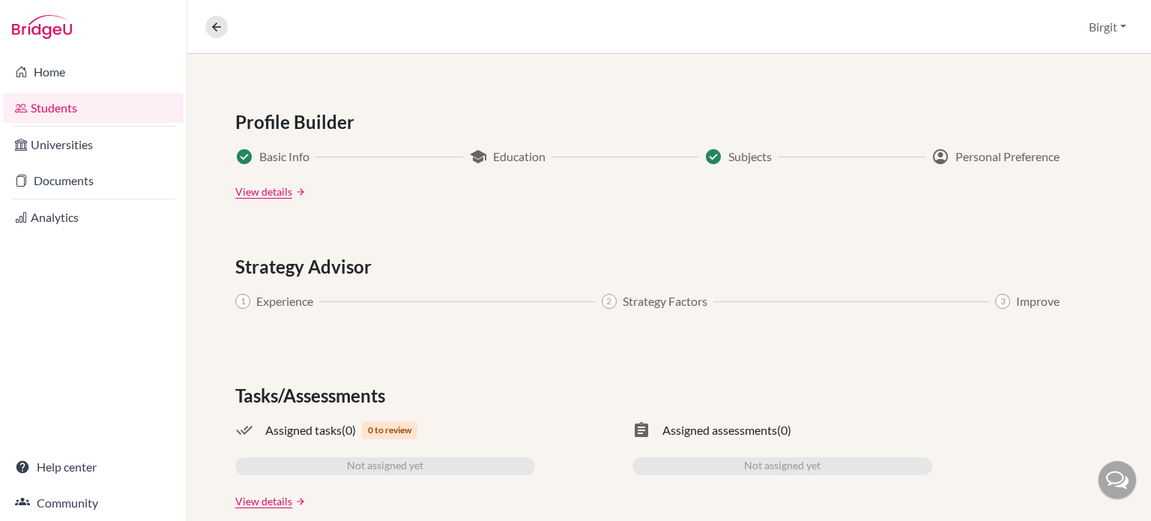
scroll to position [796, 0]
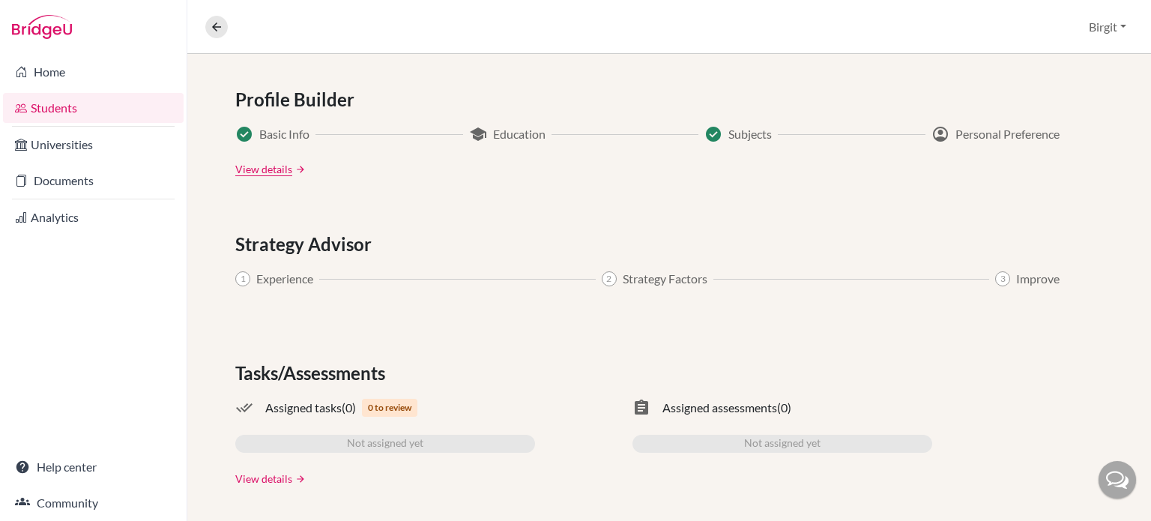
click at [244, 474] on link "View details" at bounding box center [263, 479] width 57 height 16
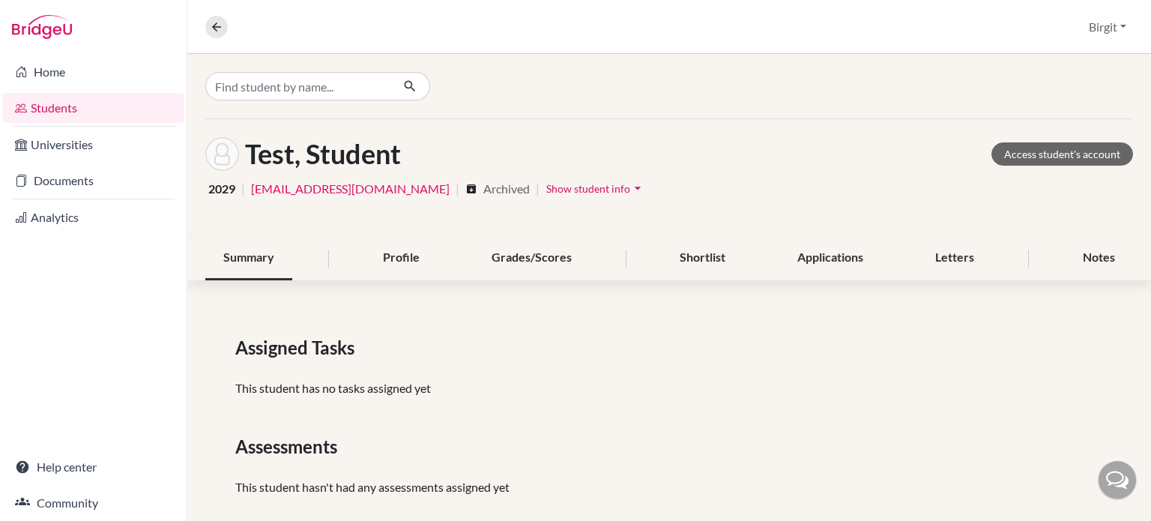
click at [242, 252] on div "Summary" at bounding box center [248, 258] width 87 height 44
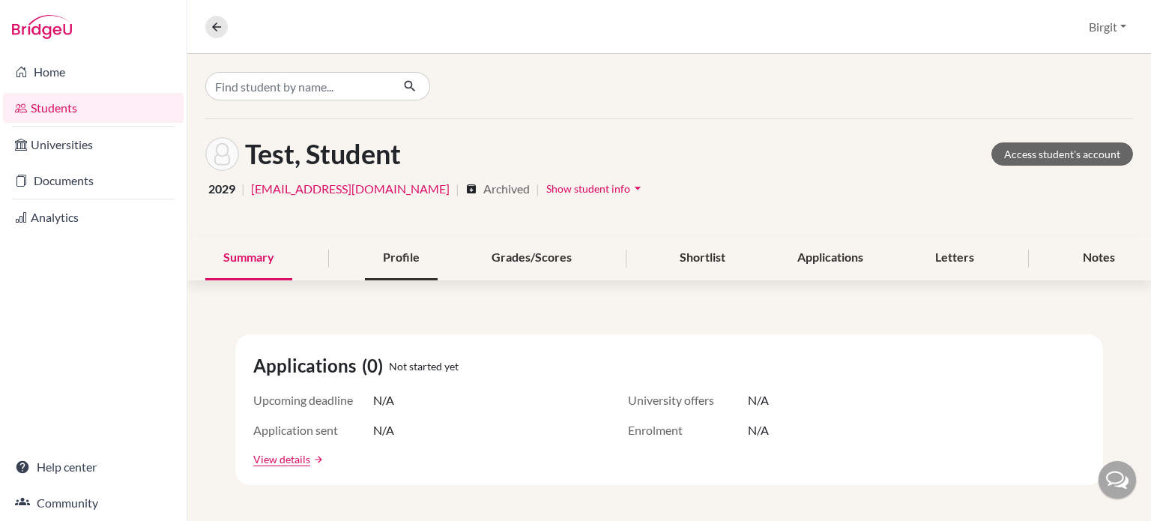
click at [405, 248] on div "Profile" at bounding box center [401, 258] width 73 height 44
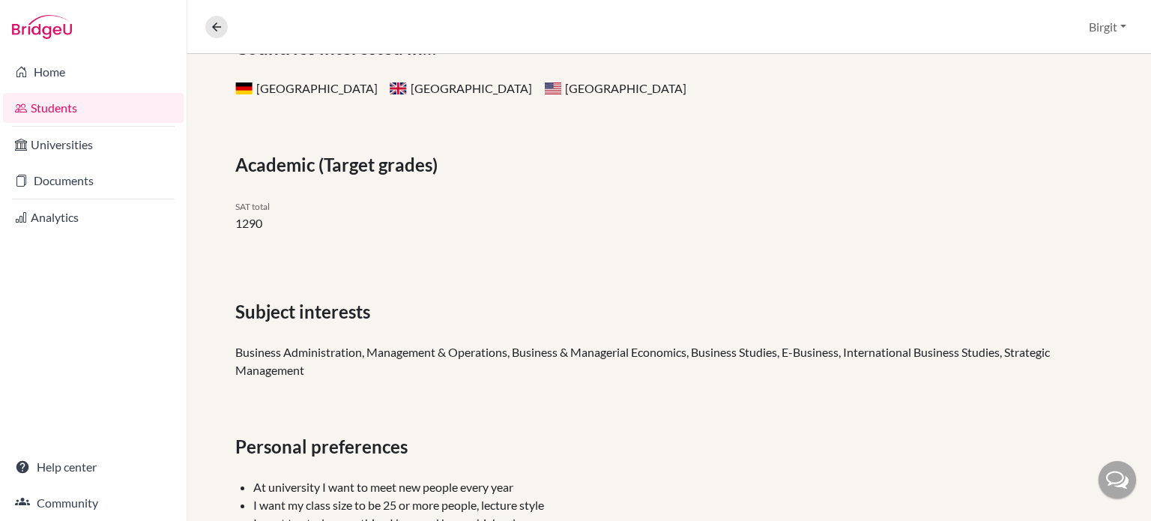
scroll to position [75, 0]
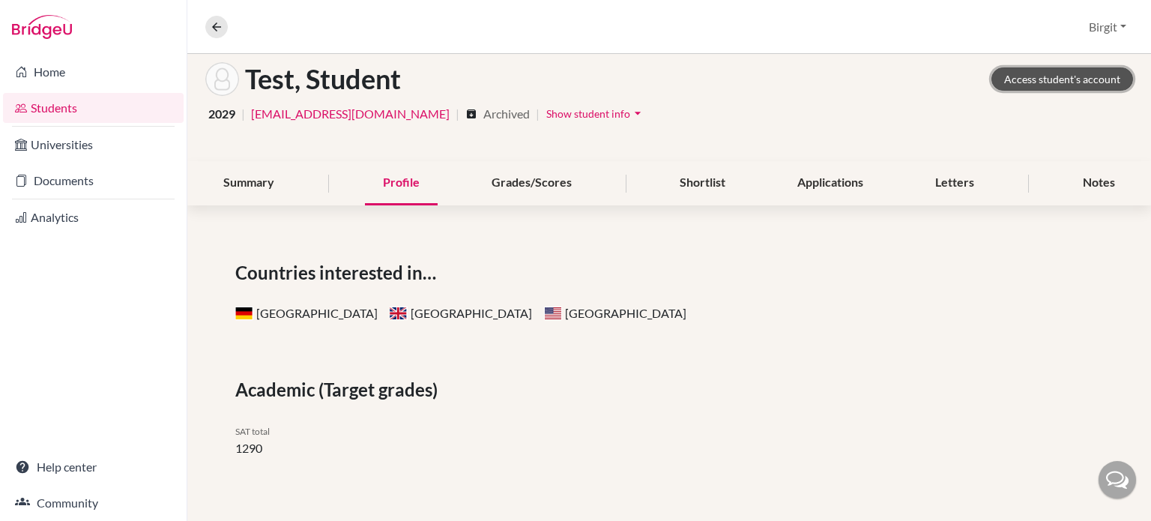
click at [1033, 80] on link "Access student's account" at bounding box center [1062, 78] width 142 height 23
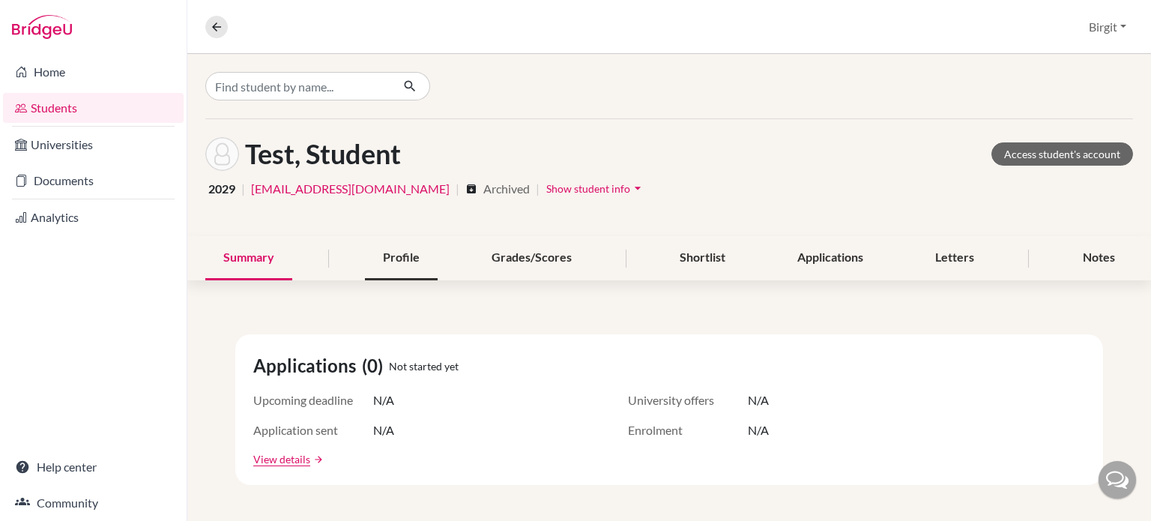
click at [399, 261] on div "Profile" at bounding box center [401, 258] width 73 height 44
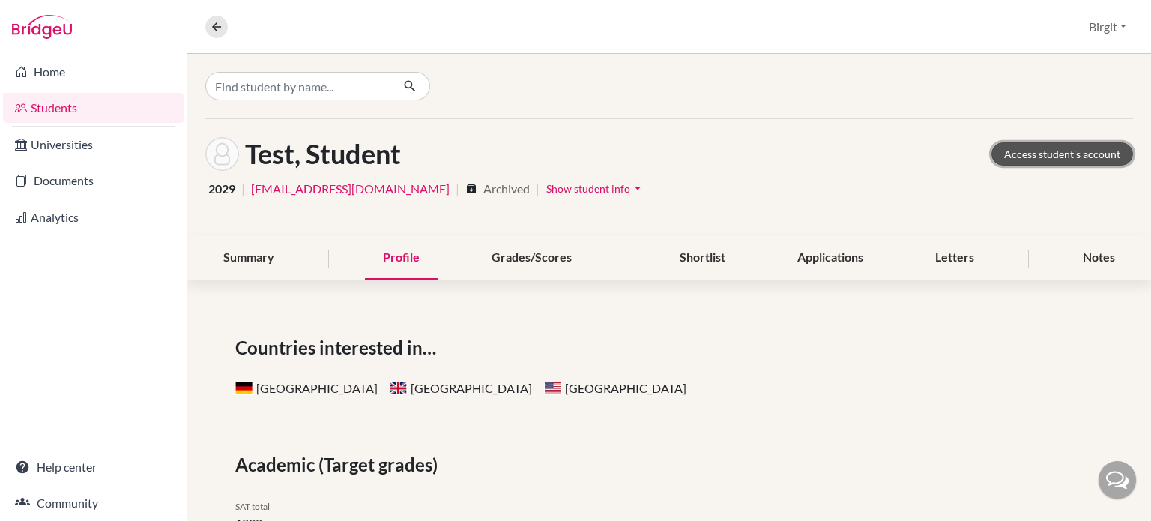
click at [1097, 155] on link "Access student's account" at bounding box center [1062, 153] width 142 height 23
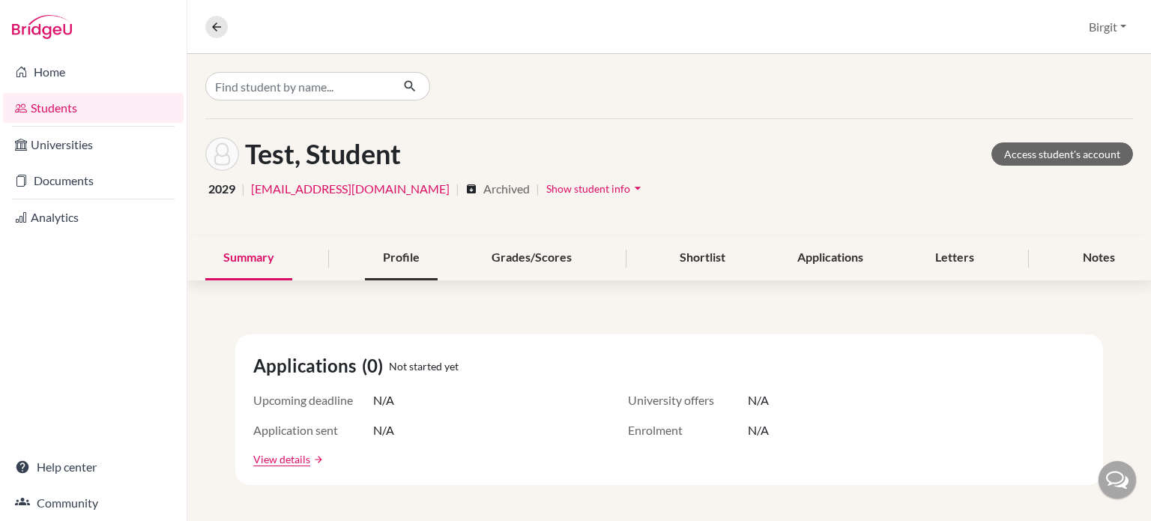
click at [372, 253] on div "Profile" at bounding box center [401, 258] width 73 height 44
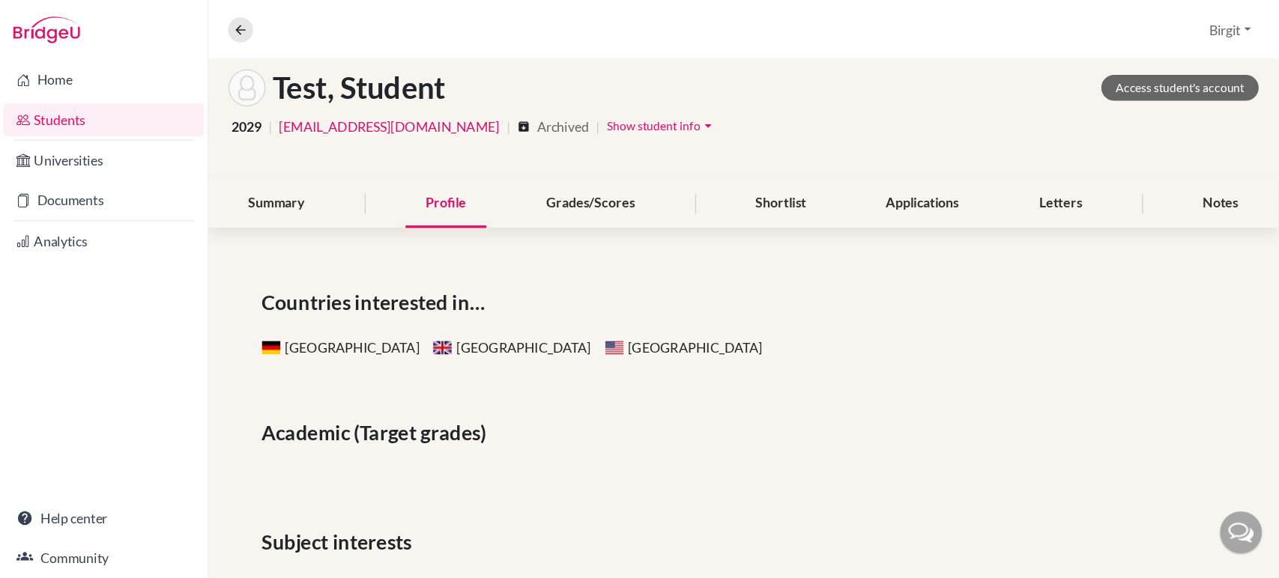
scroll to position [75, 0]
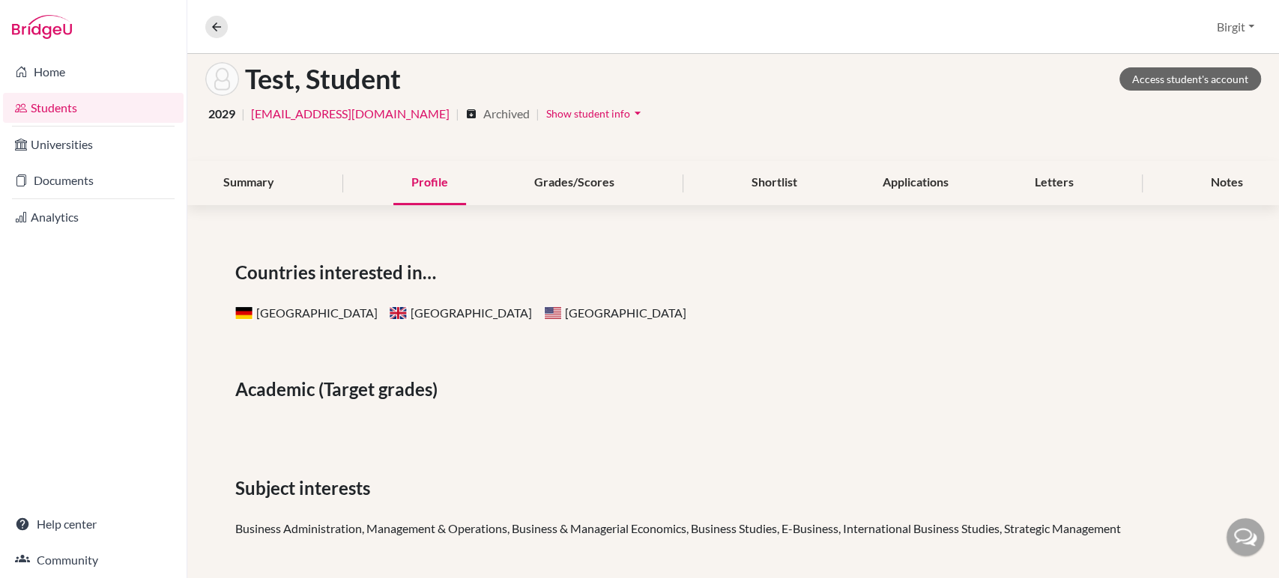
drag, startPoint x: 1123, startPoint y: 0, endPoint x: 841, endPoint y: 361, distance: 458.1
click at [841, 361] on div "Countries interested in… [GEOGRAPHIC_DATA] [GEOGRAPHIC_DATA] [GEOGRAPHIC_DATA] …" at bounding box center [733, 525] width 1092 height 605
click at [1150, 75] on link "Access student's account" at bounding box center [1190, 78] width 142 height 23
